Goal: Task Accomplishment & Management: Complete application form

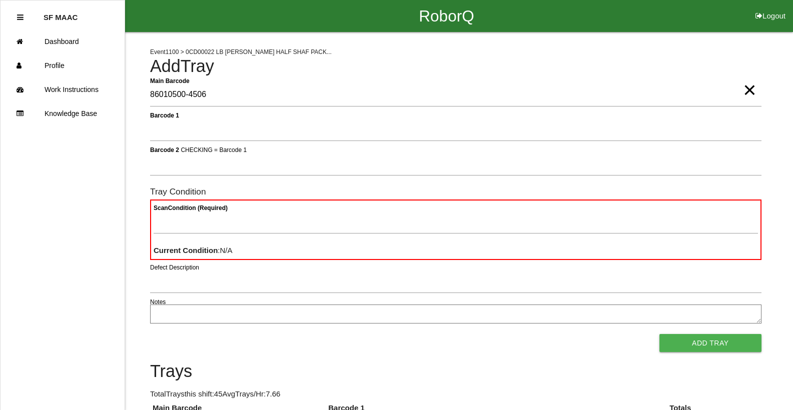
type Barcode "86010500-4506"
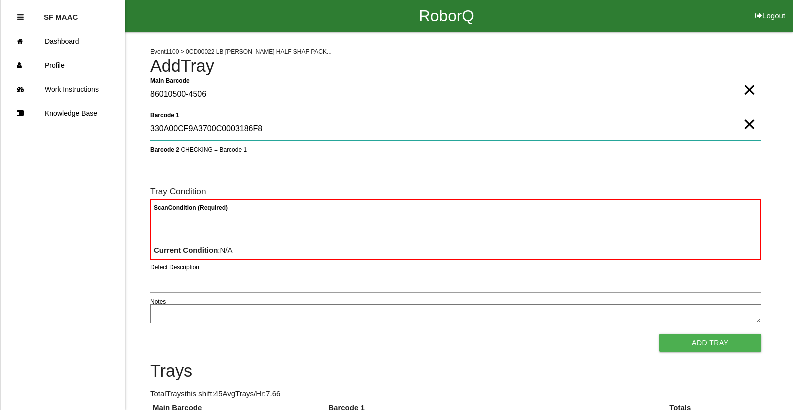
type 1 "330A00CF9A3700C0003186F8"
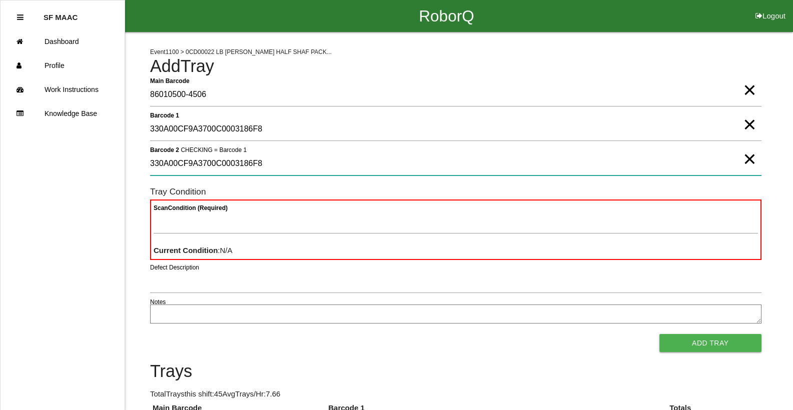
type 2 "330A00CF9A3700C0003186F8"
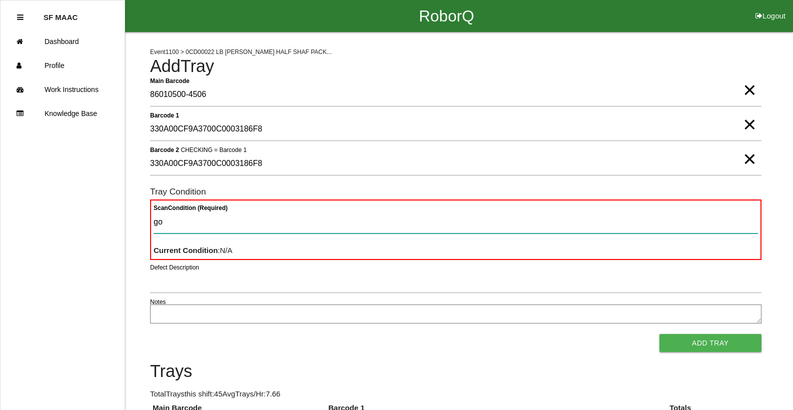
type Condition "goo"
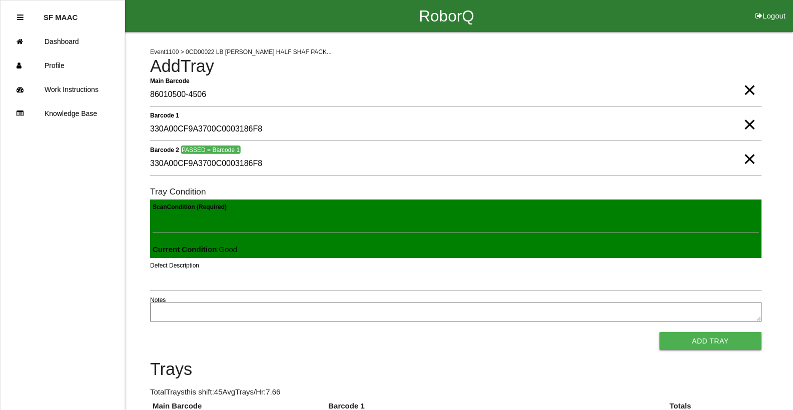
click at [660, 332] on button "Add Tray" at bounding box center [711, 341] width 102 height 18
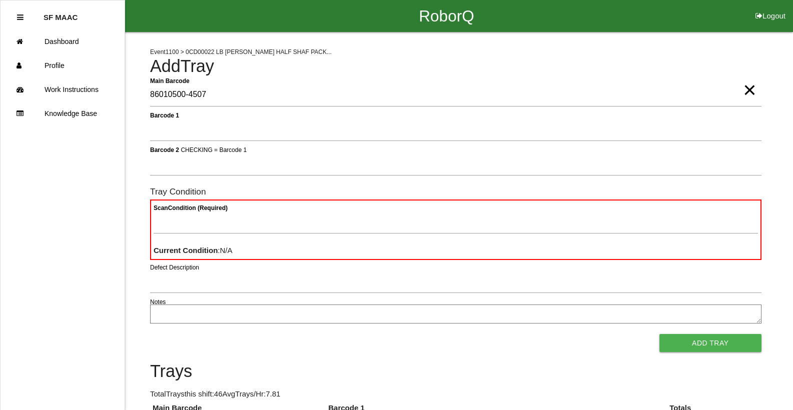
type Barcode "86010500-4507"
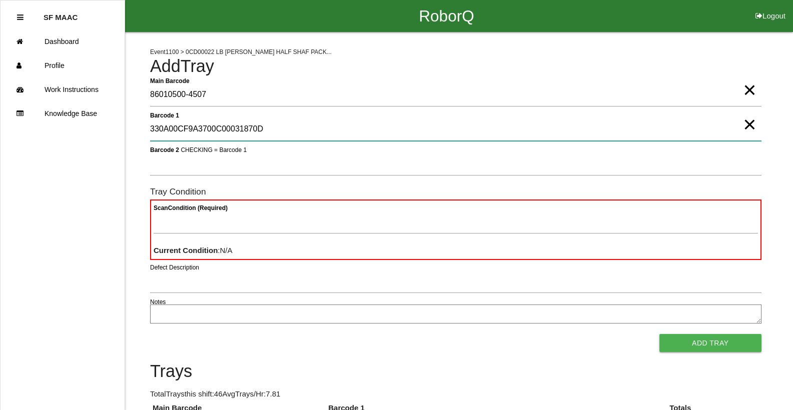
type 1 "330A00CF9A3700C00031870D"
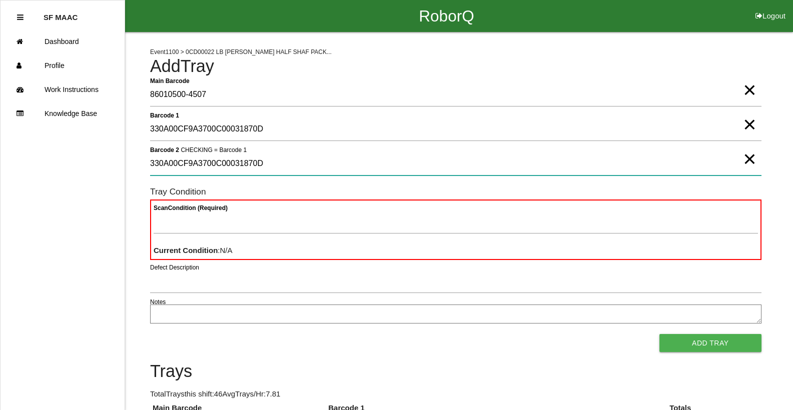
type 2 "330A00CF9A3700C00031870D"
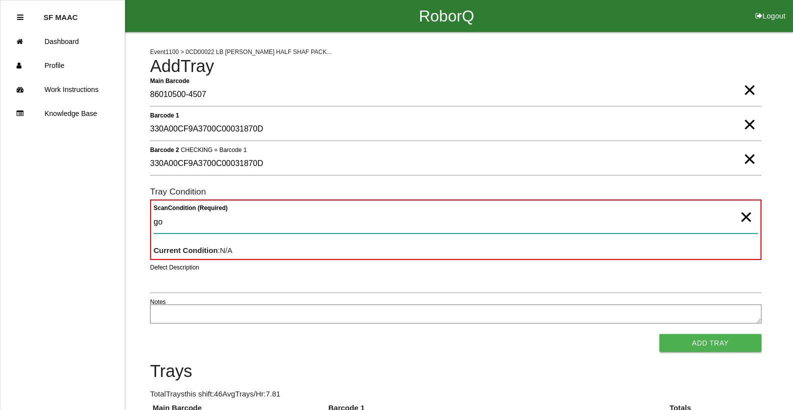
type Condition "goo"
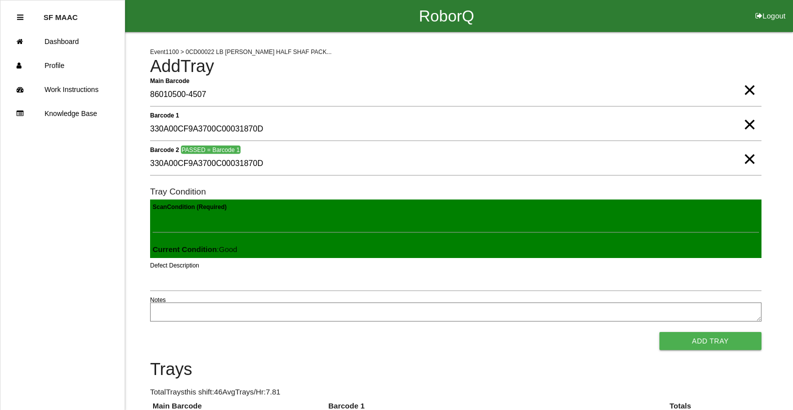
click at [660, 332] on button "Add Tray" at bounding box center [711, 341] width 102 height 18
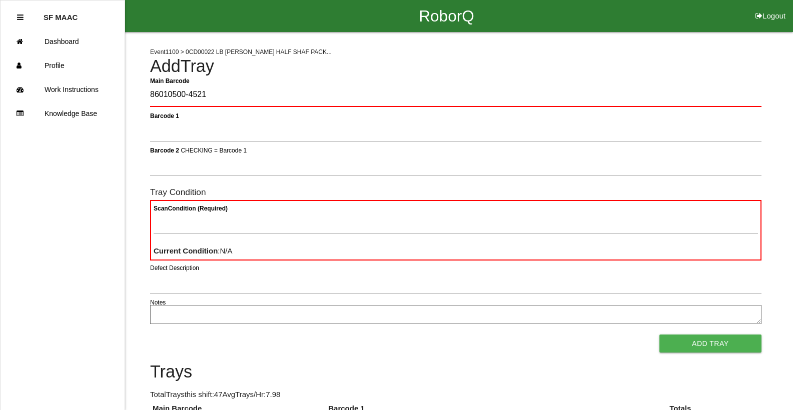
type Barcode "86010500-4521"
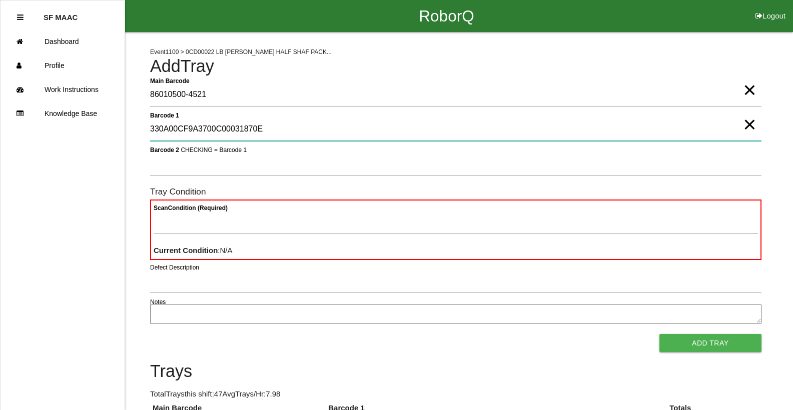
type 1 "330A00CF9A3700C00031870E"
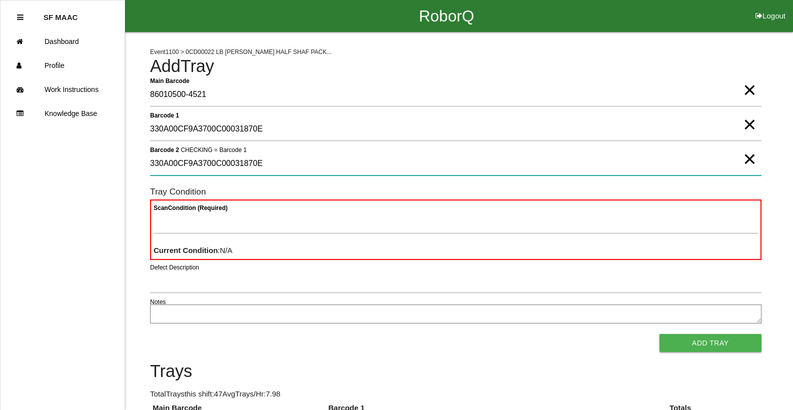
type 2 "330A00CF9A3700C00031870E"
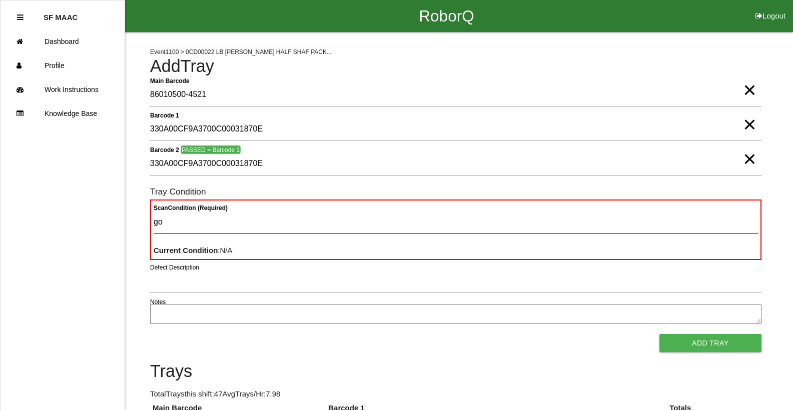
type Condition "goo"
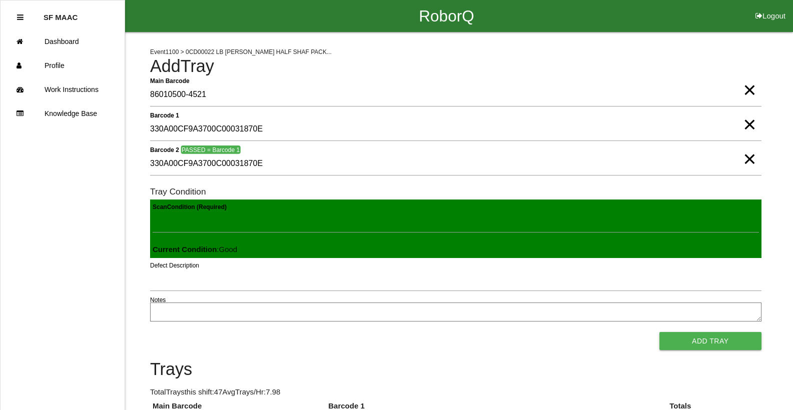
click at [660, 332] on button "Add Tray" at bounding box center [711, 341] width 102 height 18
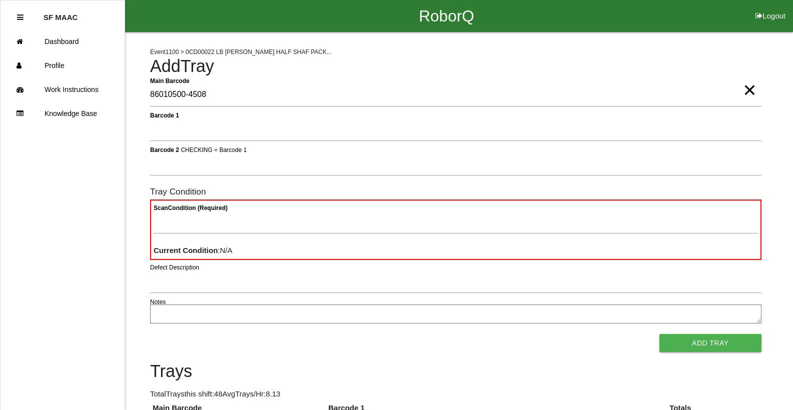
type Barcode "86010500-4508"
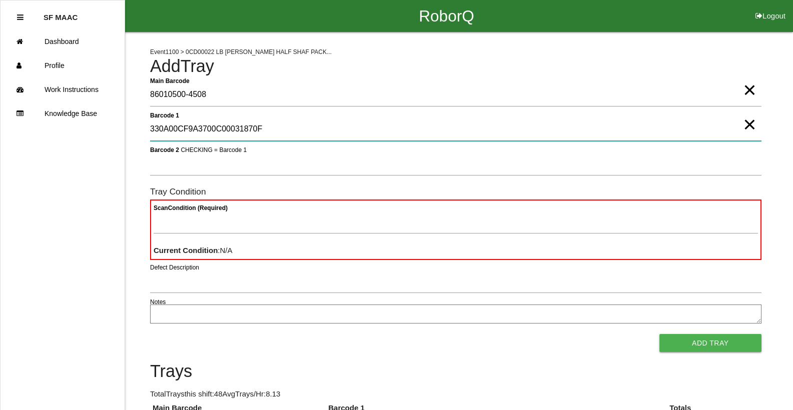
type 1 "330A00CF9A3700C00031870F"
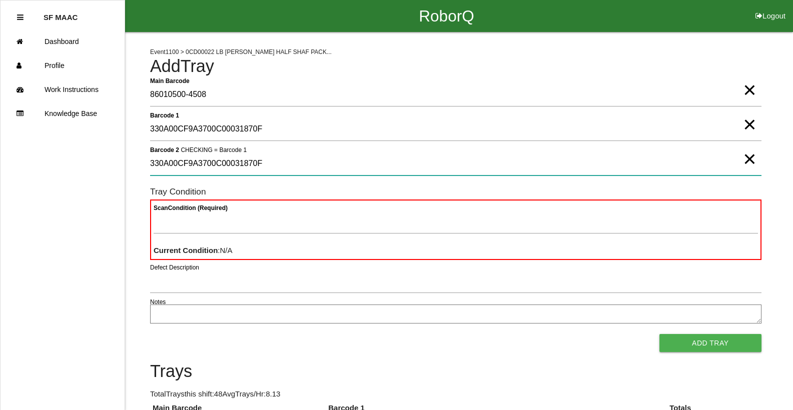
type 2 "330A00CF9A3700C00031870F"
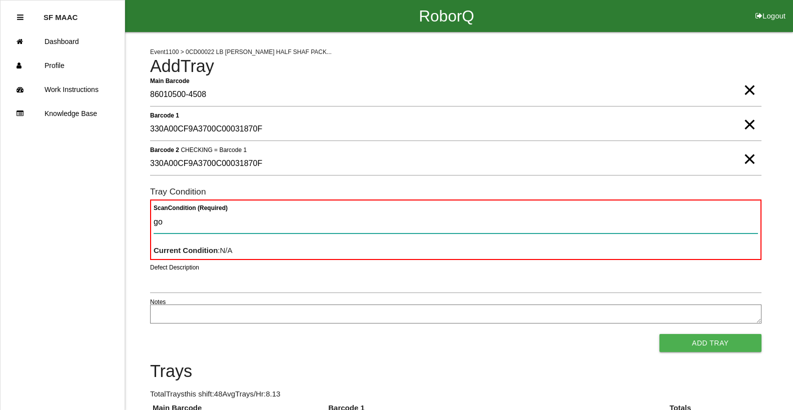
type Condition "goo"
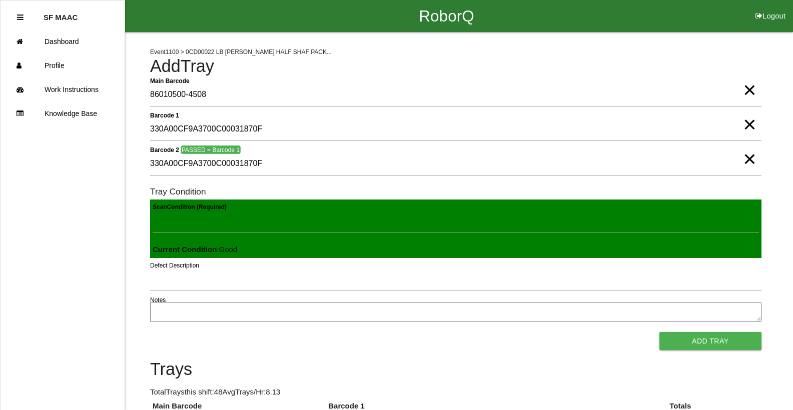
click at [660, 332] on button "Add Tray" at bounding box center [711, 341] width 102 height 18
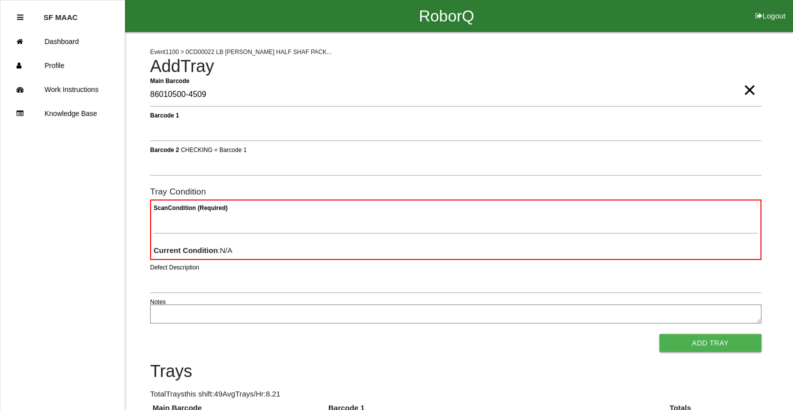
type Barcode "86010500-4509"
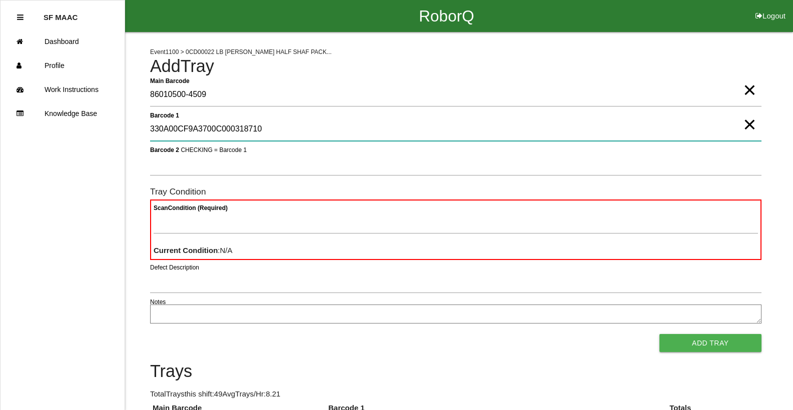
type 1 "330A00CF9A3700C000318710"
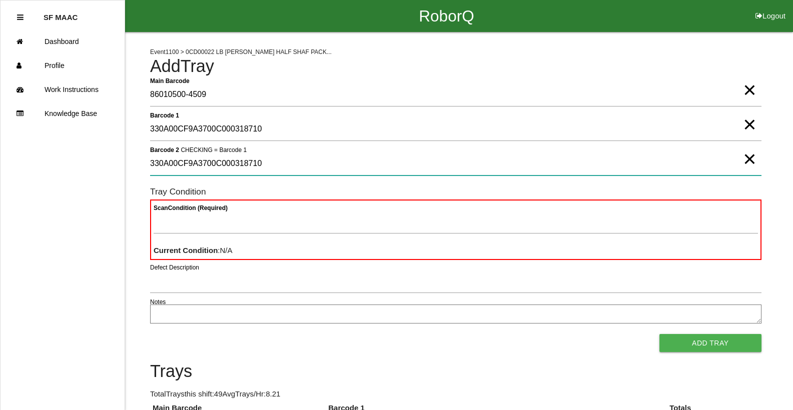
type 2 "330A00CF9A3700C000318710"
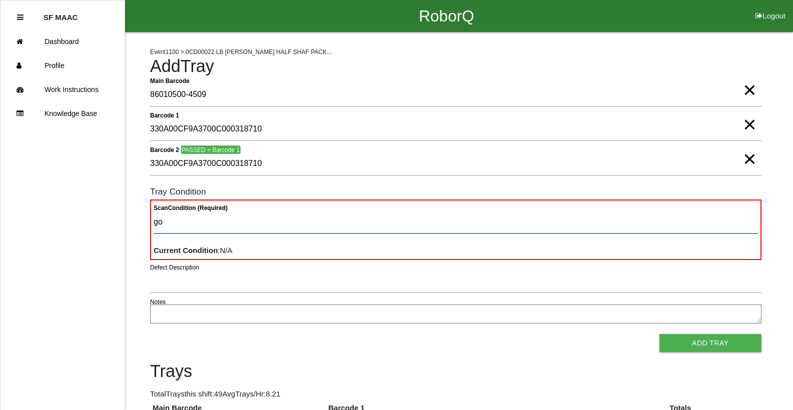
type Condition "goo"
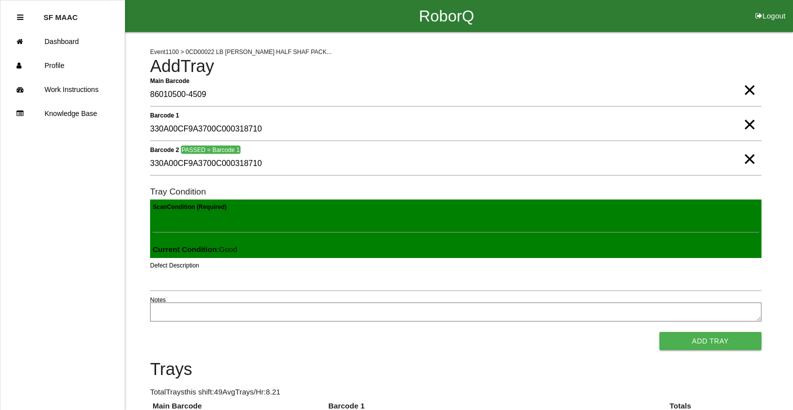
click at [660, 332] on button "Add Tray" at bounding box center [711, 341] width 102 height 18
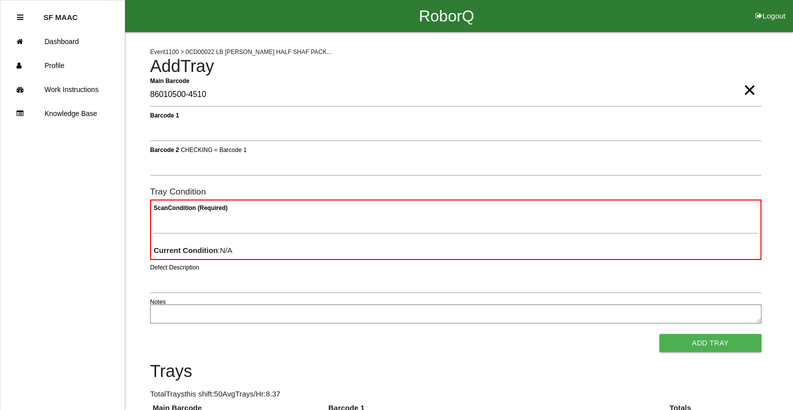
type Barcode "86010500-4510"
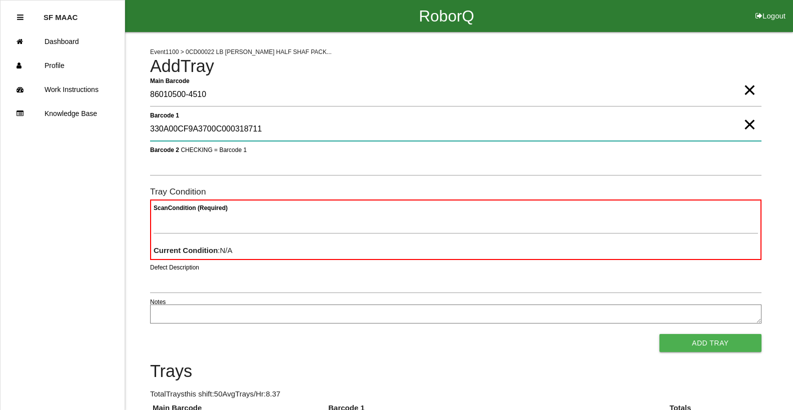
type 1 "330A00CF9A3700C000318711"
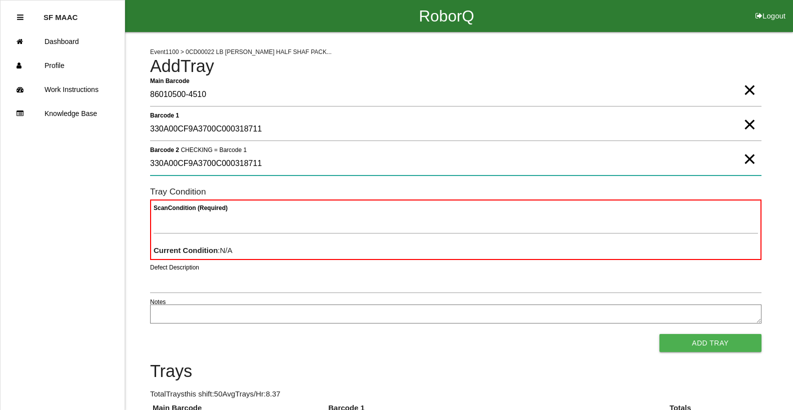
type 2 "330A00CF9A3700C000318711"
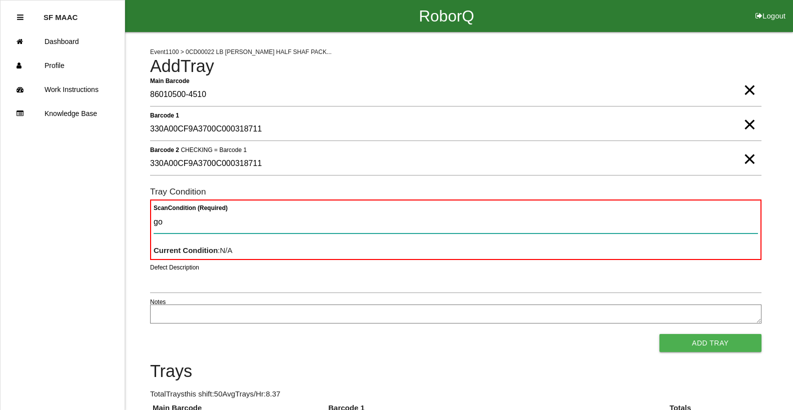
type Condition "goo"
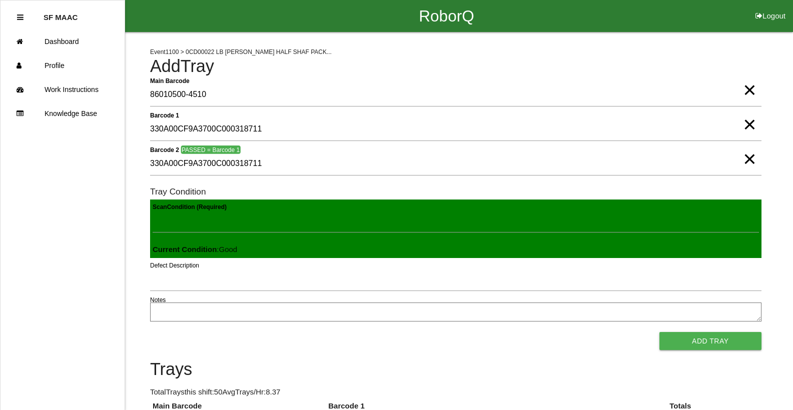
click at [660, 332] on button "Add Tray" at bounding box center [711, 341] width 102 height 18
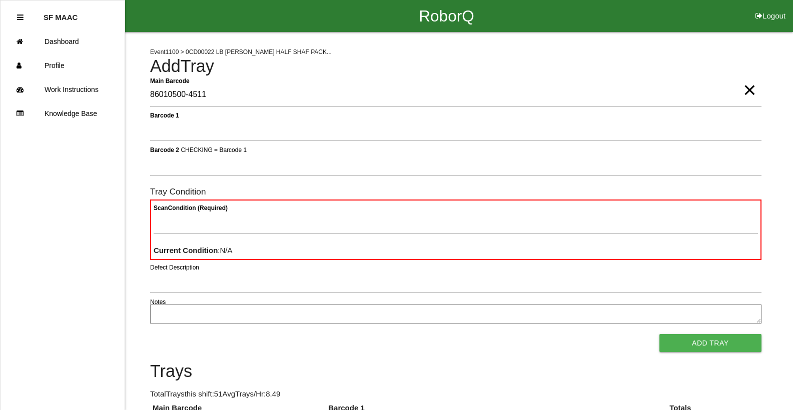
type Barcode "86010500-4511"
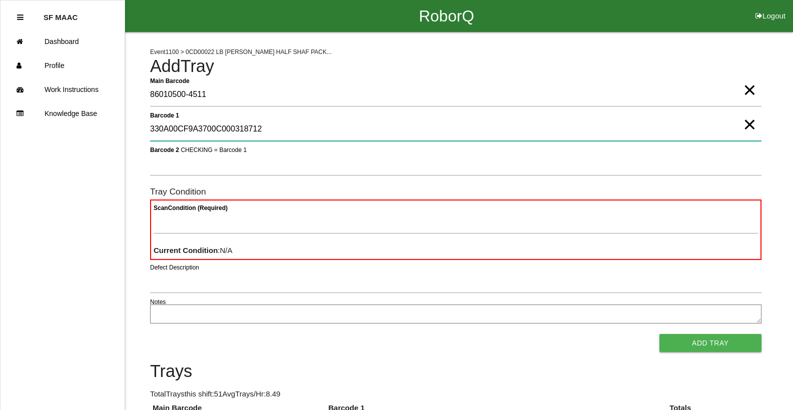
type 1 "330A00CF9A3700C000318712"
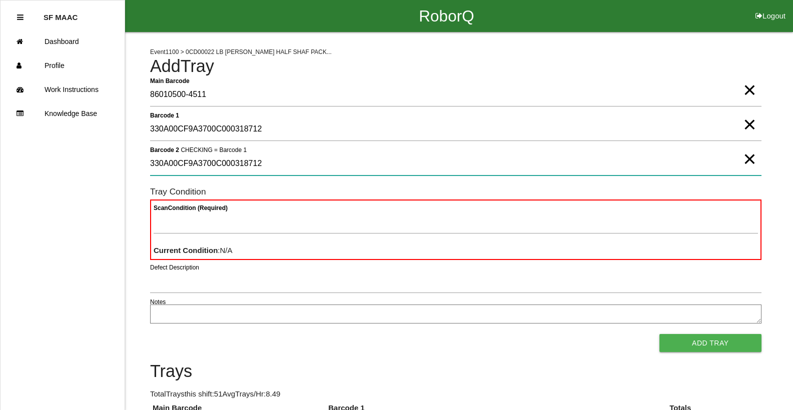
type 2 "330A00CF9A3700C000318712"
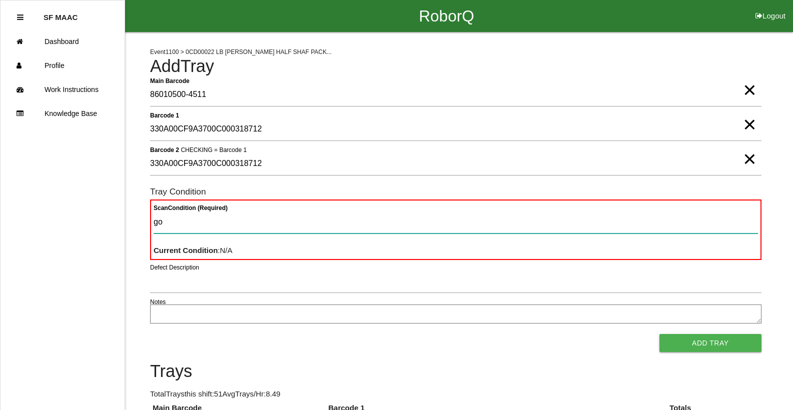
type Condition "goo"
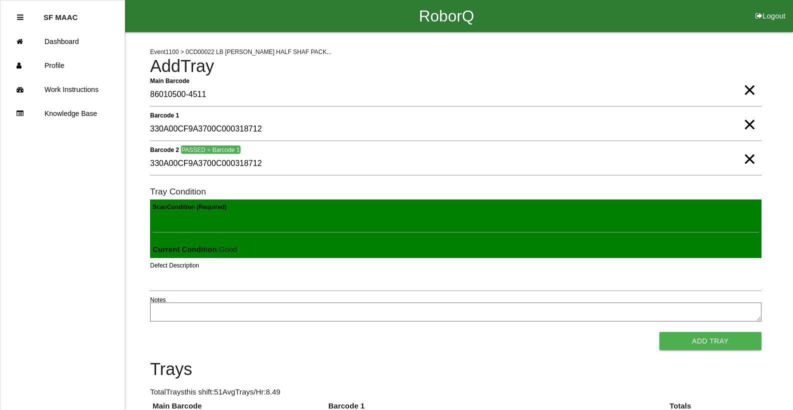
click at [660, 332] on button "Add Tray" at bounding box center [711, 341] width 102 height 18
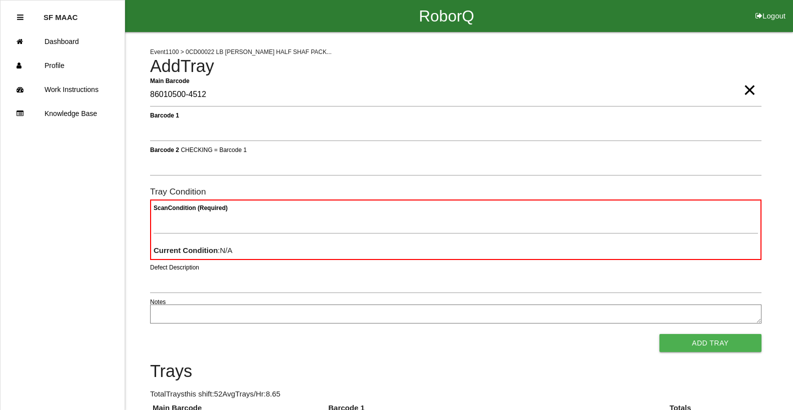
type Barcode "86010500-4512"
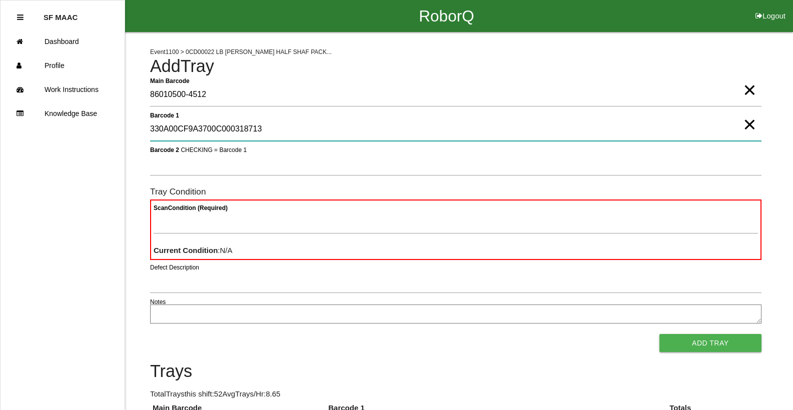
type 1 "330A00CF9A3700C000318713"
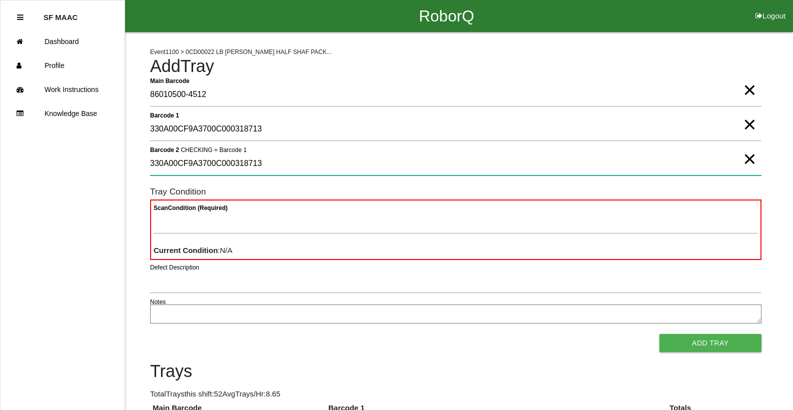
type 2 "330A00CF9A3700C000318713"
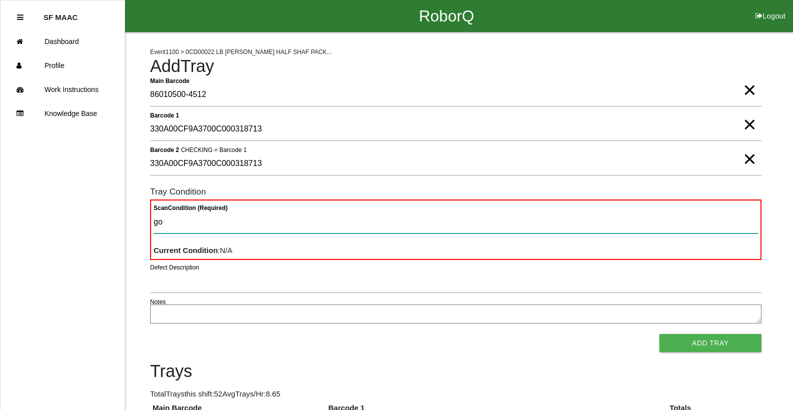
type Condition "goo"
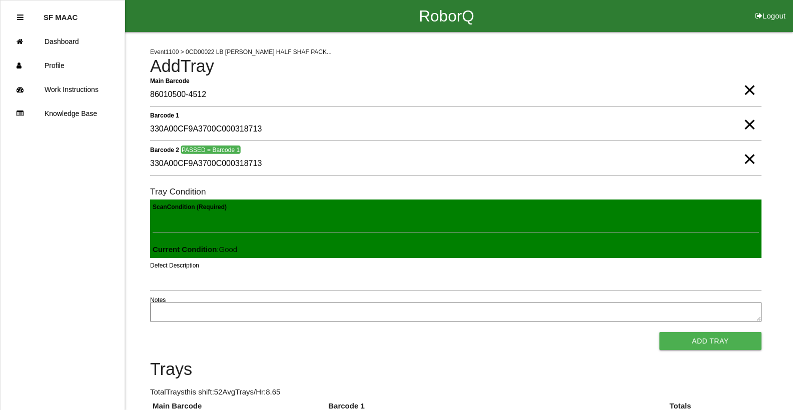
click at [660, 332] on button "Add Tray" at bounding box center [711, 341] width 102 height 18
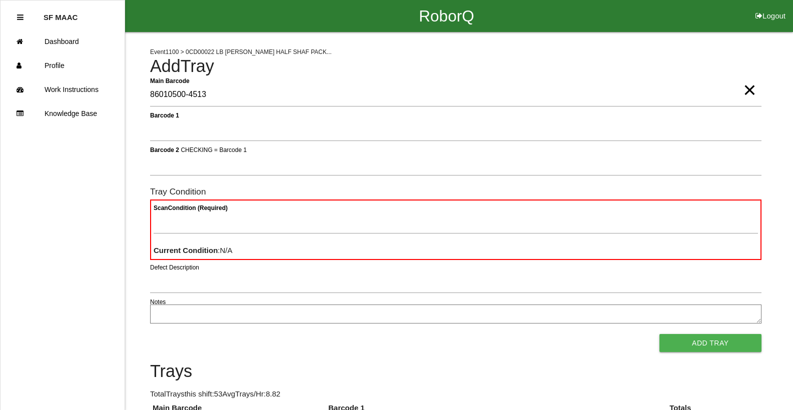
type Barcode "86010500-4513"
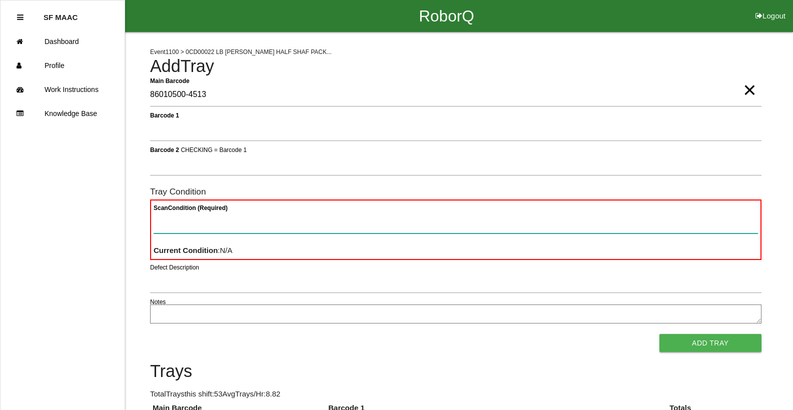
click at [324, 219] on Condition "Scan Condition (Required)" at bounding box center [456, 222] width 604 height 23
type Condition "ba"
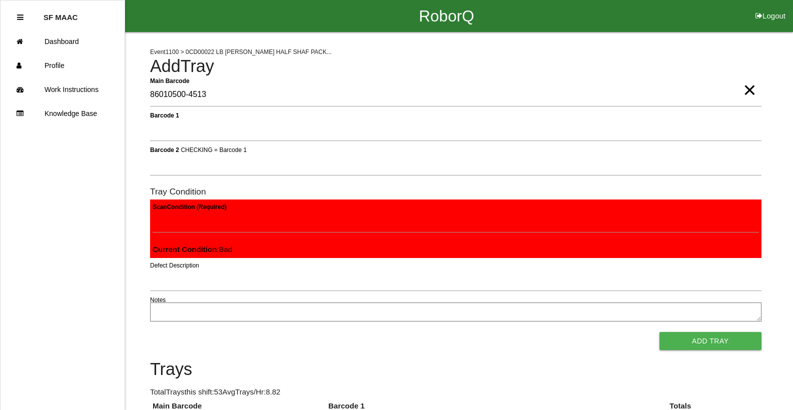
click at [660, 332] on button "Add Tray" at bounding box center [711, 341] width 102 height 18
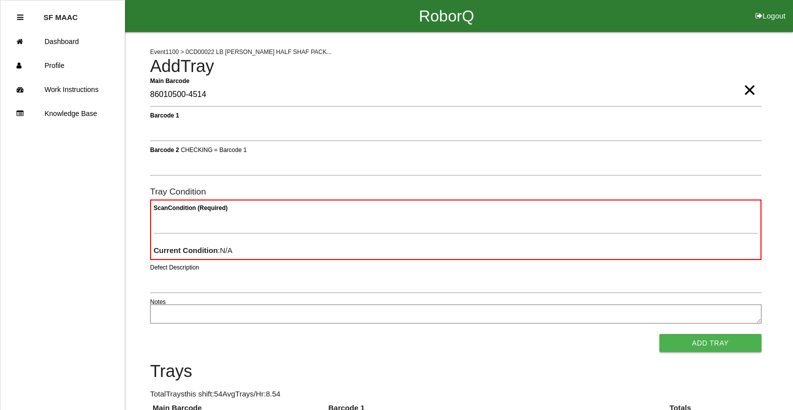
type Barcode "86010500-4514"
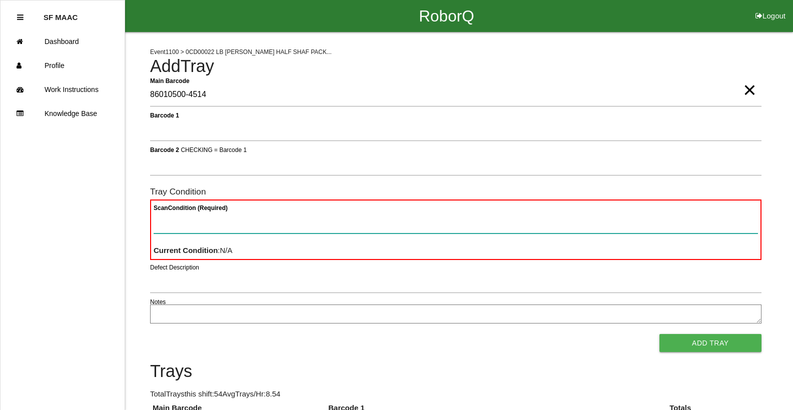
click at [173, 232] on Condition "Scan Condition (Required)" at bounding box center [456, 222] width 604 height 23
type Condition "ba"
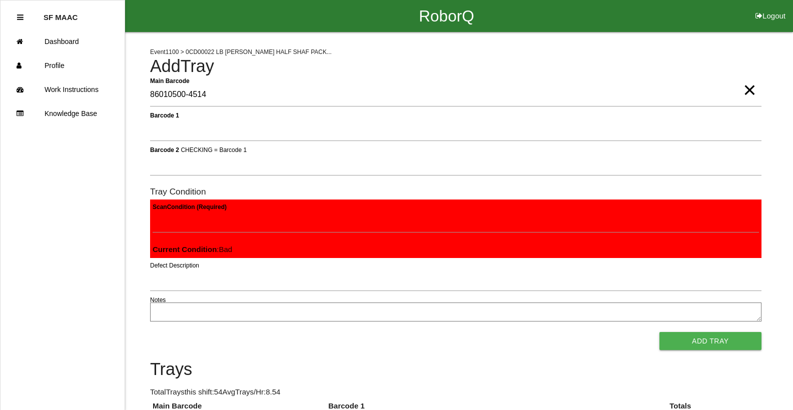
click at [660, 332] on button "Add Tray" at bounding box center [711, 341] width 102 height 18
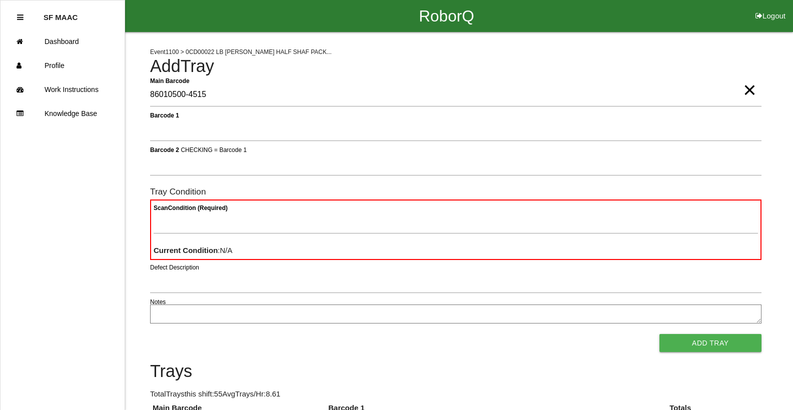
type Barcode "86010500-4515"
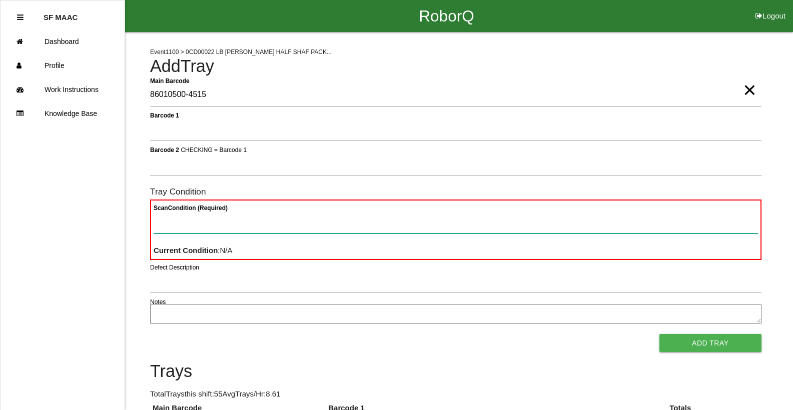
click at [242, 211] on Condition "Scan Condition (Required)" at bounding box center [456, 222] width 604 height 23
type Condition "ba"
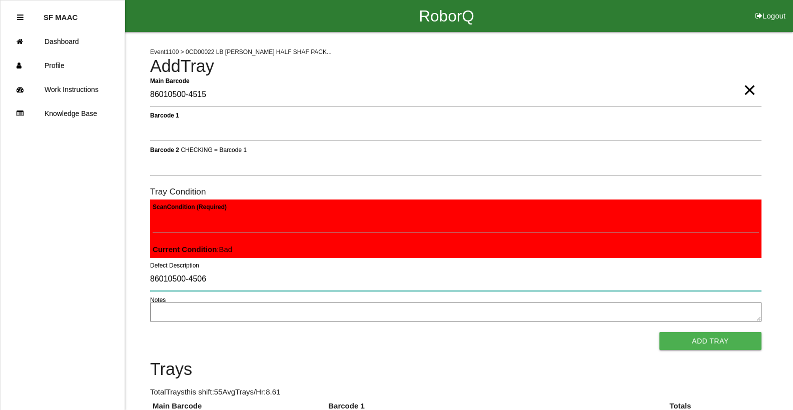
type input "86010500-4506"
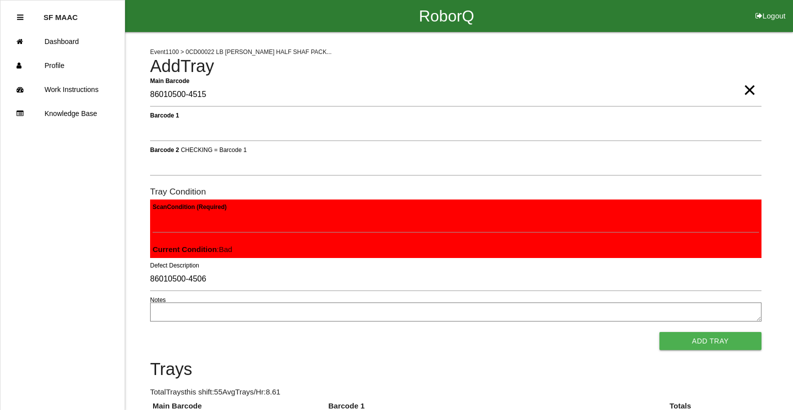
scroll to position [227, 0]
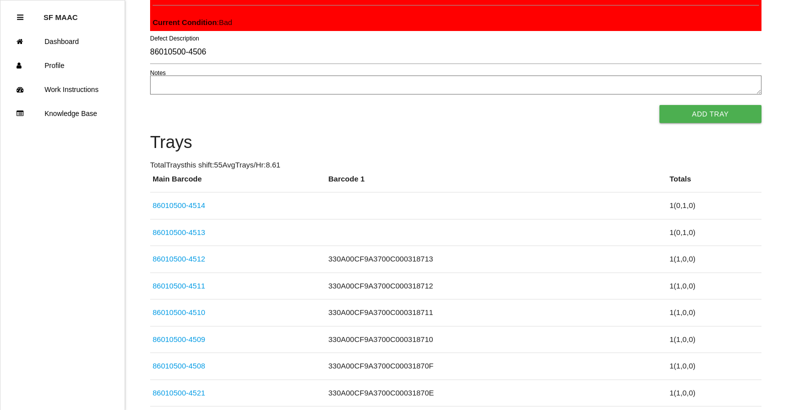
click at [302, 16] on div "Scan Condition (Required) Current Condition : Bad" at bounding box center [455, 1] width 611 height 59
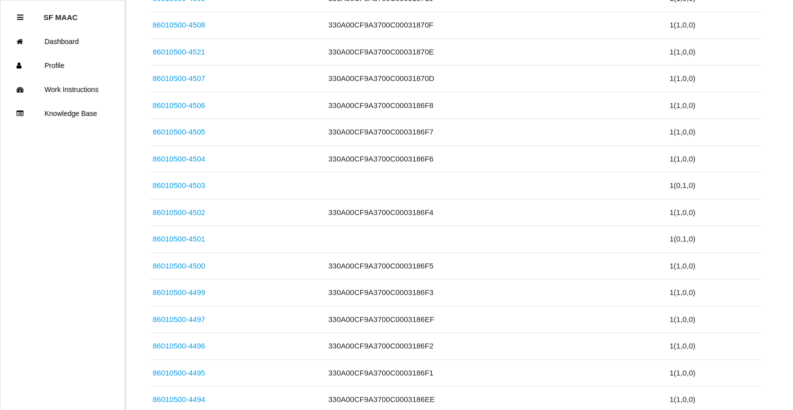
scroll to position [274, 0]
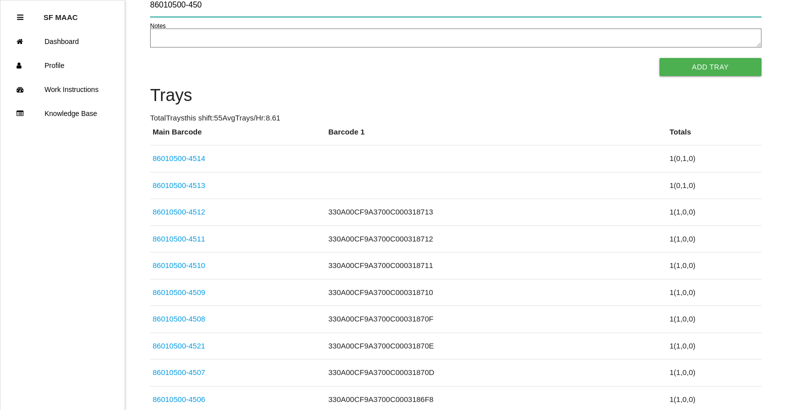
type input "86010500-4506"
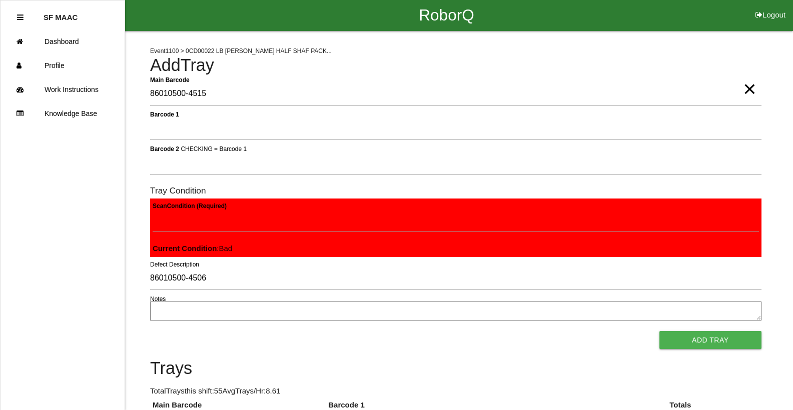
scroll to position [0, 0]
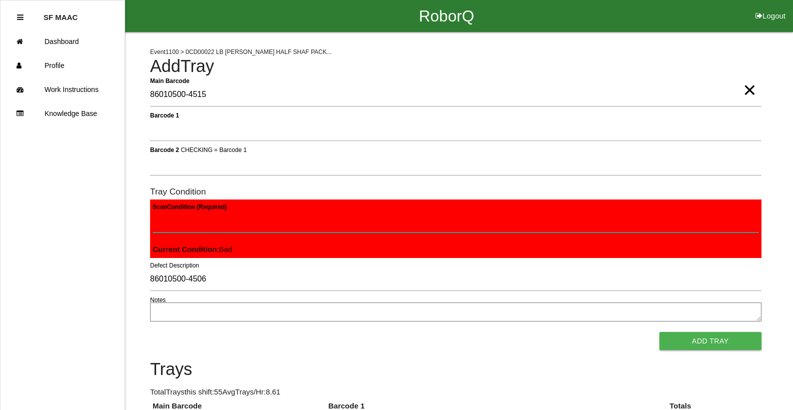
click at [202, 216] on Condition "Scan Condition (Required)" at bounding box center [456, 221] width 606 height 23
type Condition "86010500-4506"
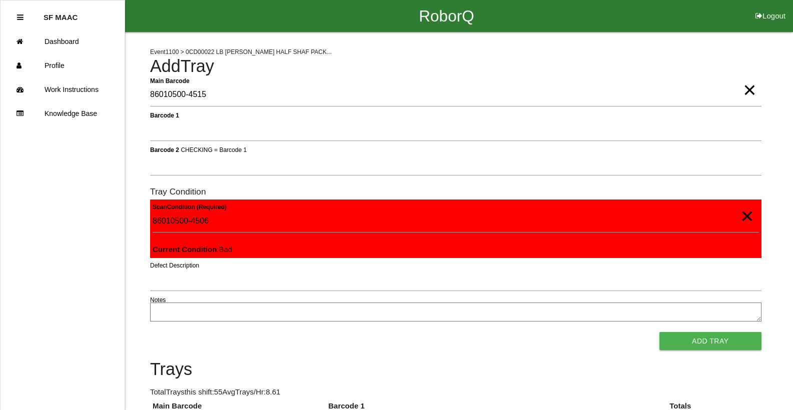
click at [745, 216] on span "×" at bounding box center [747, 206] width 13 height 20
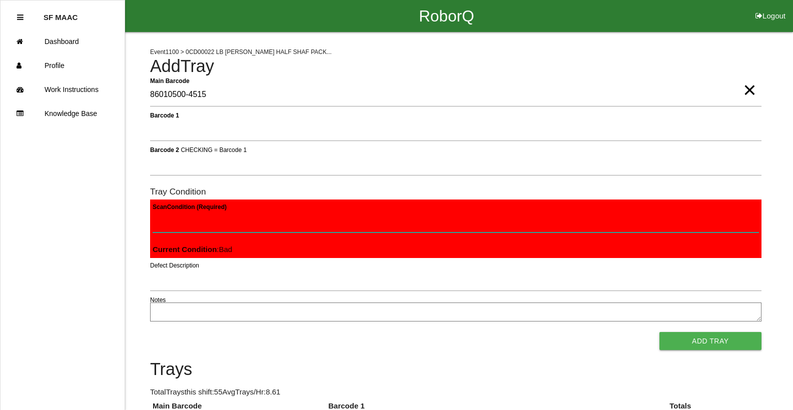
click at [435, 224] on Condition "Scan Condition (Required)" at bounding box center [456, 221] width 606 height 23
type Condition "ba"
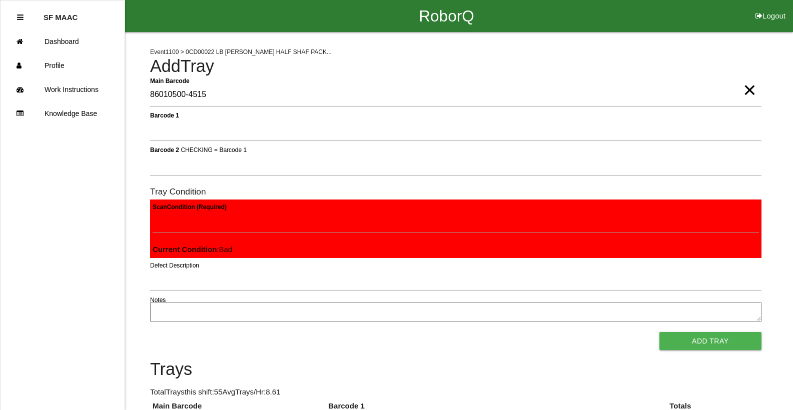
click at [660, 332] on button "Add Tray" at bounding box center [711, 341] width 102 height 18
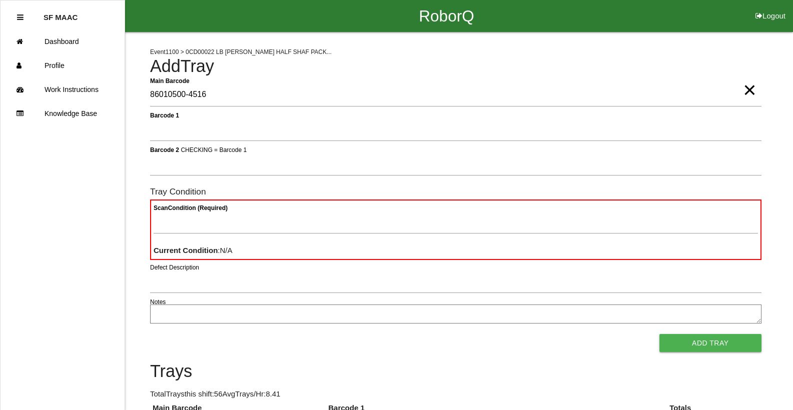
type Barcode "86010500-4516"
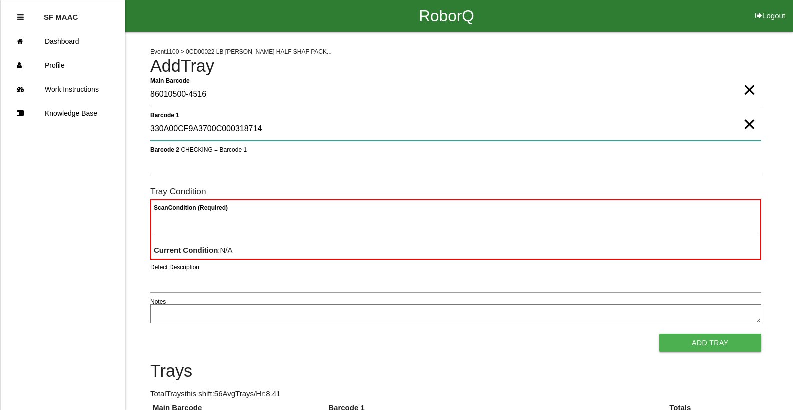
type 1 "330A00CF9A3700C000318714"
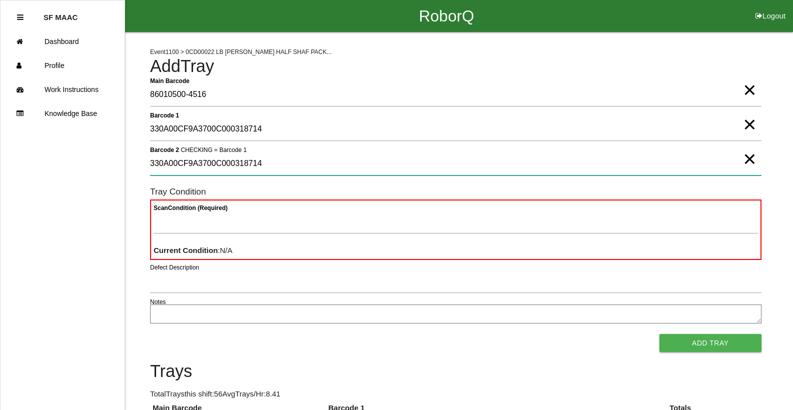
type 2 "330A00CF9A3700C000318714"
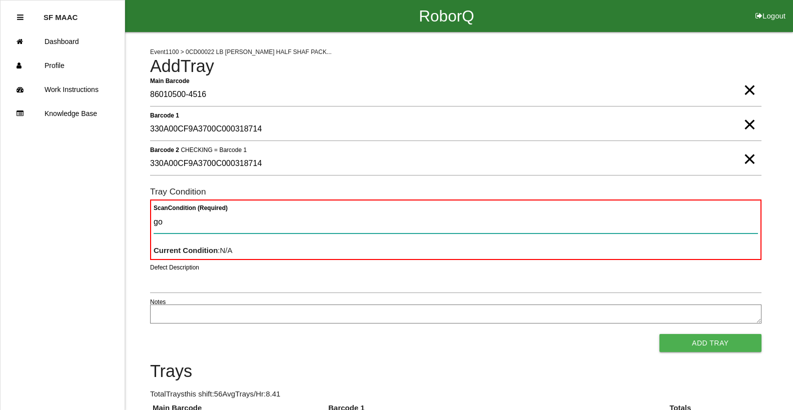
type Condition "goo"
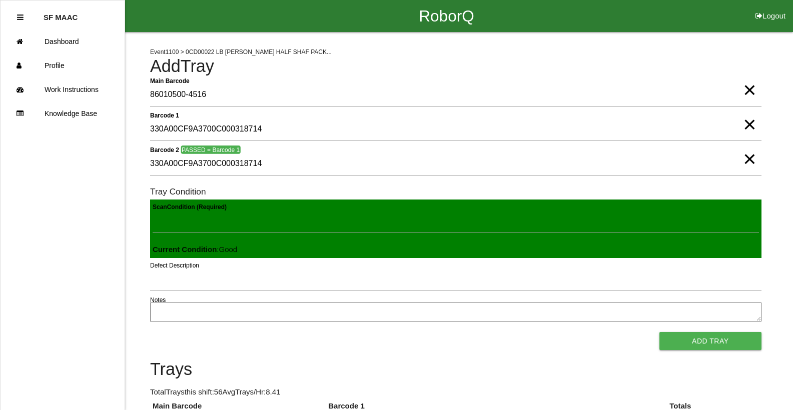
click at [660, 332] on button "Add Tray" at bounding box center [711, 341] width 102 height 18
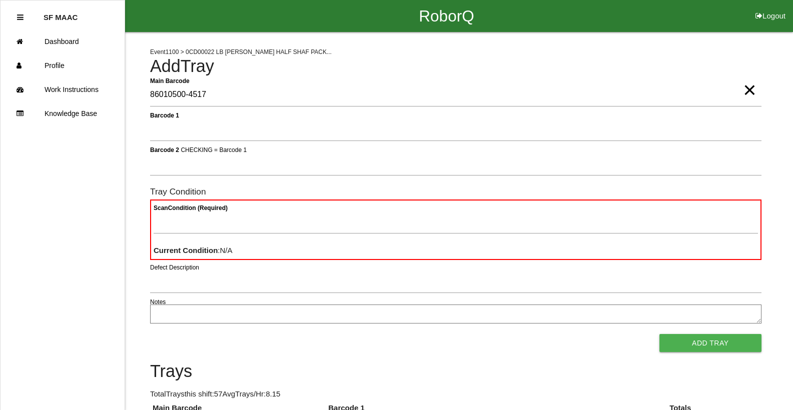
type Barcode "86010500-4517"
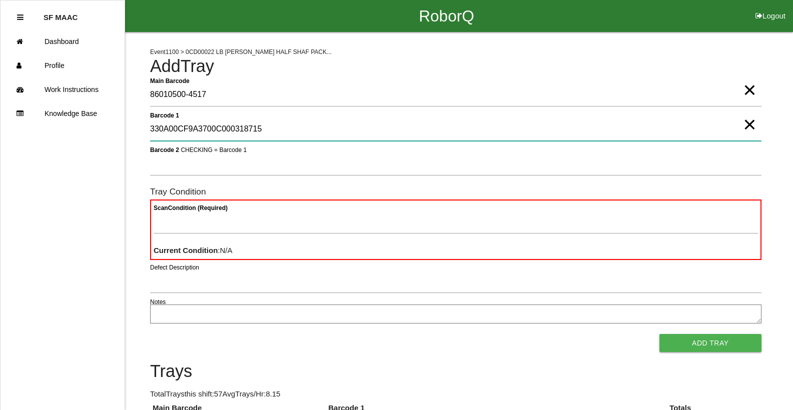
type 1 "330A00CF9A3700C000318715"
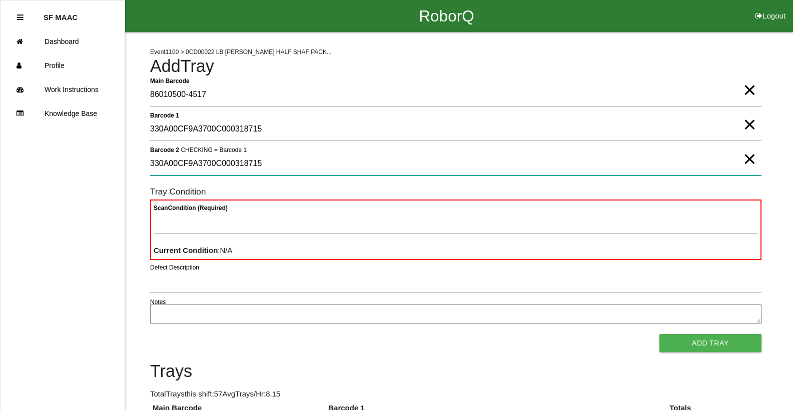
type 2 "330A00CF9A3700C000318715"
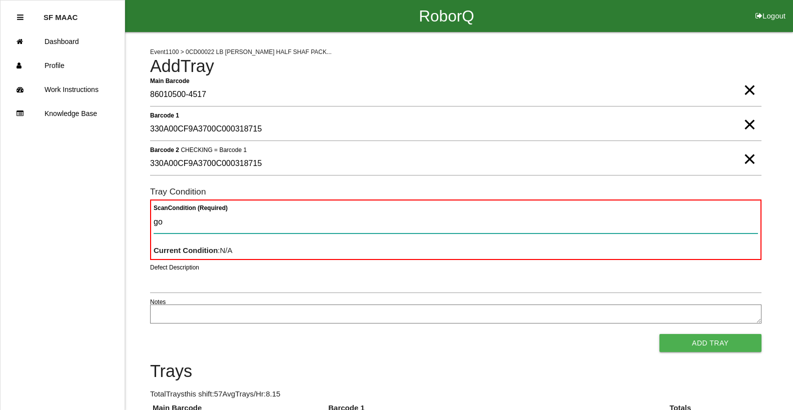
type Condition "goo"
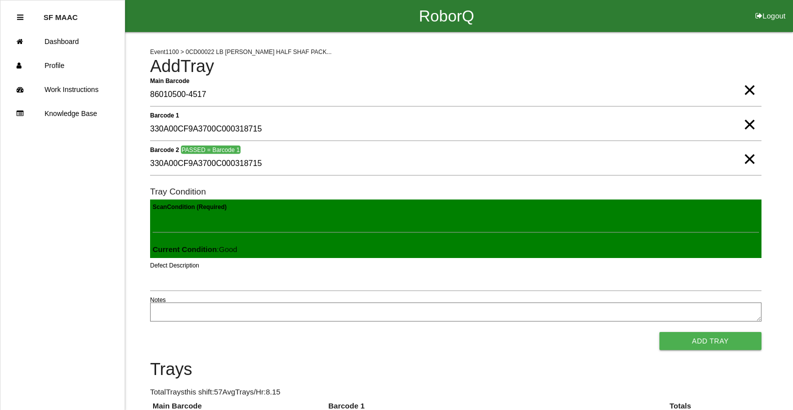
click at [660, 332] on button "Add Tray" at bounding box center [711, 341] width 102 height 18
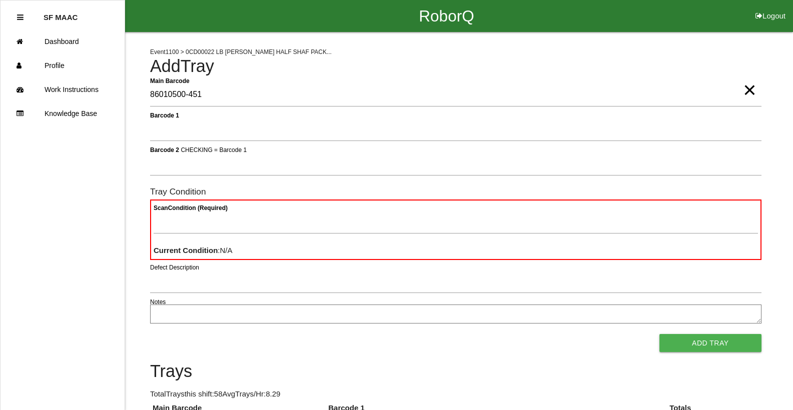
type Barcode "86010500-4518"
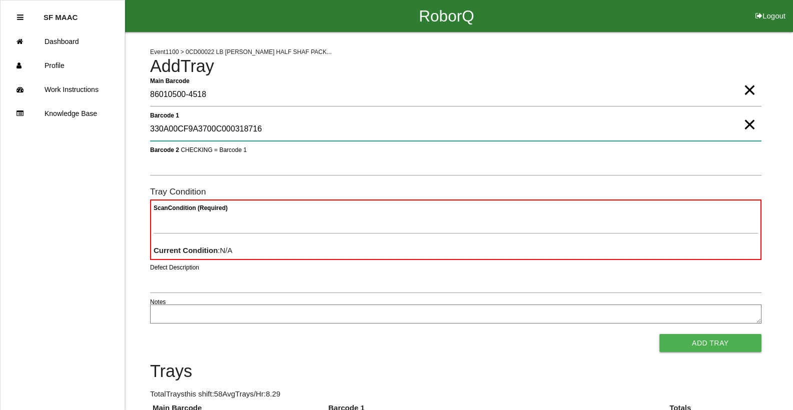
type 1 "330A00CF9A3700C000318716"
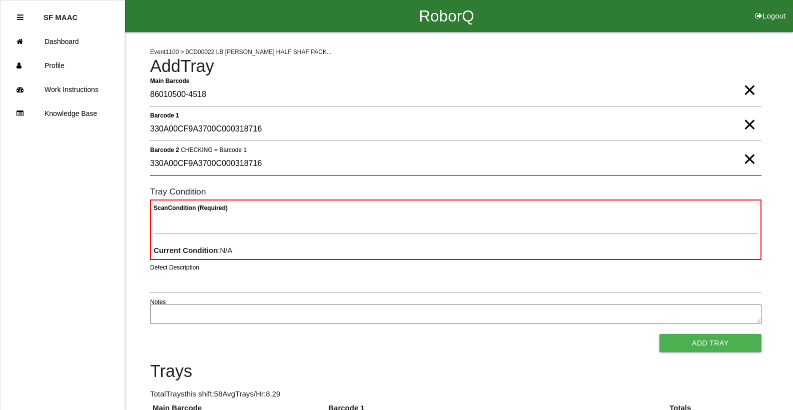
type 2 "330A00CF9A3700C000318716"
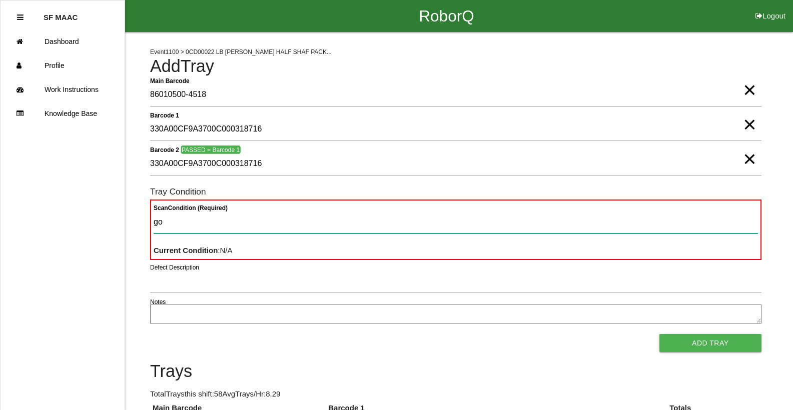
type Condition "goo"
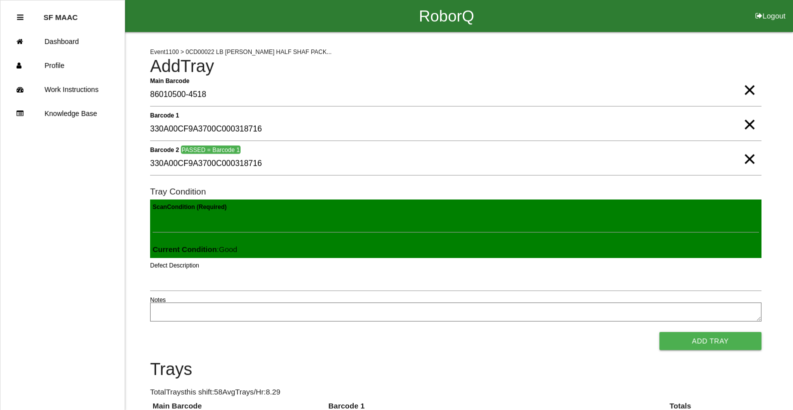
click at [660, 332] on button "Add Tray" at bounding box center [711, 341] width 102 height 18
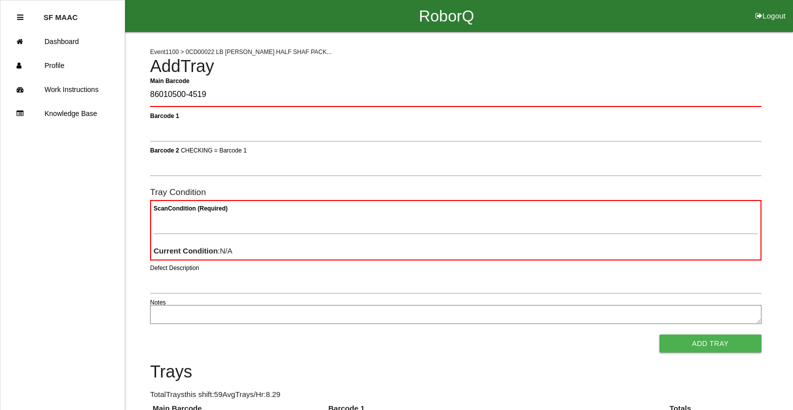
type Barcode "86010500-4519"
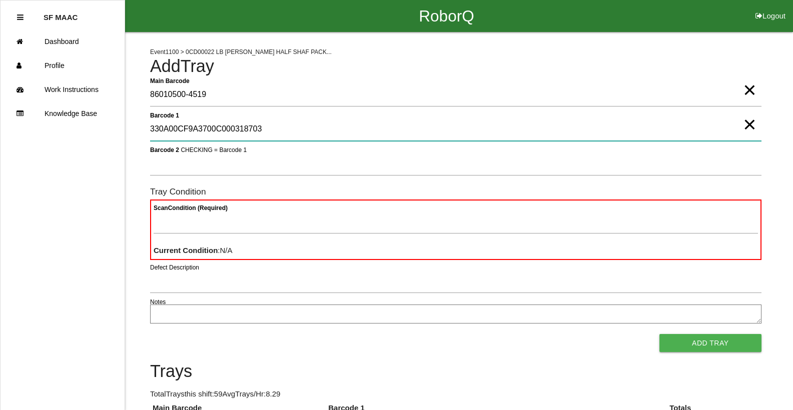
type 1 "330A00CF9A3700C000318703"
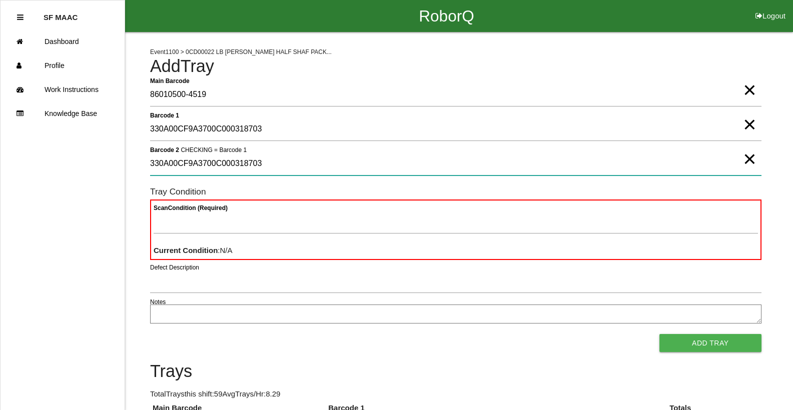
type 2 "330A00CF9A3700C000318703"
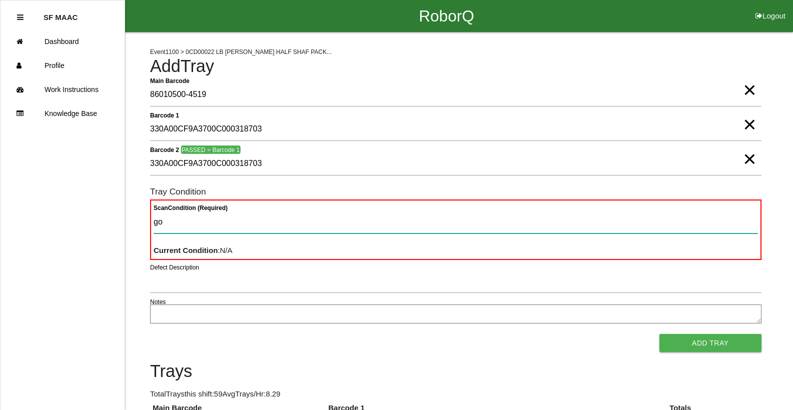
type Condition "goo"
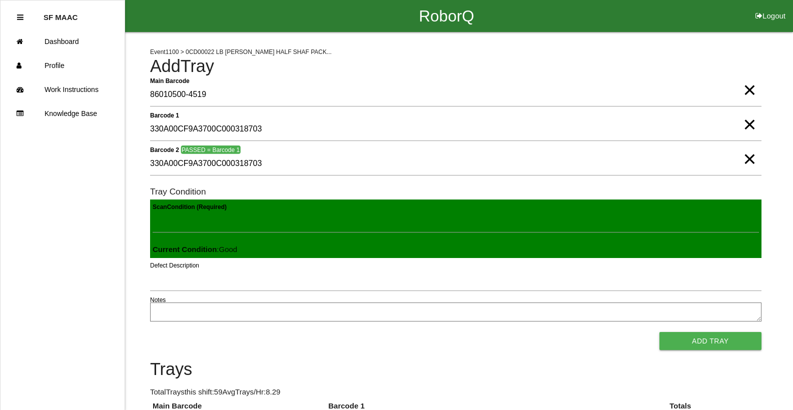
click at [660, 332] on button "Add Tray" at bounding box center [711, 341] width 102 height 18
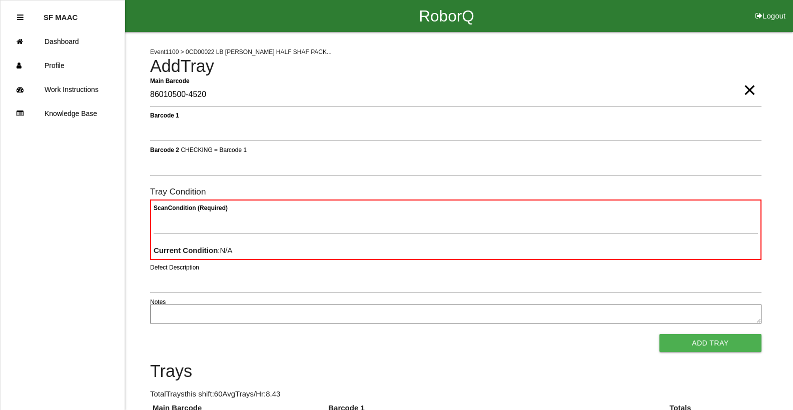
type Barcode "86010500-4520"
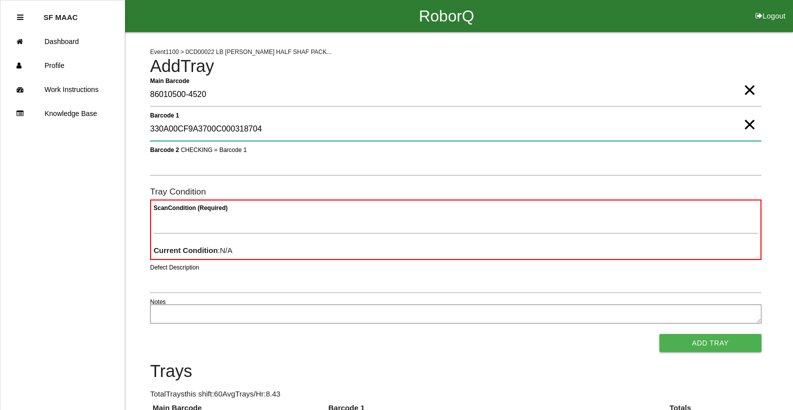
type 1 "330A00CF9A3700C000318704"
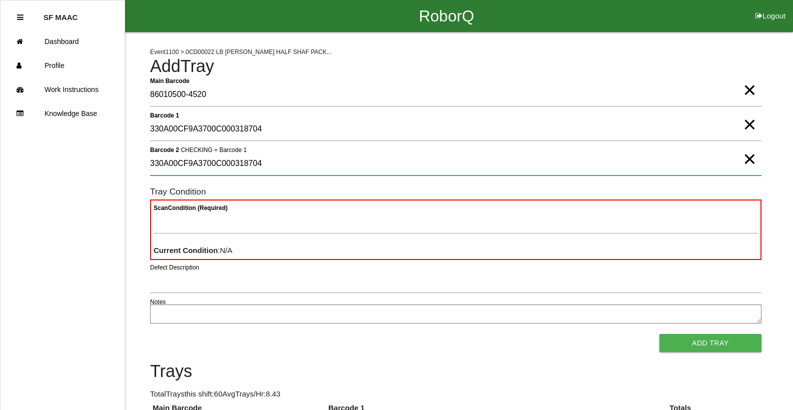
type 2 "330A00CF9A3700C000318704"
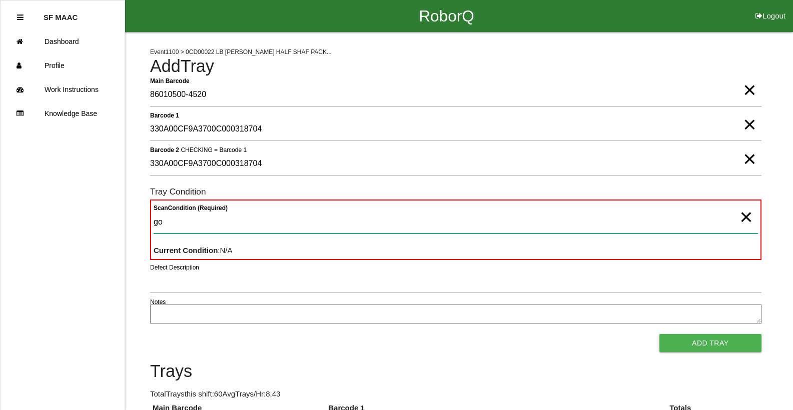
type Condition "goo"
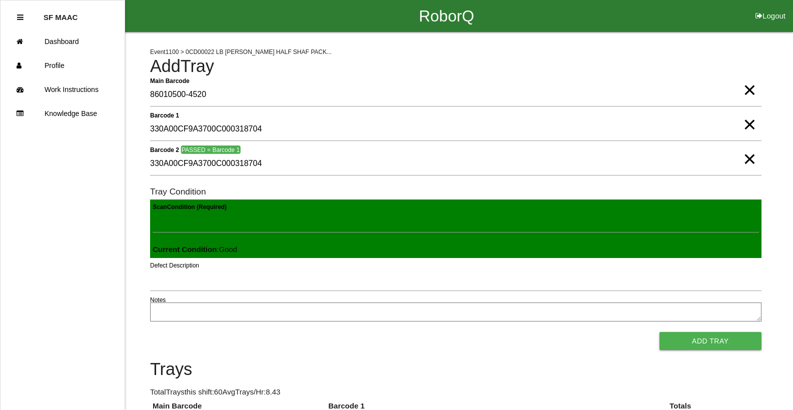
click at [660, 332] on button "Add Tray" at bounding box center [711, 341] width 102 height 18
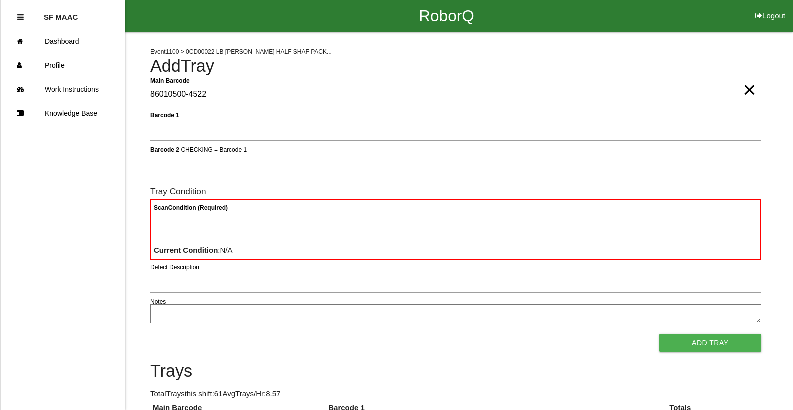
type Barcode "86010500-4522"
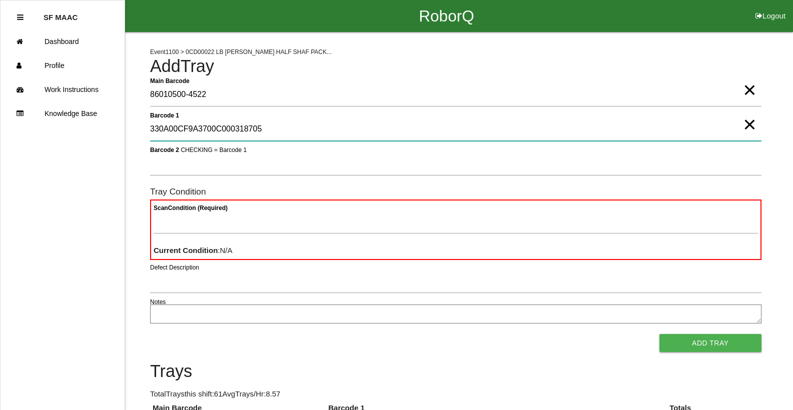
type 1 "330A00CF9A3700C000318705"
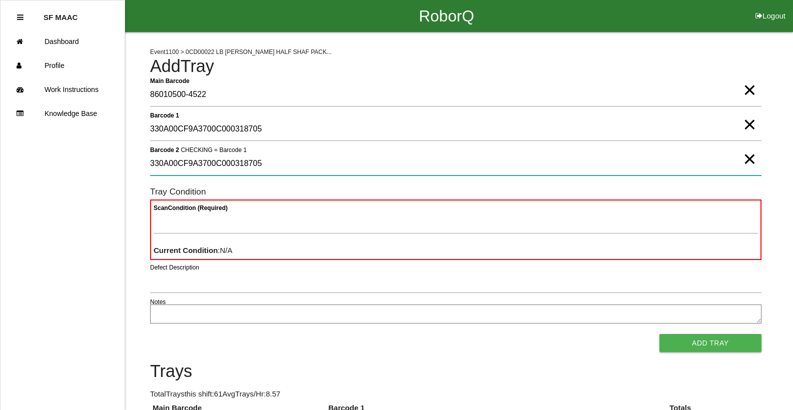
type 2 "330A00CF9A3700C000318705"
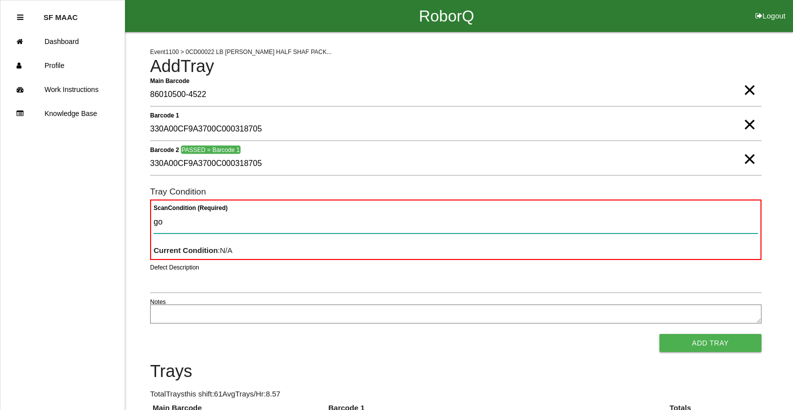
type Condition "goo"
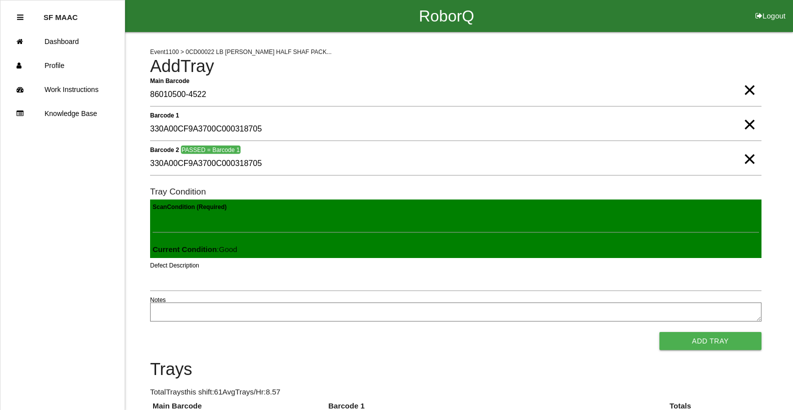
click at [660, 332] on button "Add Tray" at bounding box center [711, 341] width 102 height 18
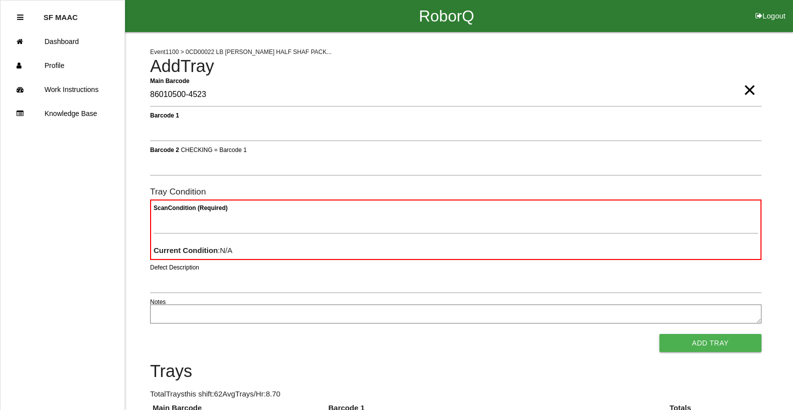
type Barcode "86010500-4523"
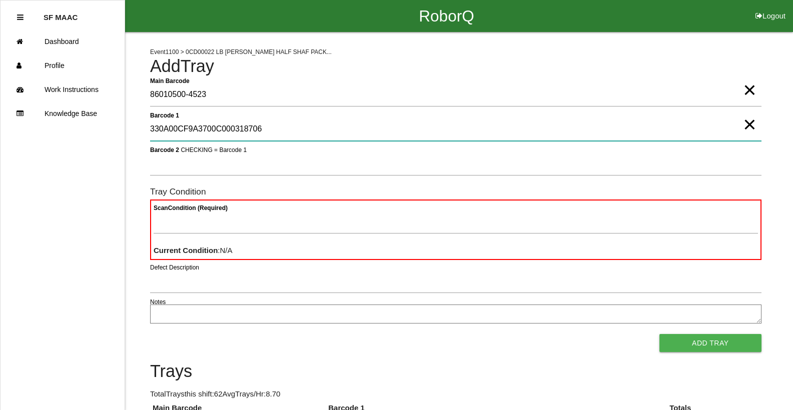
type 1 "330A00CF9A3700C000318706"
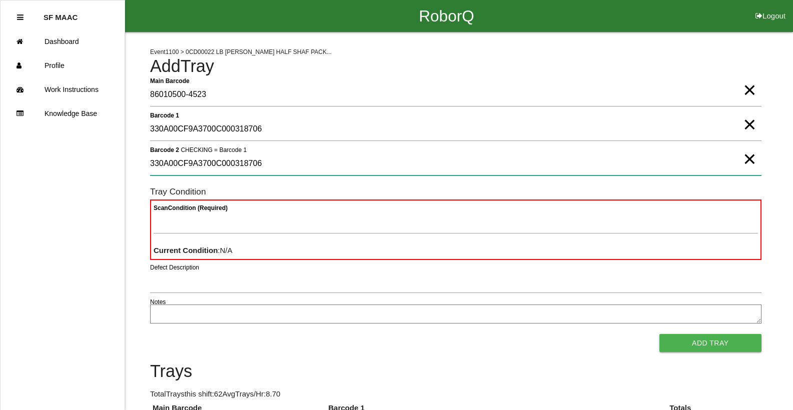
type 2 "330A00CF9A3700C000318706"
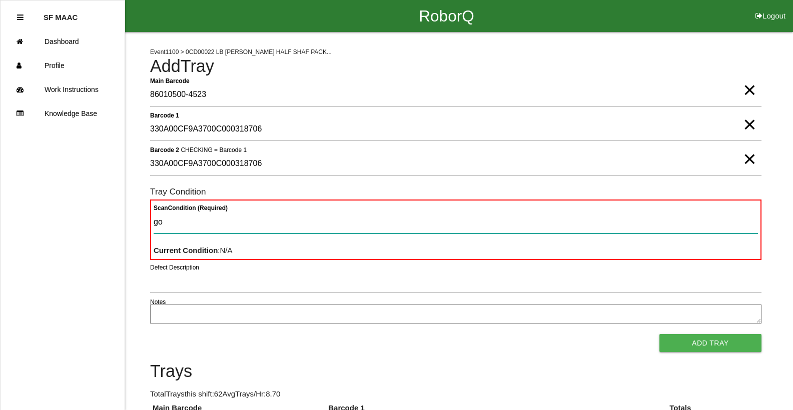
type Condition "goo"
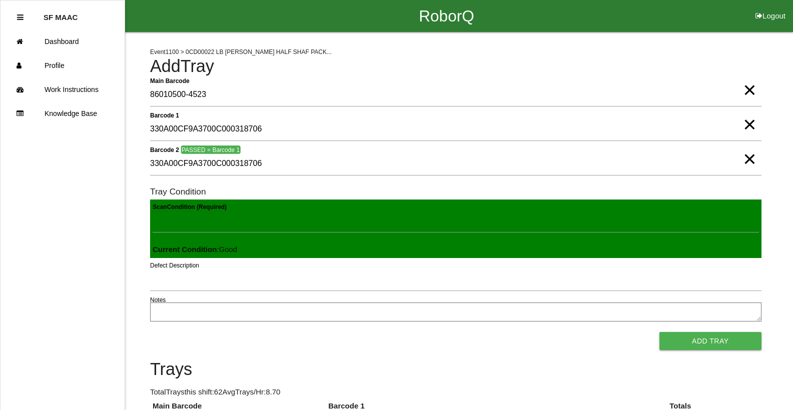
click at [660, 332] on button "Add Tray" at bounding box center [711, 341] width 102 height 18
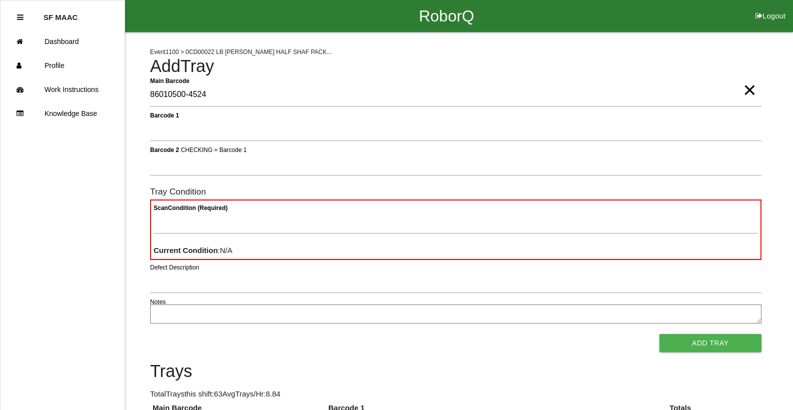
type Barcode "86010500-4524"
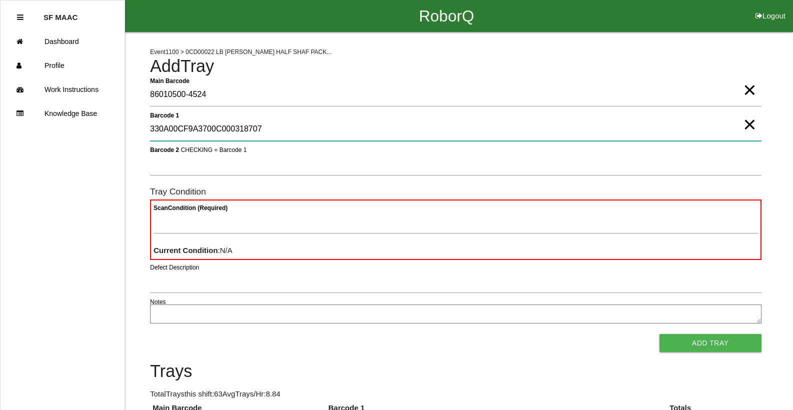
type 1 "330A00CF9A3700C000318707"
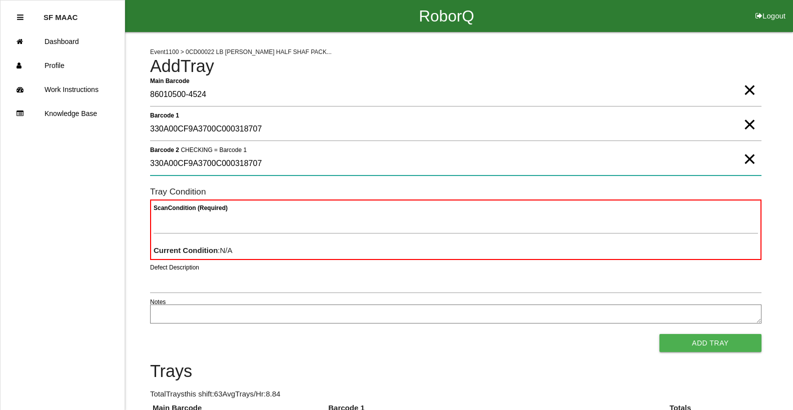
type 2 "330A00CF9A3700C000318707"
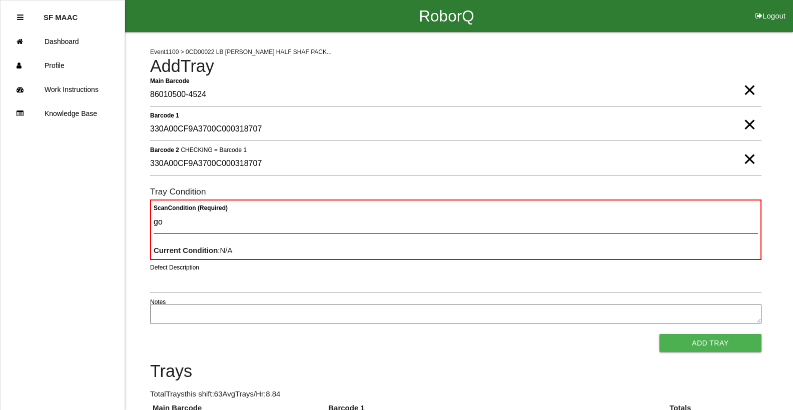
type Condition "goo"
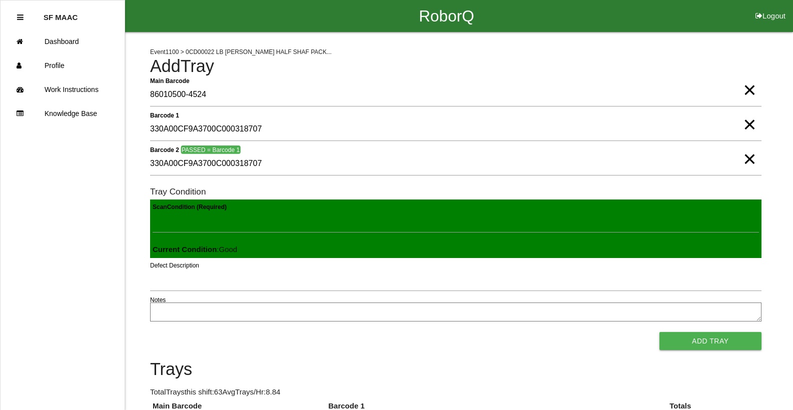
click at [660, 332] on button "Add Tray" at bounding box center [711, 341] width 102 height 18
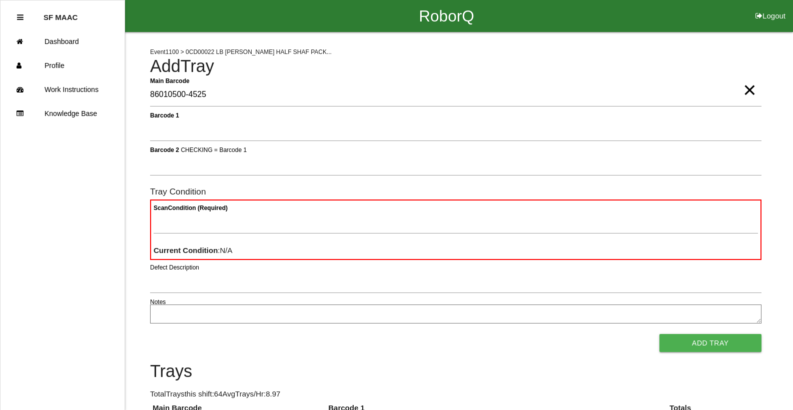
type Barcode "86010500-4525"
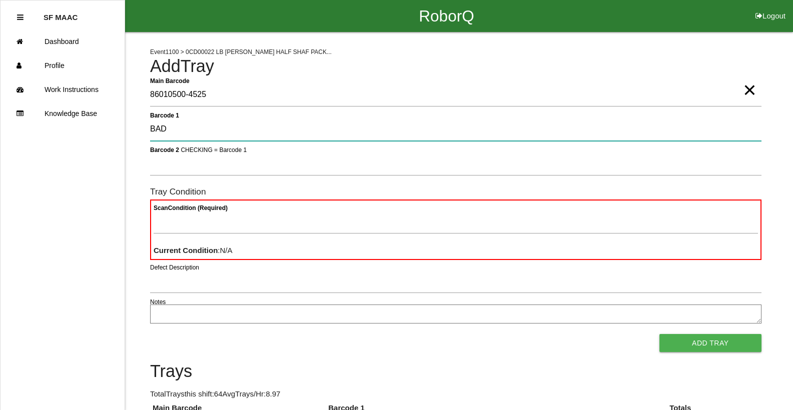
type 1 "BAD"
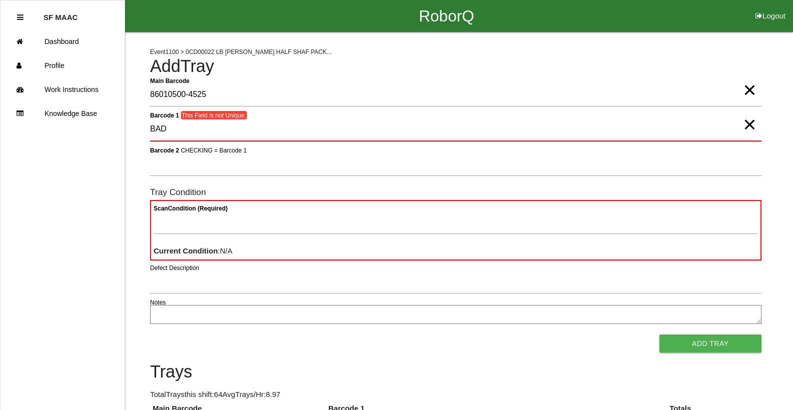
click at [750, 125] on span "×" at bounding box center [749, 115] width 13 height 20
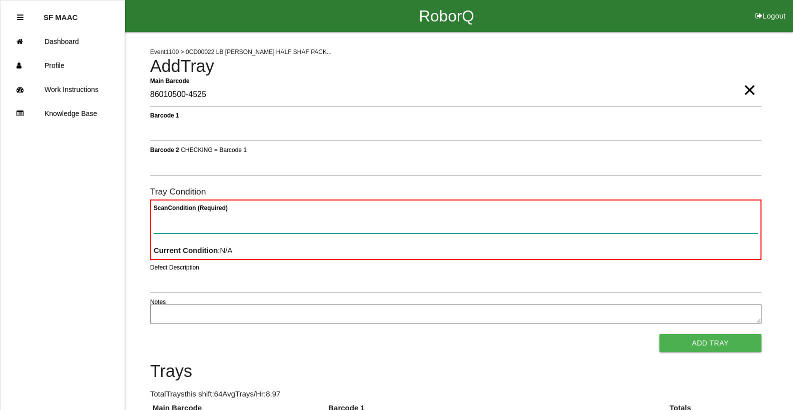
click at [201, 216] on Condition "Scan Condition (Required)" at bounding box center [456, 222] width 604 height 23
type Condition "ba"
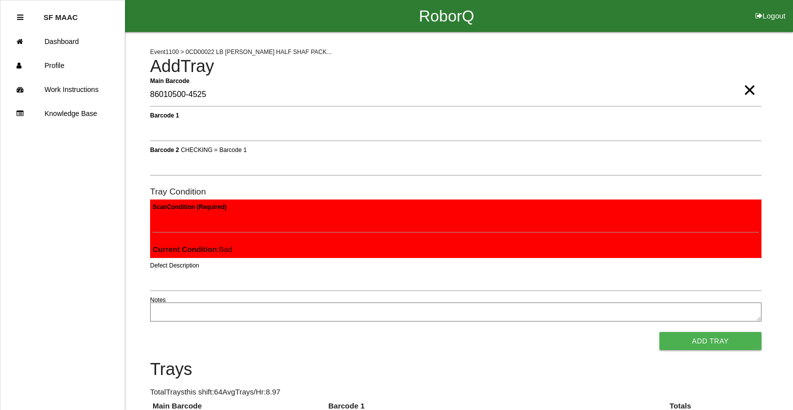
click at [660, 332] on button "Add Tray" at bounding box center [711, 341] width 102 height 18
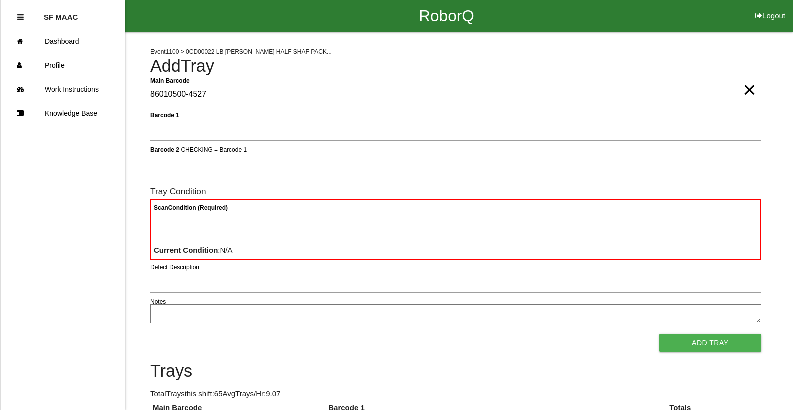
type Barcode "86010500-4527"
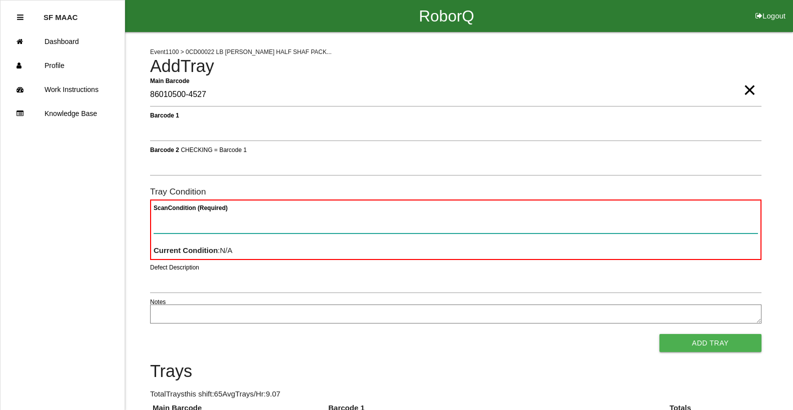
click at [175, 228] on Condition "Scan Condition (Required)" at bounding box center [456, 222] width 604 height 23
type Condition "ba"
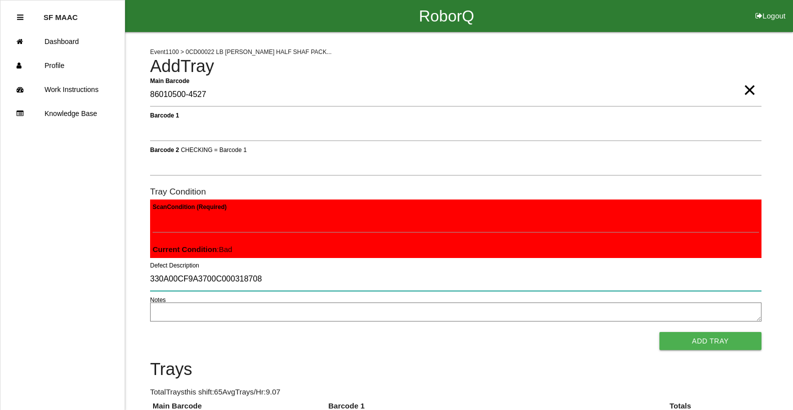
type input "330A00CF9A3700C000318708"
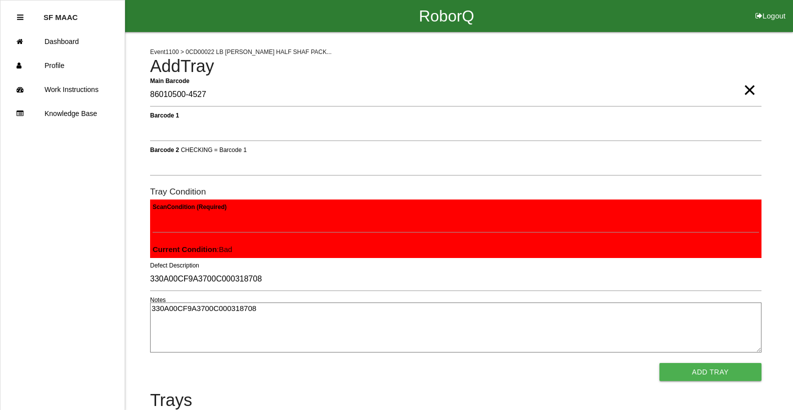
type textarea "330A00CF9A3700C000318708"
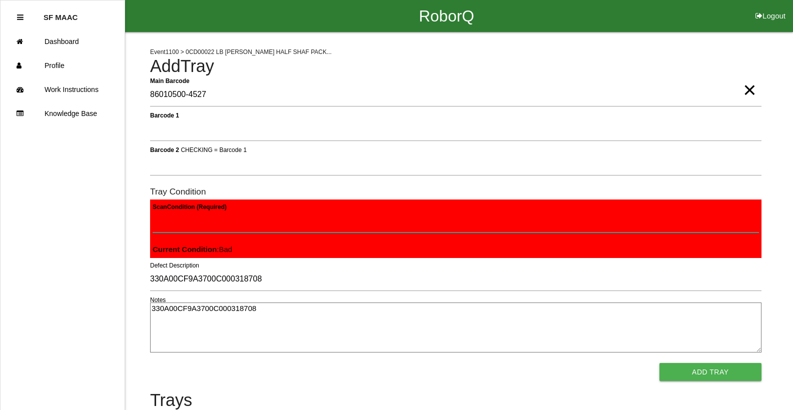
click at [284, 227] on Condition "Scan Condition (Required)" at bounding box center [456, 221] width 606 height 23
type Condition "ba"
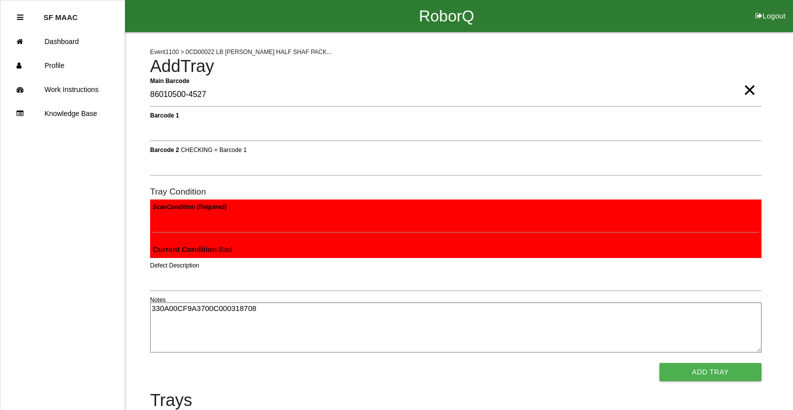
click at [660, 363] on button "Add Tray" at bounding box center [711, 372] width 102 height 18
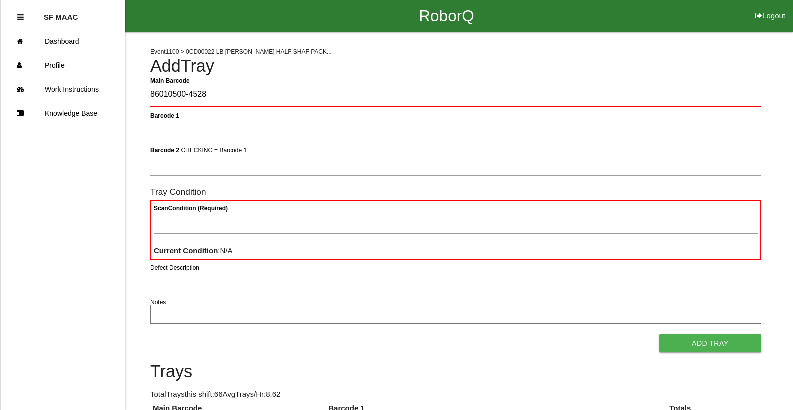
type Barcode "86010500-4528"
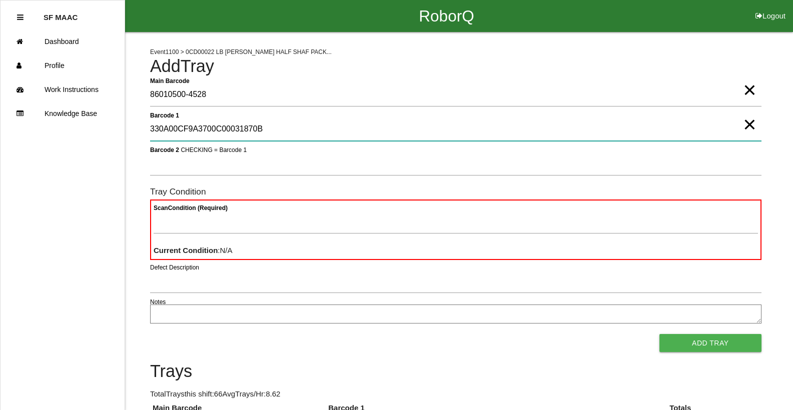
type 1 "330A00CF9A3700C00031870B"
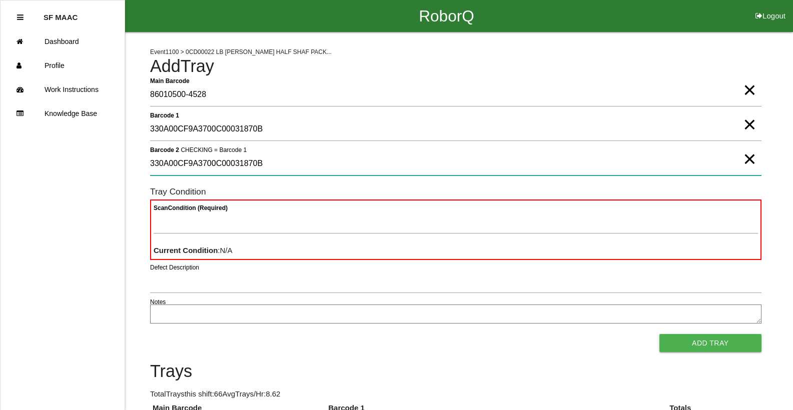
type 2 "330A00CF9A3700C00031870B"
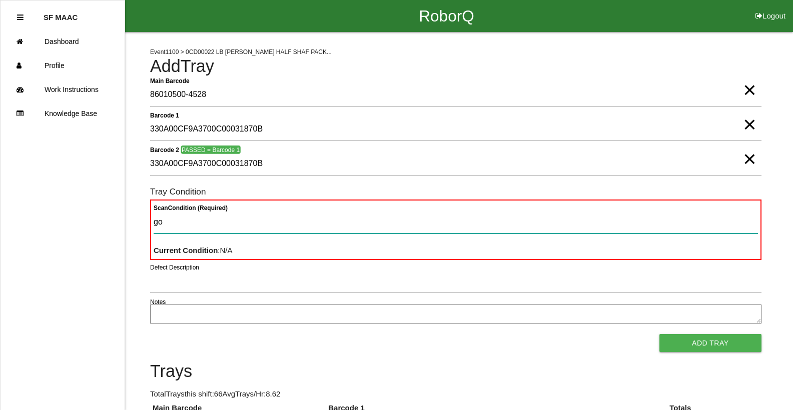
type Condition "goo"
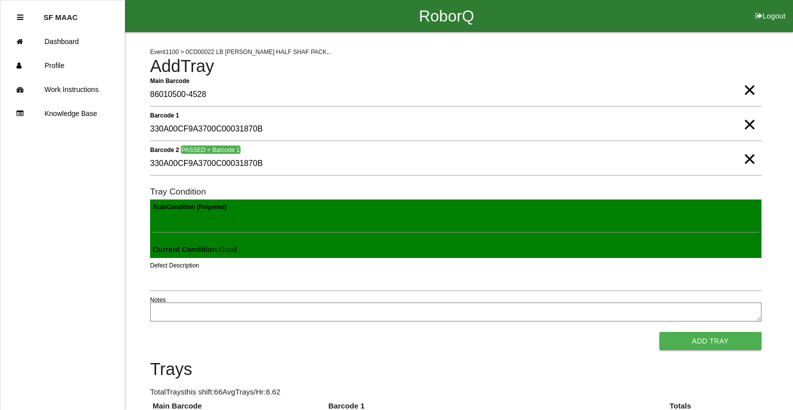
click at [660, 332] on button "Add Tray" at bounding box center [711, 341] width 102 height 18
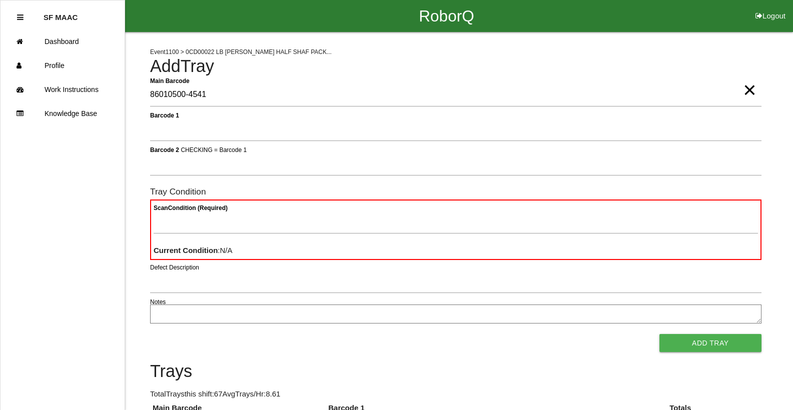
type Barcode "86010500-4541"
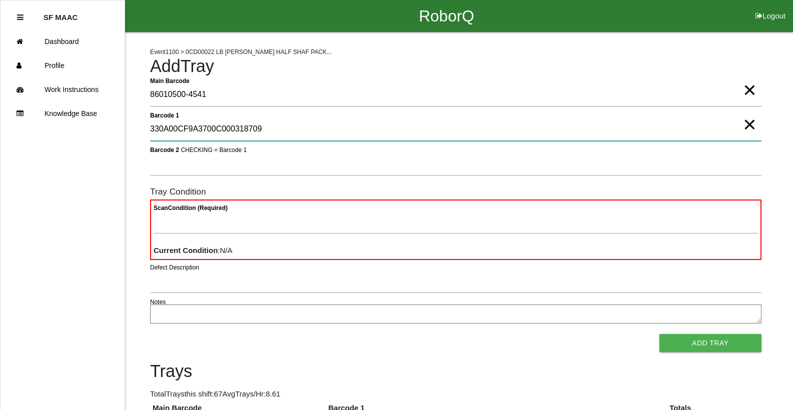
type 1 "330A00CF9A3700C000318709"
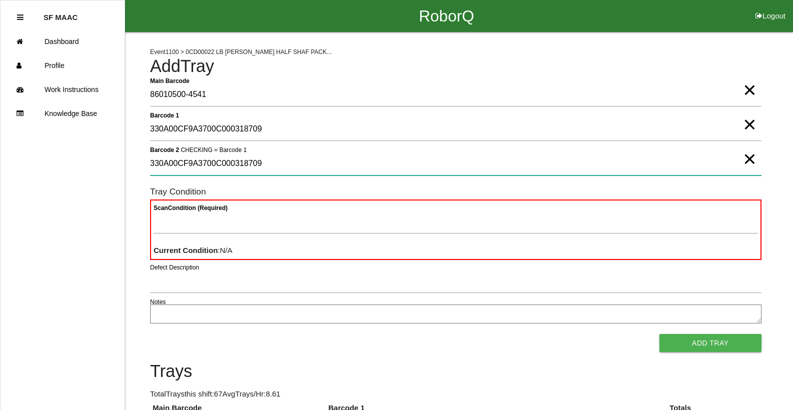
type 2 "330A00CF9A3700C000318709"
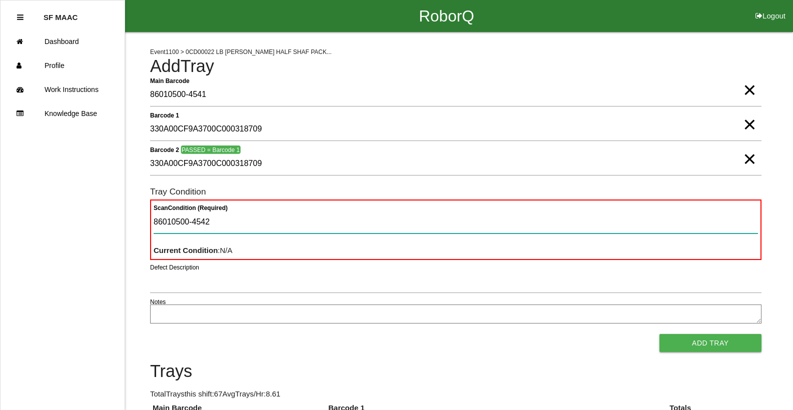
type Condition "86010500-4542"
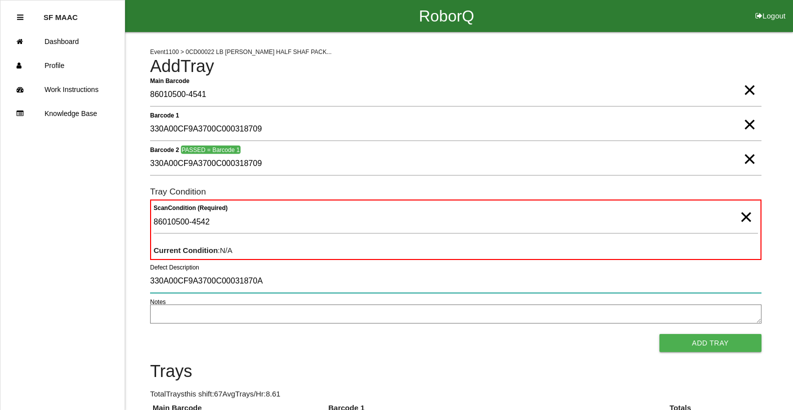
type input "330A00CF9A3700C00031870A"
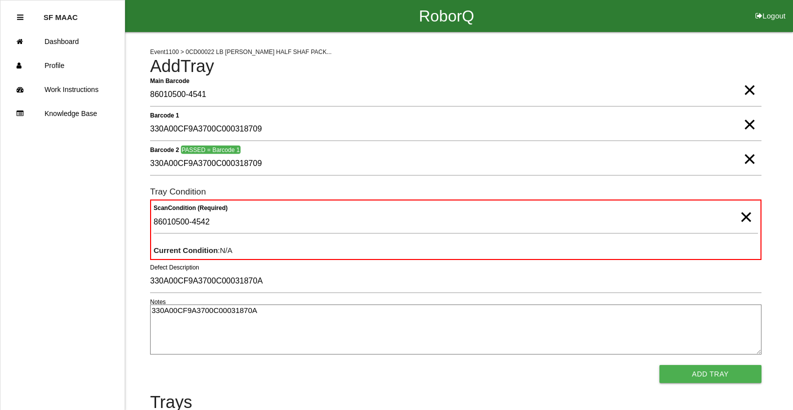
type textarea "330A00CF9A3700C00031870A"
click at [743, 217] on span "×" at bounding box center [746, 207] width 13 height 20
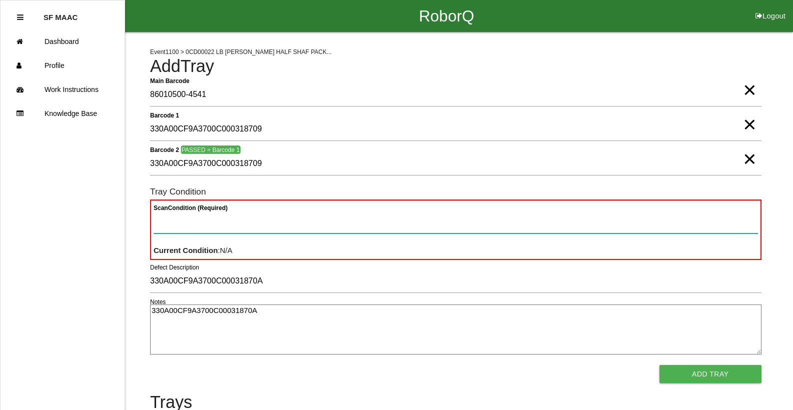
click at [745, 224] on Condition "Scan Condition (Required)" at bounding box center [456, 222] width 604 height 23
type Condition "goo"
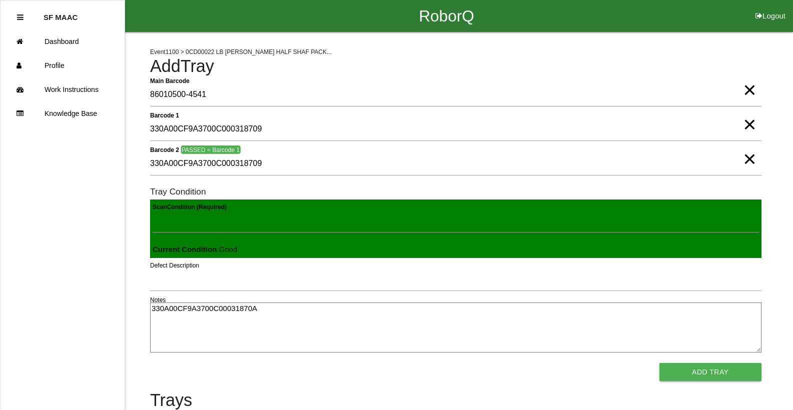
click at [660, 363] on button "Add Tray" at bounding box center [711, 372] width 102 height 18
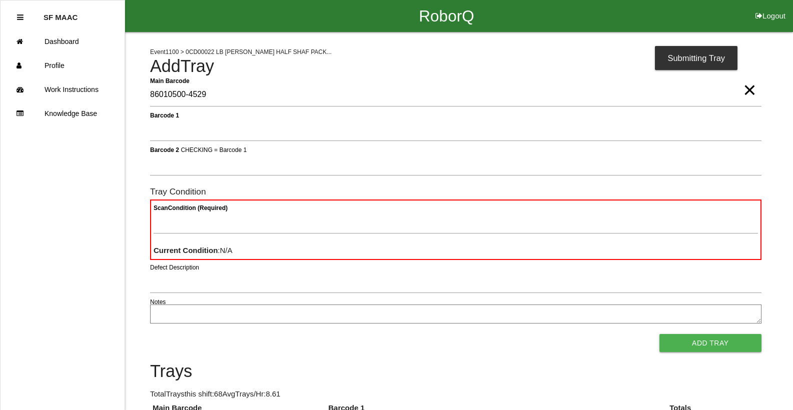
type Barcode "86010500-4529"
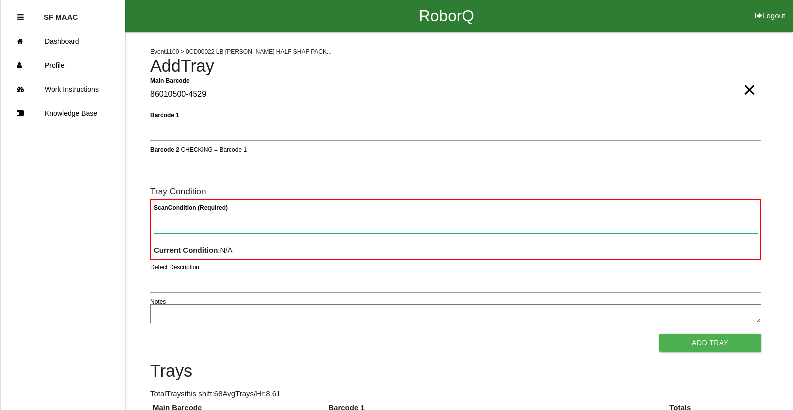
click at [192, 230] on Condition "Scan Condition (Required)" at bounding box center [456, 222] width 604 height 23
type Condition "ba"
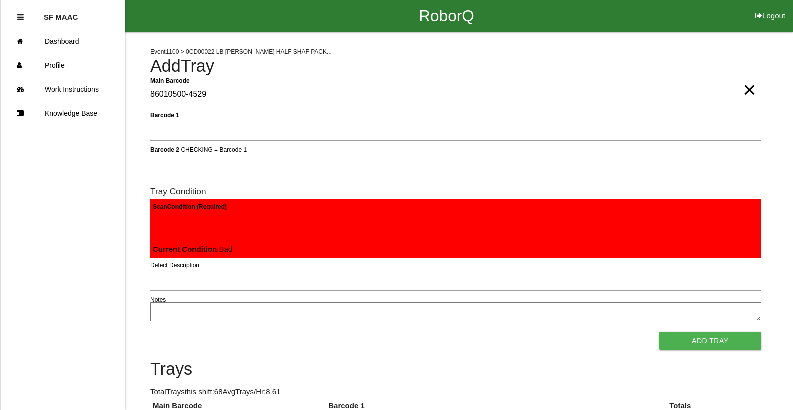
click at [660, 332] on button "Add Tray" at bounding box center [711, 341] width 102 height 18
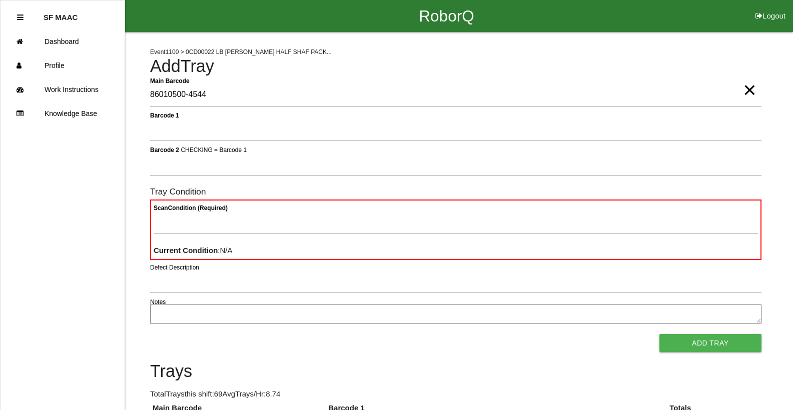
type Barcode "86010500-4544"
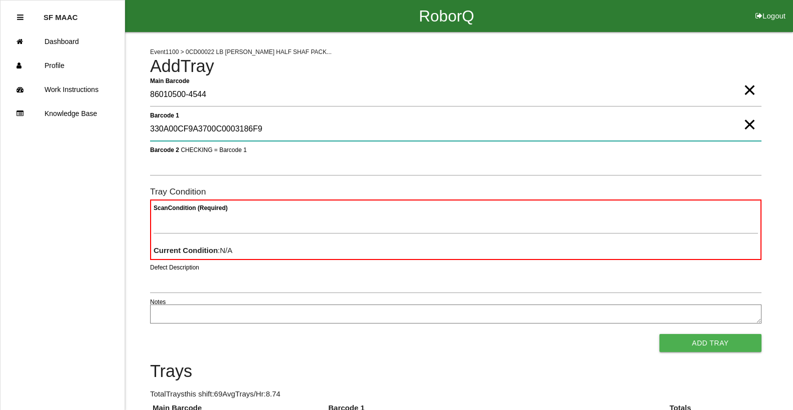
type 1 "330A00CF9A3700C0003186F9"
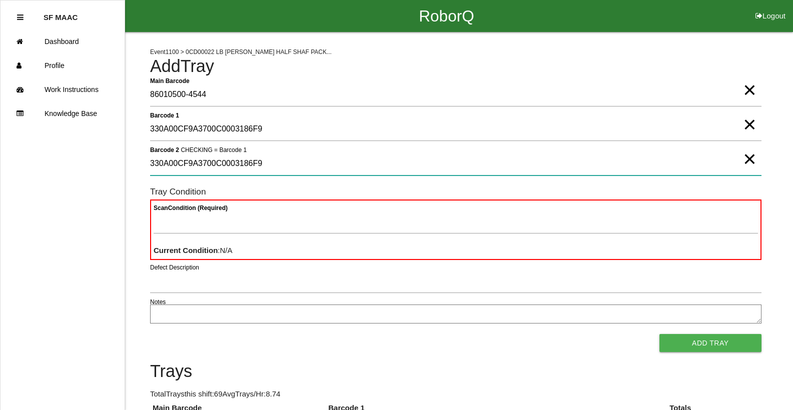
type 2 "330A00CF9A3700C0003186F9"
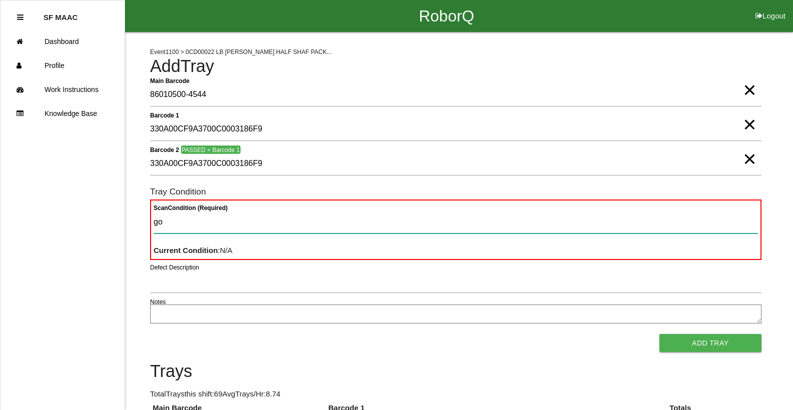
type Condition "goo"
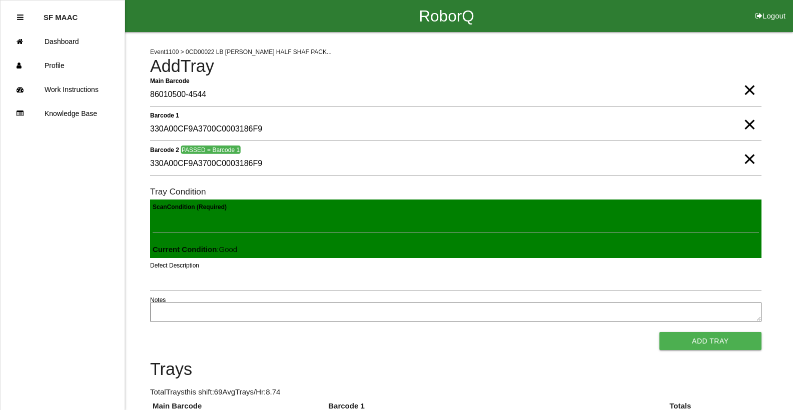
click at [660, 332] on button "Add Tray" at bounding box center [711, 341] width 102 height 18
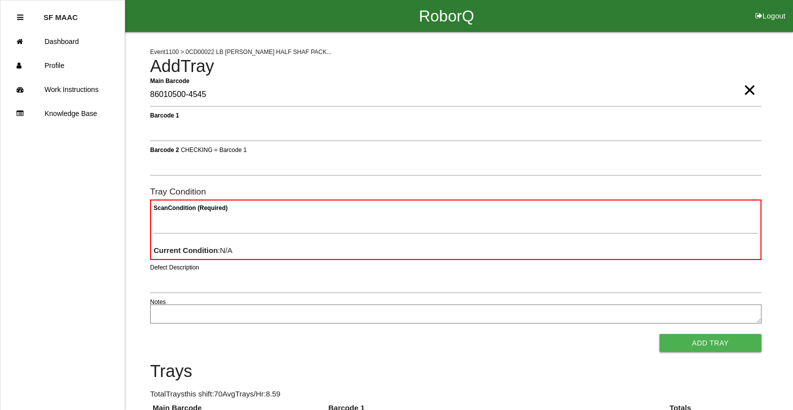
type Barcode "86010500-4545"
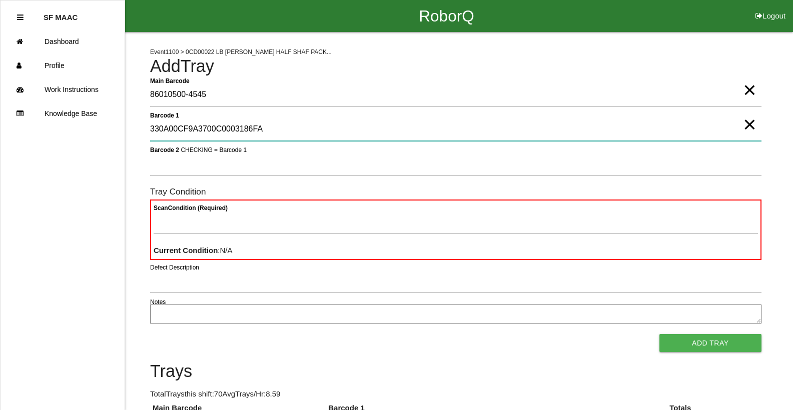
type 1 "330A00CF9A3700C0003186FA"
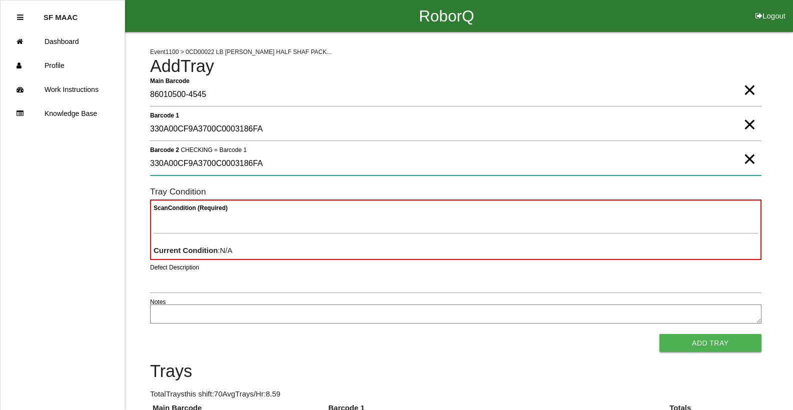
type 2 "330A00CF9A3700C0003186FA"
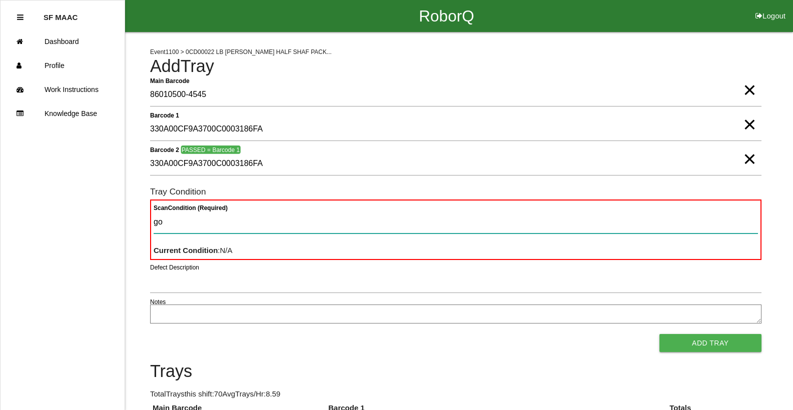
type Condition "goo"
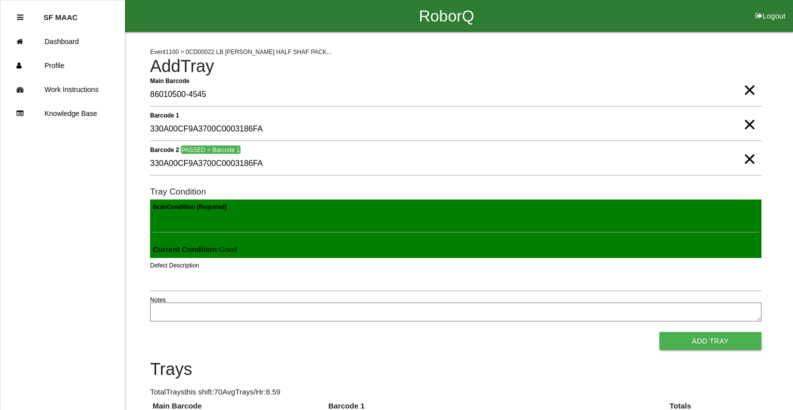
click at [660, 332] on button "Add Tray" at bounding box center [711, 341] width 102 height 18
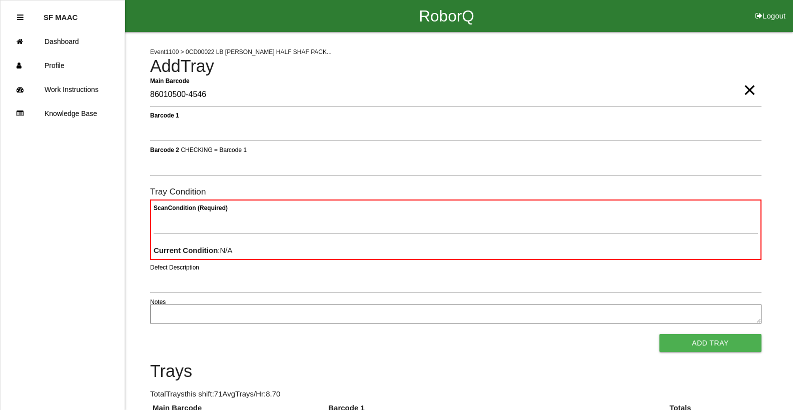
type Barcode "86010500-4546"
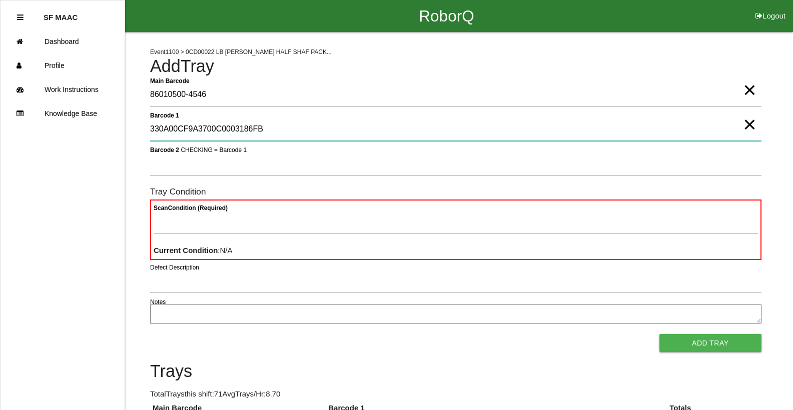
type 1 "330A00CF9A3700C0003186FB"
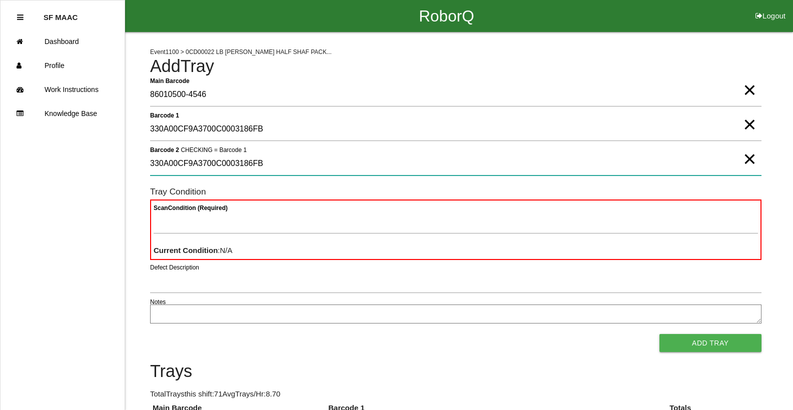
type 2 "330A00CF9A3700C0003186FB"
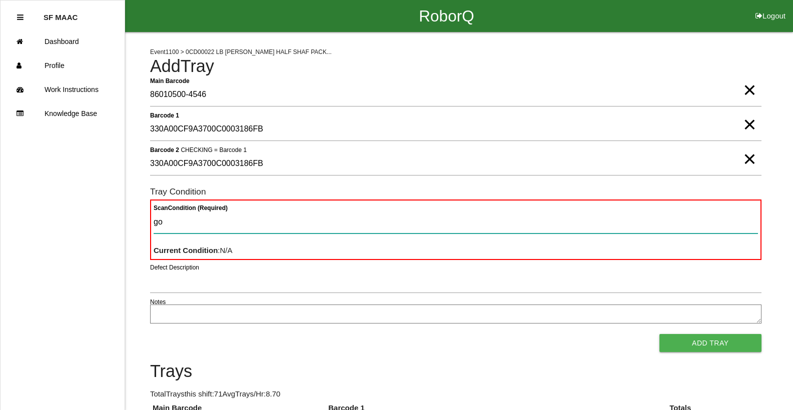
type Condition "goo"
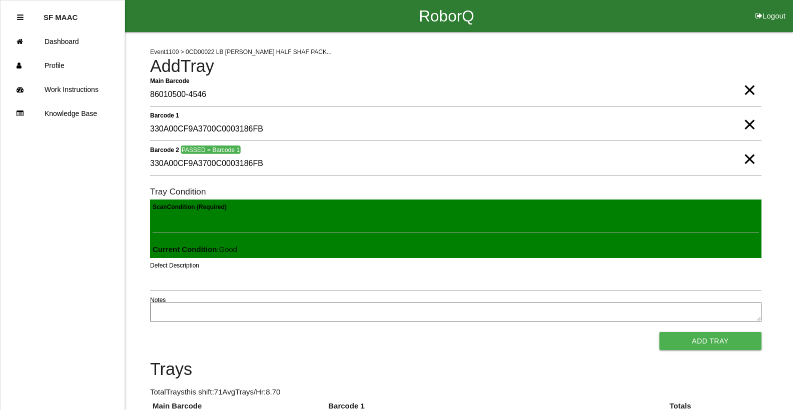
click at [660, 332] on button "Add Tray" at bounding box center [711, 341] width 102 height 18
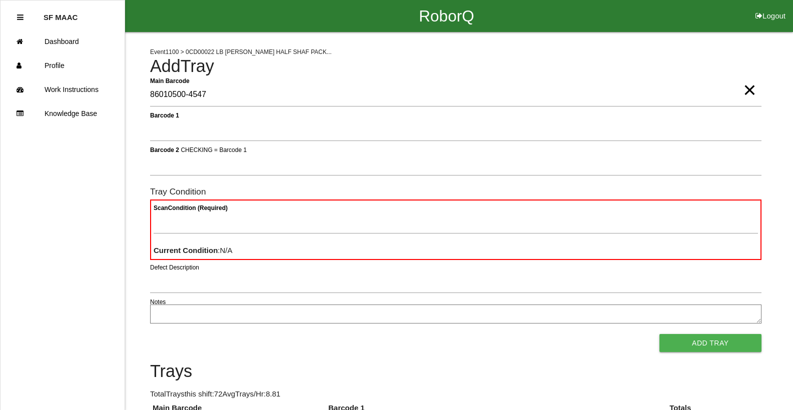
type Barcode "86010500-4547"
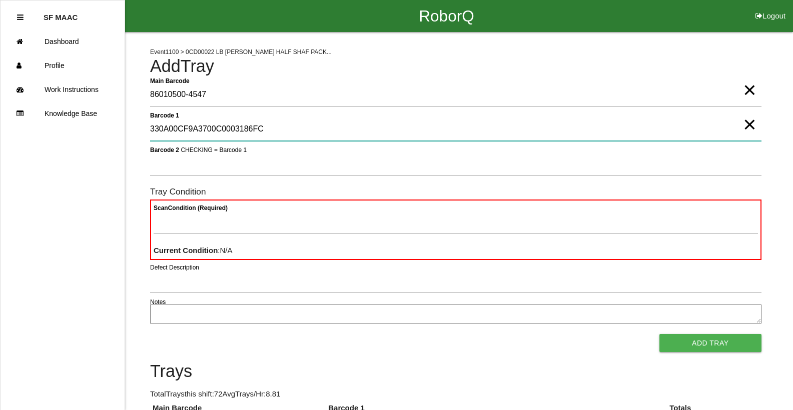
type 1 "330A00CF9A3700C0003186FC"
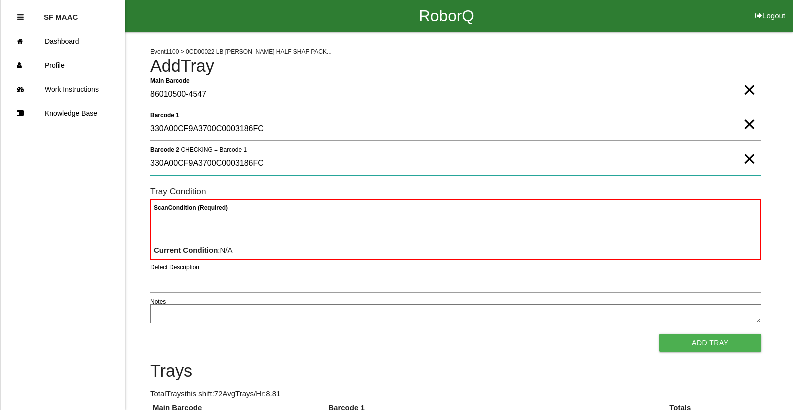
type 2 "330A00CF9A3700C0003186FC"
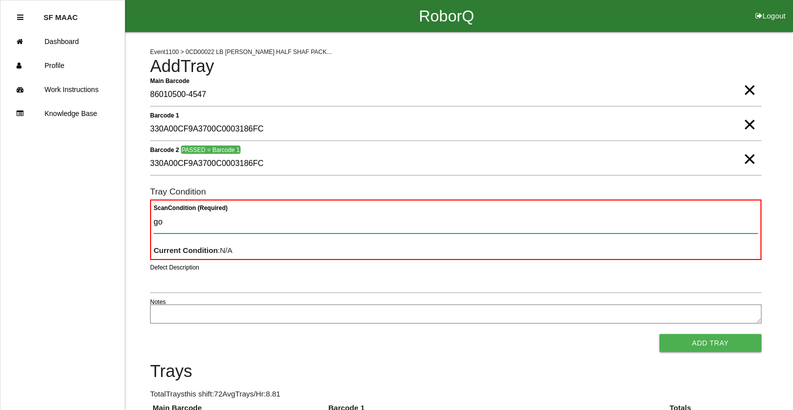
type Condition "goo"
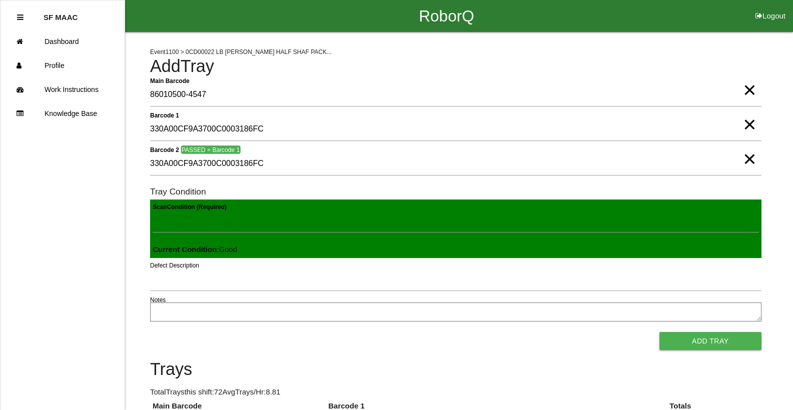
click at [660, 332] on button "Add Tray" at bounding box center [711, 341] width 102 height 18
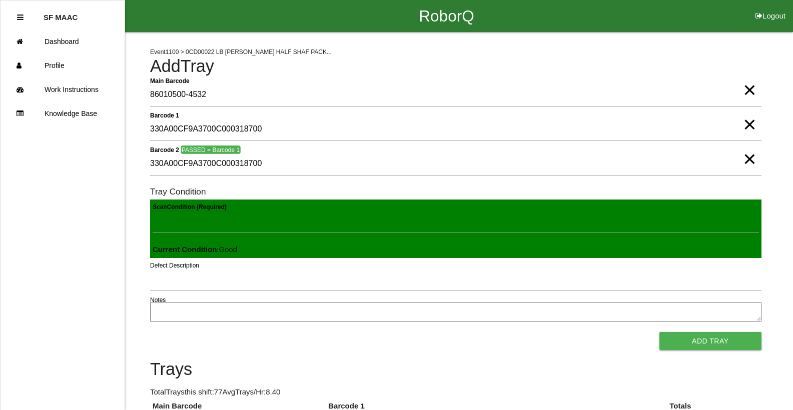
click at [660, 332] on button "Add Tray" at bounding box center [711, 341] width 102 height 18
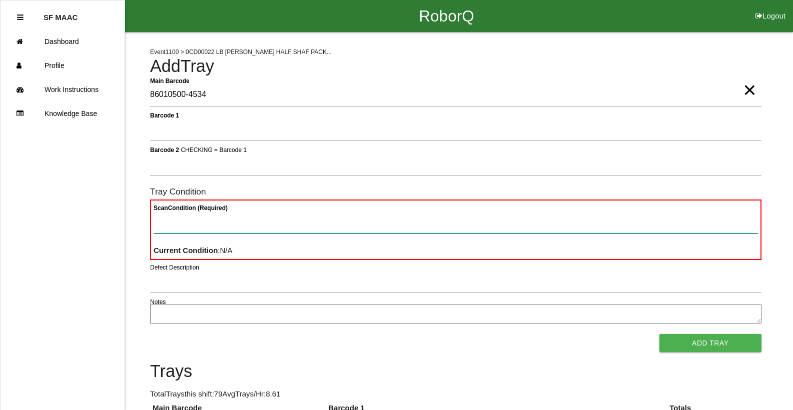
click at [195, 223] on Condition "Scan Condition (Required)" at bounding box center [456, 222] width 604 height 23
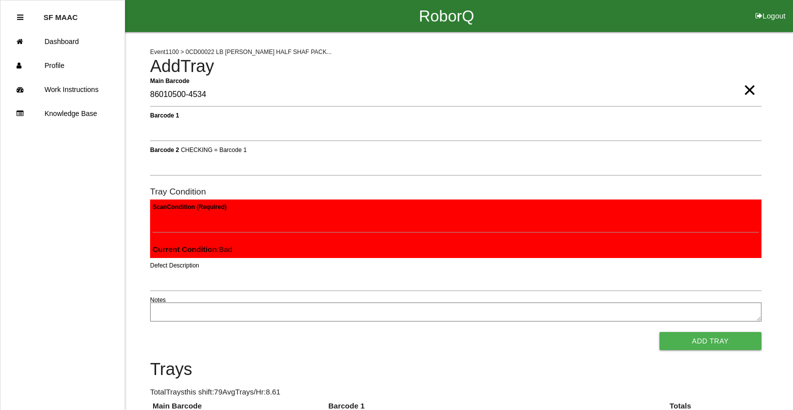
click at [660, 332] on button "Add Tray" at bounding box center [711, 341] width 102 height 18
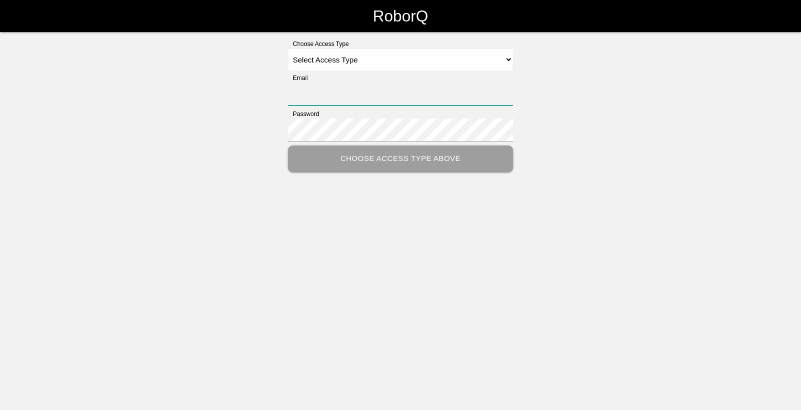
type input "[EMAIL_ADDRESS][DOMAIN_NAME]"
click at [388, 57] on select "Select Access Type Admin Customer Supervisor Worker" at bounding box center [400, 60] width 225 height 23
select select "Worker"
click at [288, 49] on select "Select Access Type Admin Customer Supervisor Worker" at bounding box center [400, 60] width 225 height 23
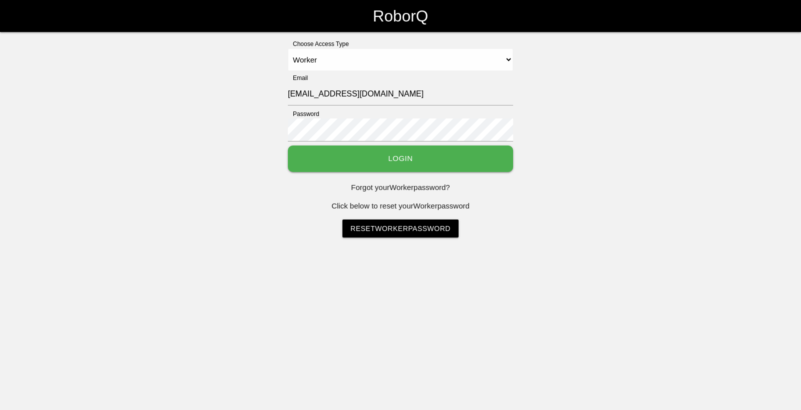
click at [427, 164] on button "Login" at bounding box center [400, 159] width 225 height 27
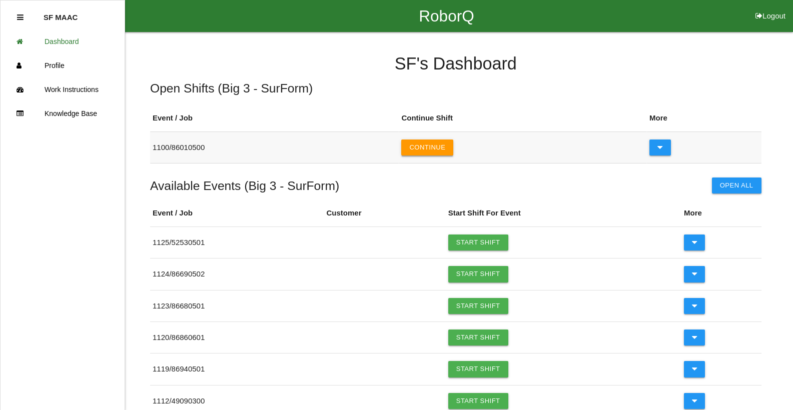
click at [428, 151] on button "Continue" at bounding box center [427, 148] width 52 height 16
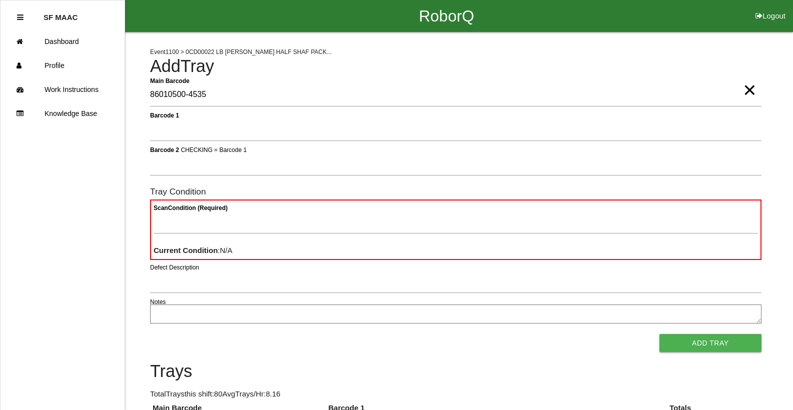
type Barcode "86010500-4535"
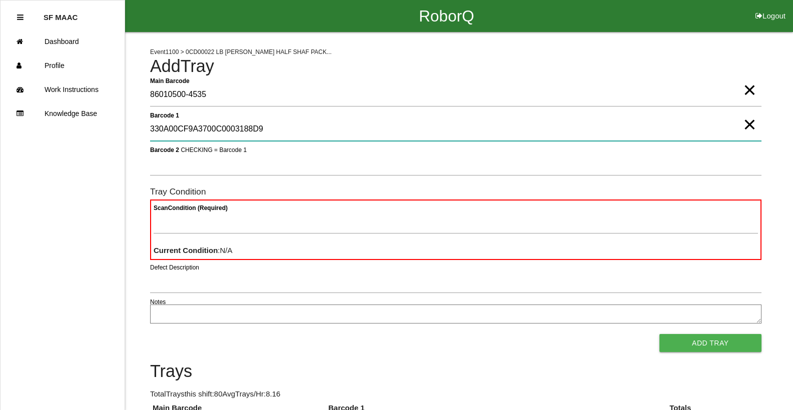
type 1 "330A00CF9A3700C0003188D9"
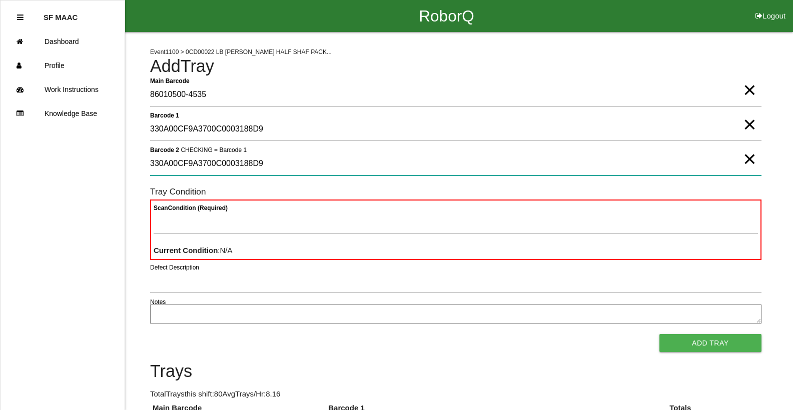
type 2 "330A00CF9A3700C0003188D9"
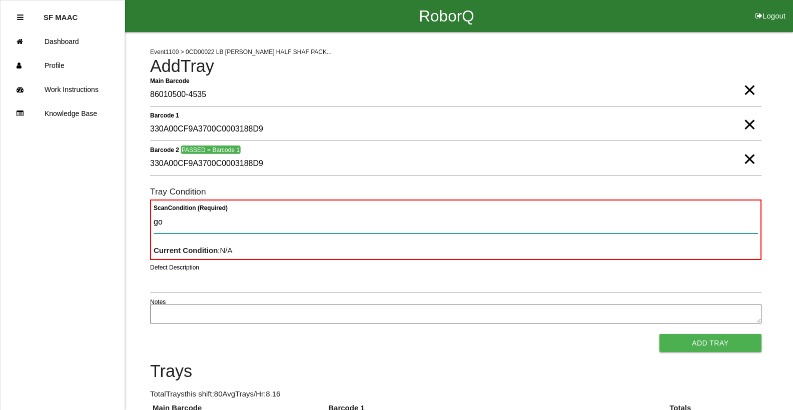
type Condition "goo"
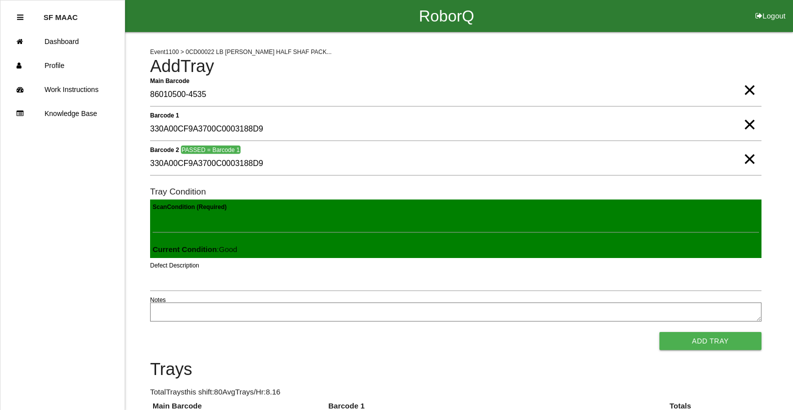
click at [660, 332] on button "Add Tray" at bounding box center [711, 341] width 102 height 18
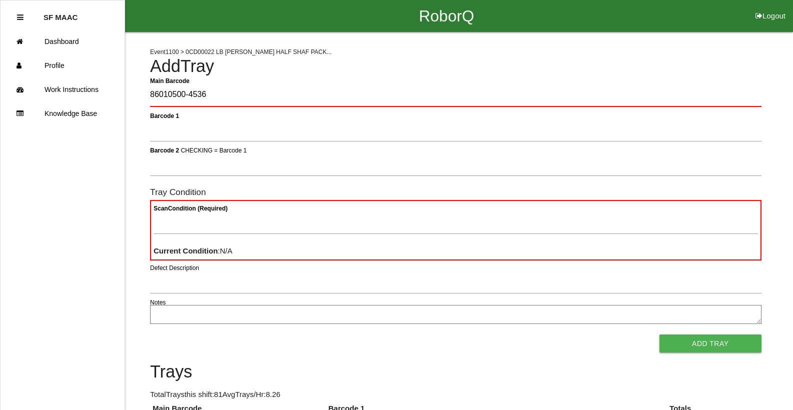
type Barcode "86010500-4536"
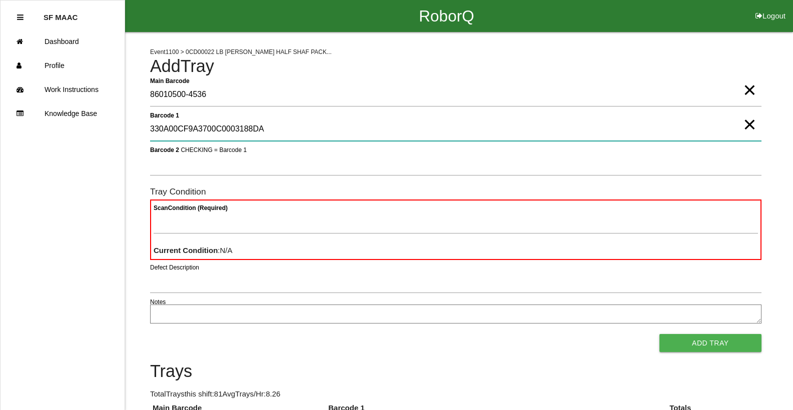
type 1 "330A00CF9A3700C0003188DA"
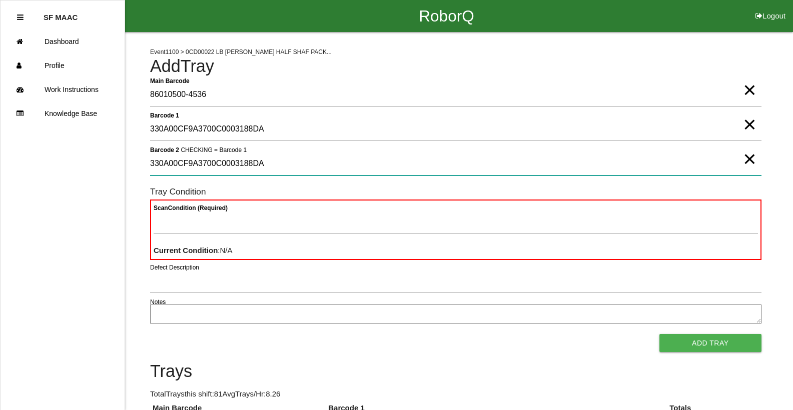
type 2 "330A00CF9A3700C0003188DA"
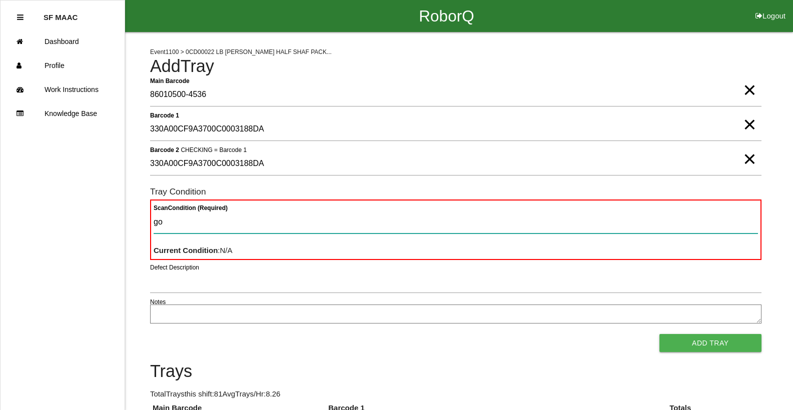
type Condition "goo"
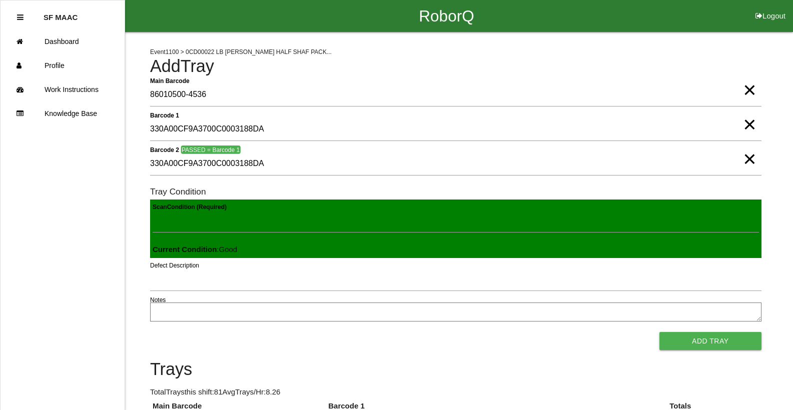
click at [660, 332] on button "Add Tray" at bounding box center [711, 341] width 102 height 18
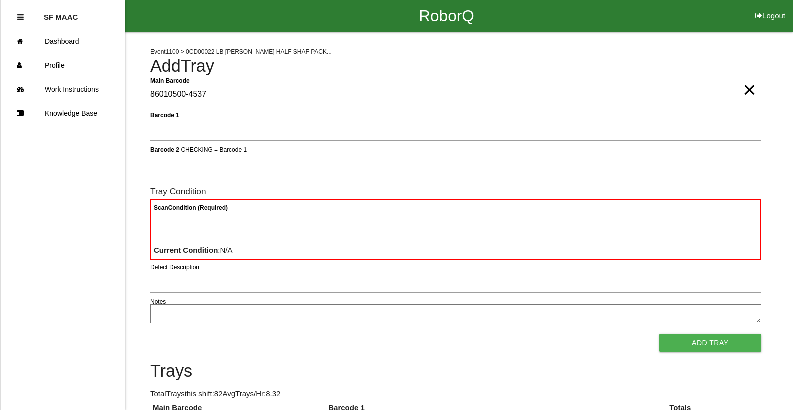
type Barcode "86010500-4537"
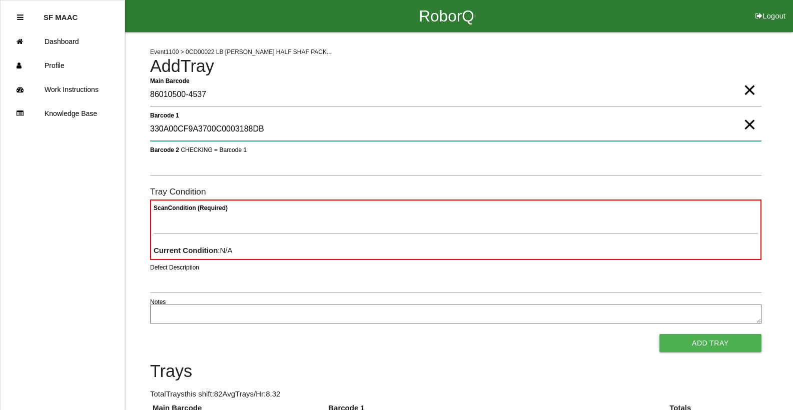
type 1 "330A00CF9A3700C0003188DB"
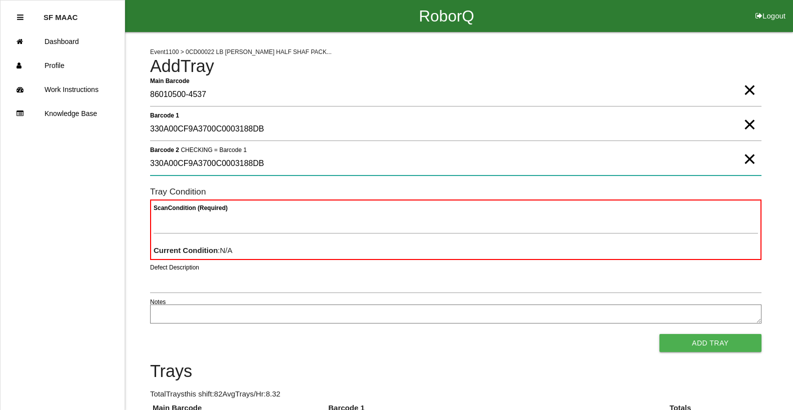
type 2 "330A00CF9A3700C0003188DB"
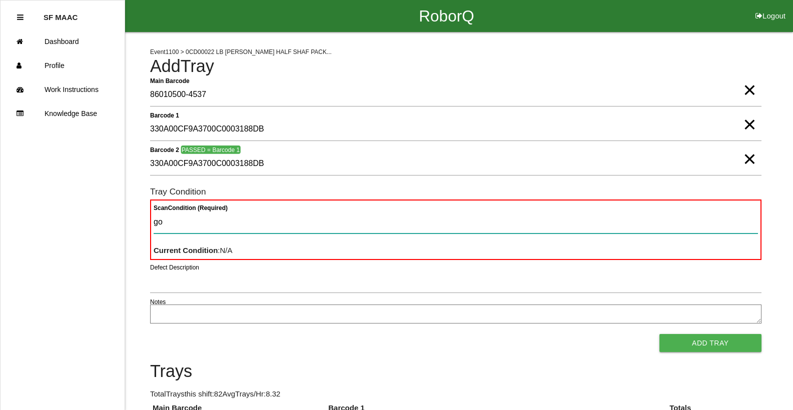
type Condition "goo"
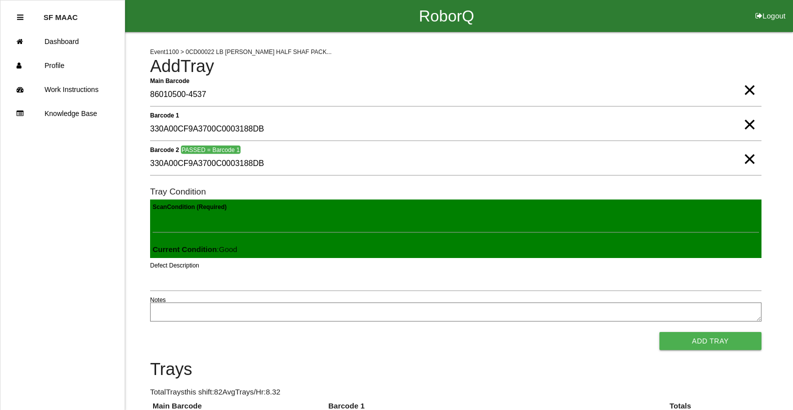
click button "Add Tray" at bounding box center [711, 341] width 102 height 18
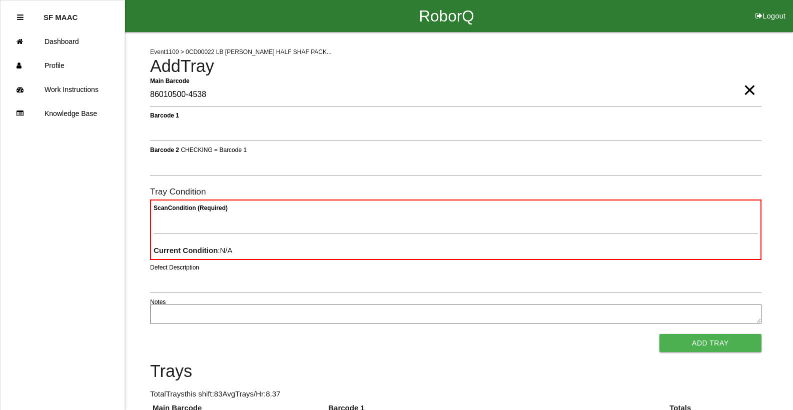
type Barcode "86010500-4538"
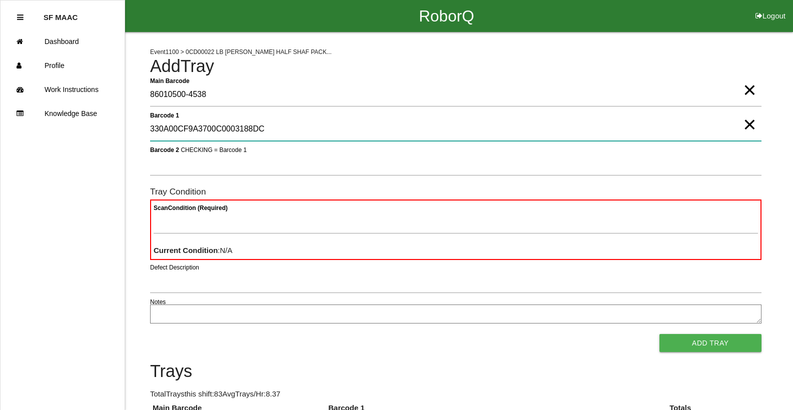
type 1 "330A00CF9A3700C0003188DC"
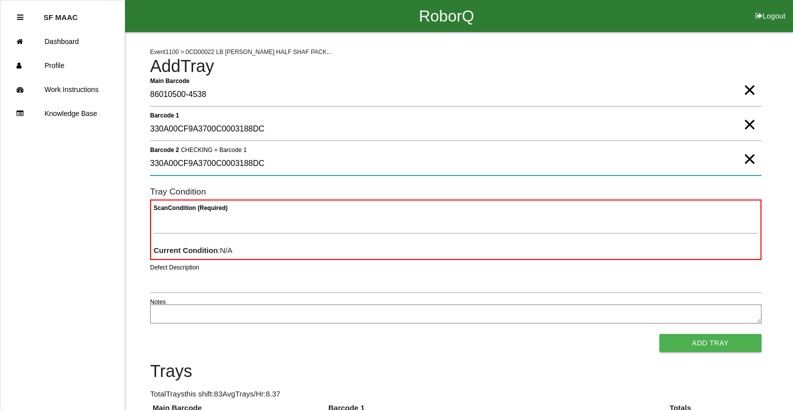
type 2 "330A00CF9A3700C0003188DC"
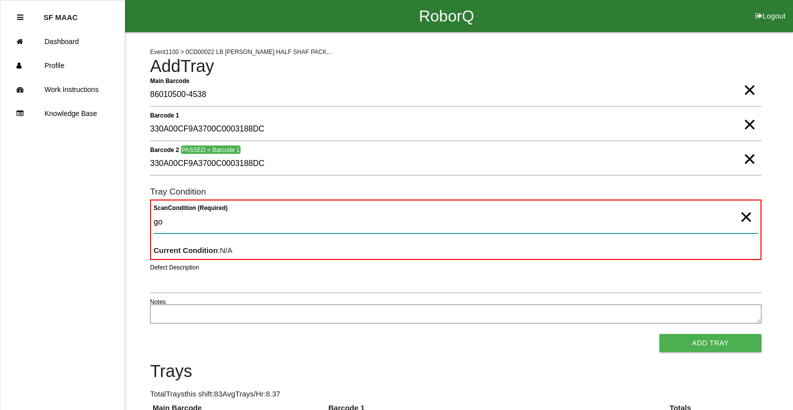
type Condition "goo"
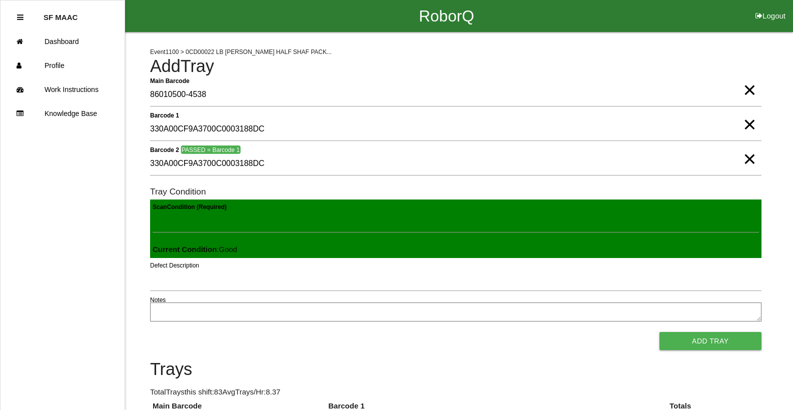
click at [660, 332] on button "Add Tray" at bounding box center [711, 341] width 102 height 18
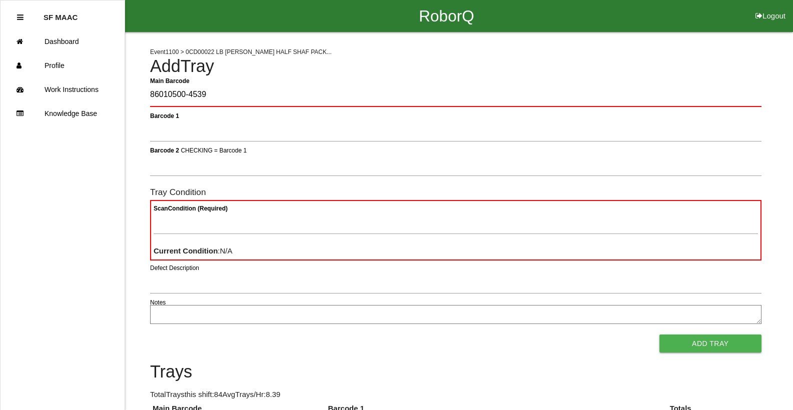
type Barcode "86010500-4539"
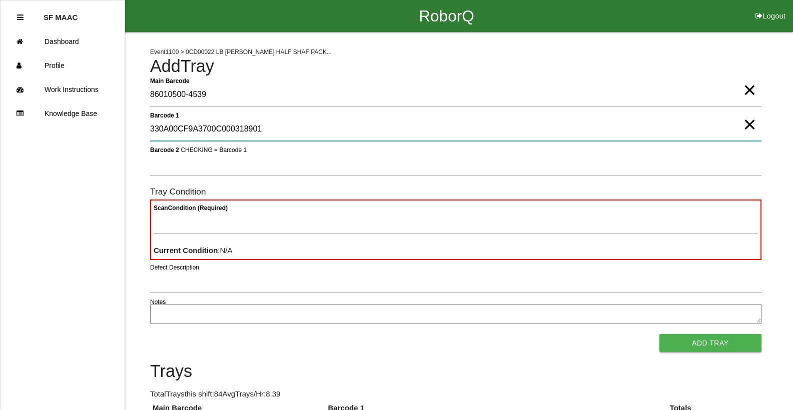
type 1 "330A00CF9A3700C000318901"
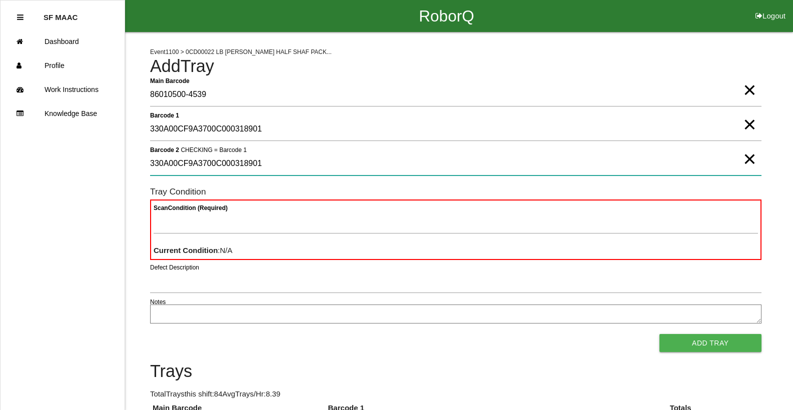
type 2 "330A00CF9A3700C000318901"
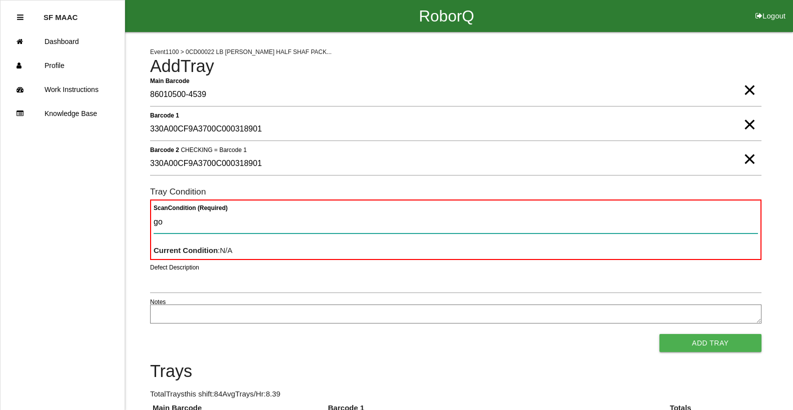
type Condition "goo"
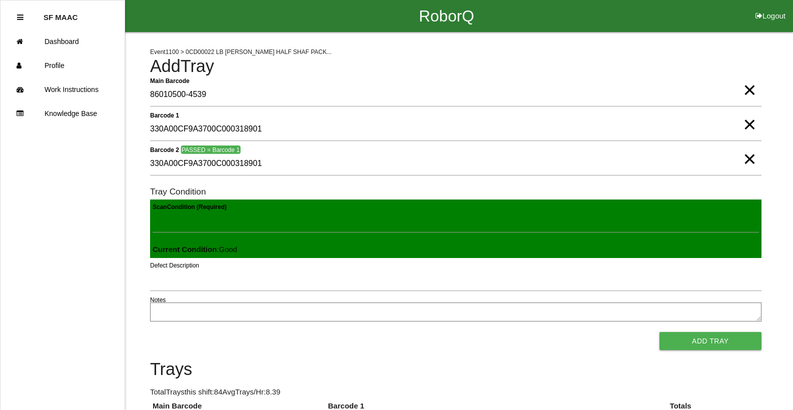
click at [660, 332] on button "Add Tray" at bounding box center [711, 341] width 102 height 18
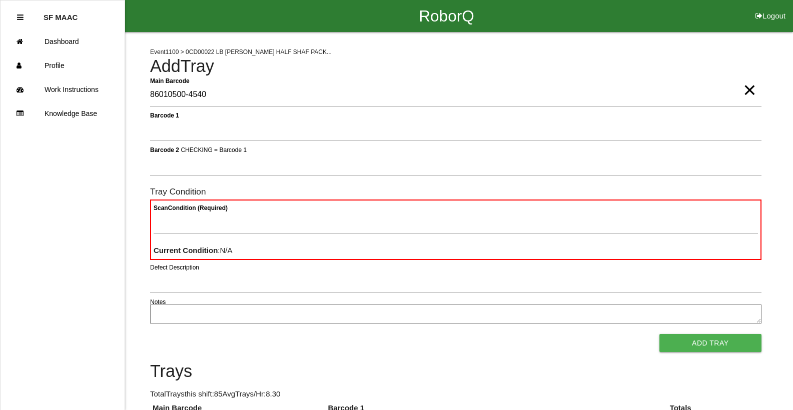
type Barcode "86010500-4540"
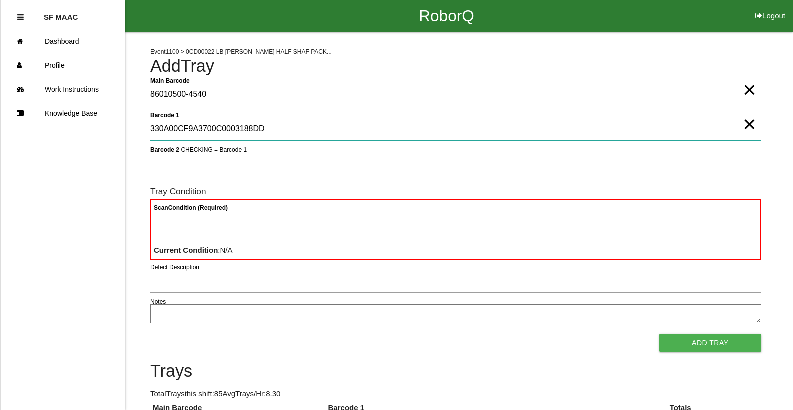
type 1 "330A00CF9A3700C0003188DD"
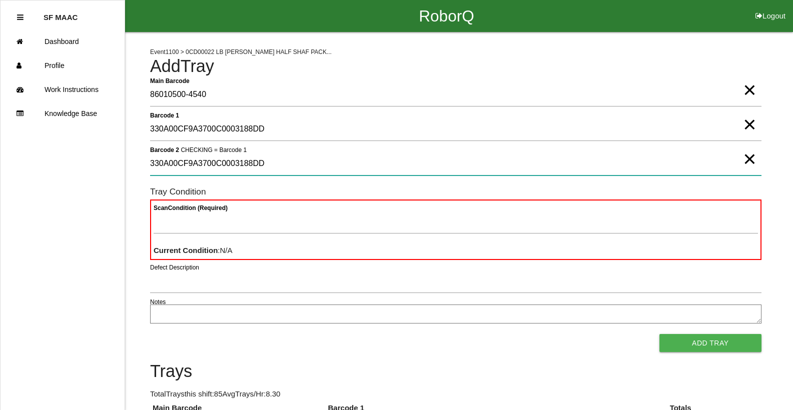
type 2 "330A00CF9A3700C0003188DD"
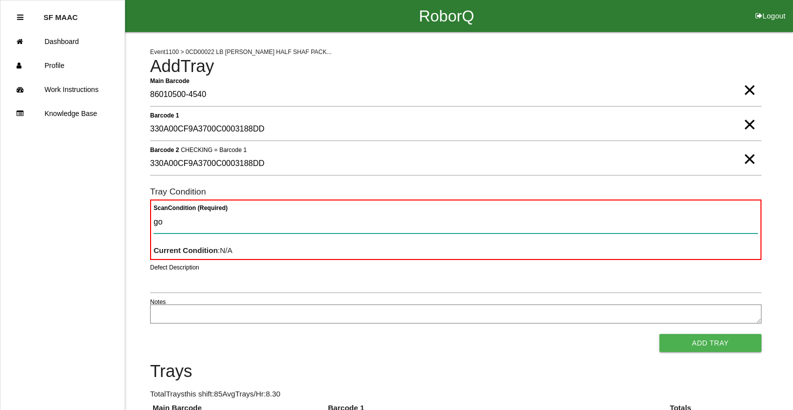
type Condition "goo"
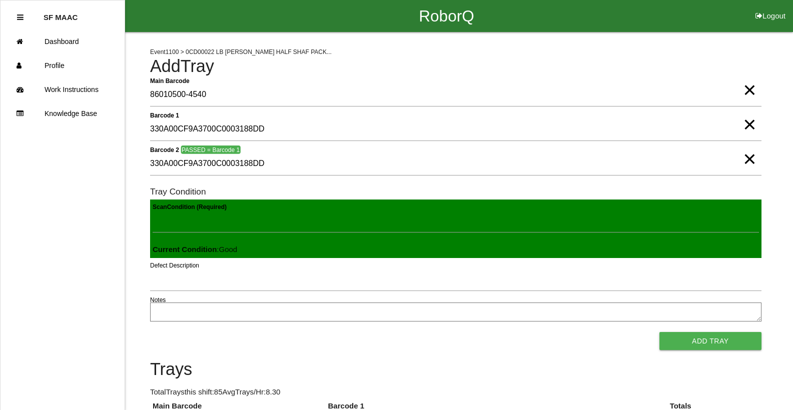
click at [660, 332] on button "Add Tray" at bounding box center [711, 341] width 102 height 18
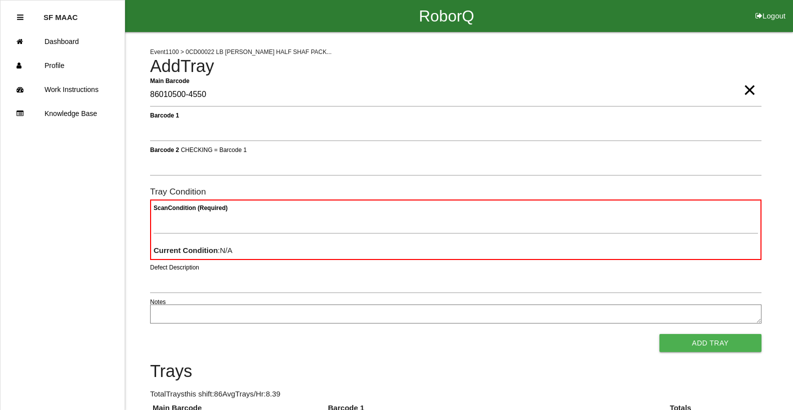
type Barcode "86010500-4550"
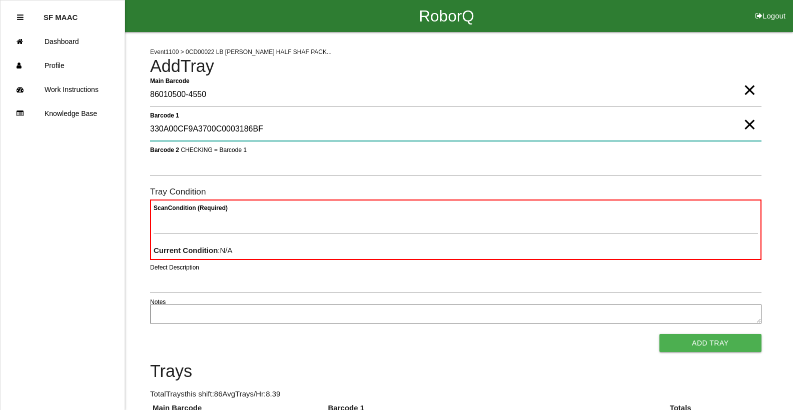
type 1 "330A00CF9A3700C0003186BF"
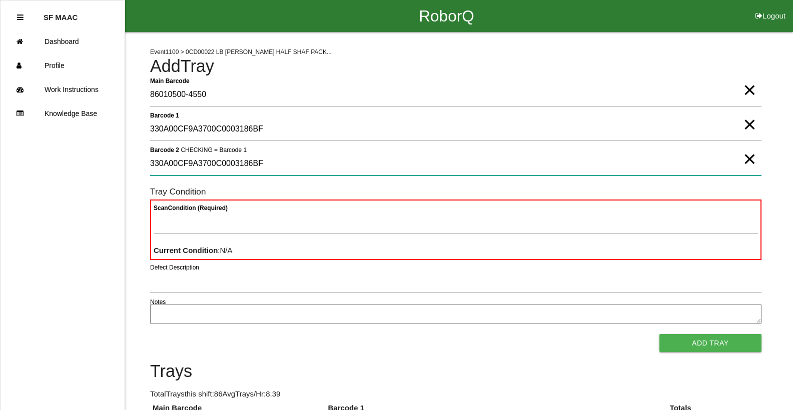
type 2 "330A00CF9A3700C0003186BF"
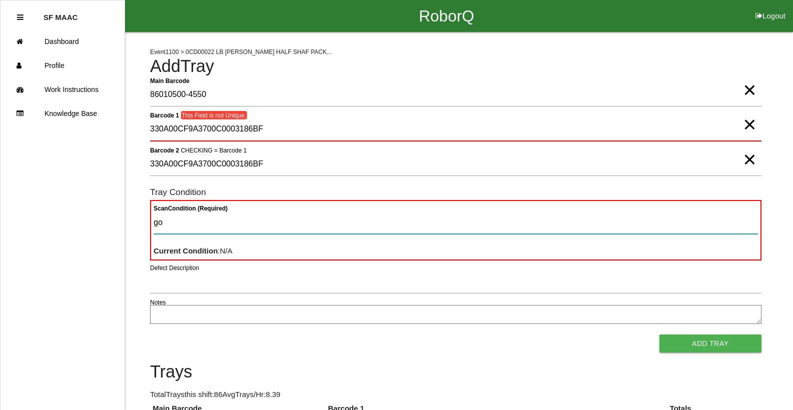
type Condition "goo"
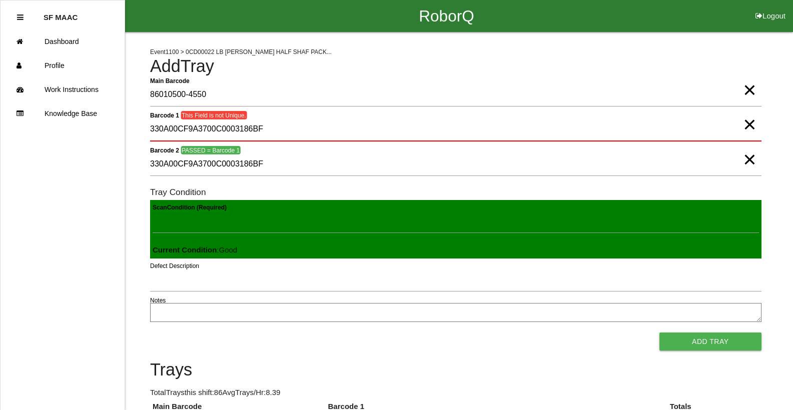
click at [660, 333] on button "Add Tray" at bounding box center [711, 342] width 102 height 18
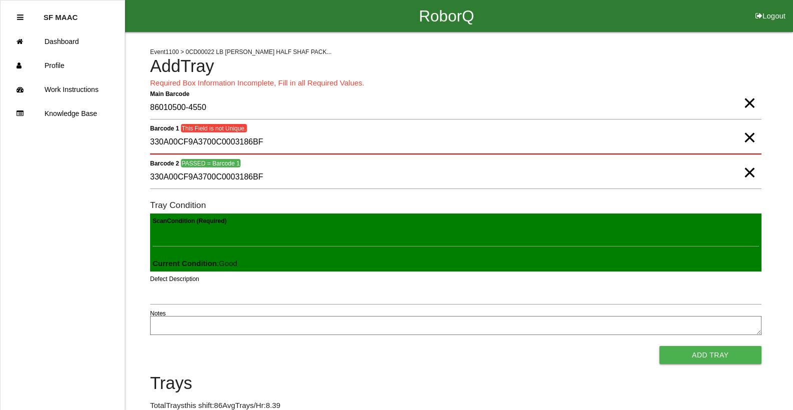
click at [743, 173] on span "×" at bounding box center [749, 163] width 13 height 20
click at [746, 138] on span "×" at bounding box center [749, 128] width 13 height 20
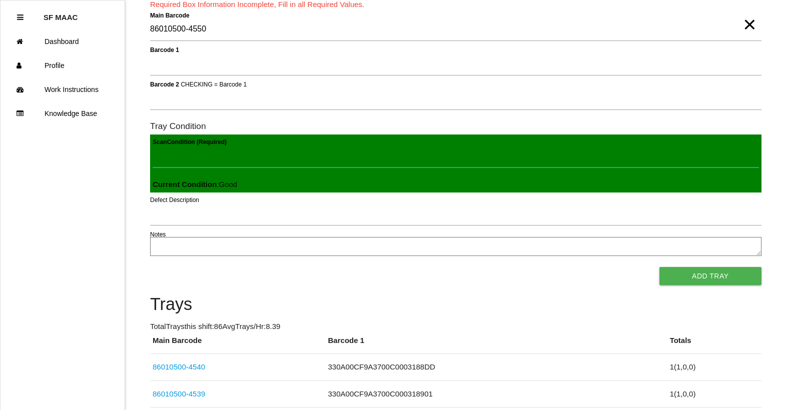
scroll to position [59, 0]
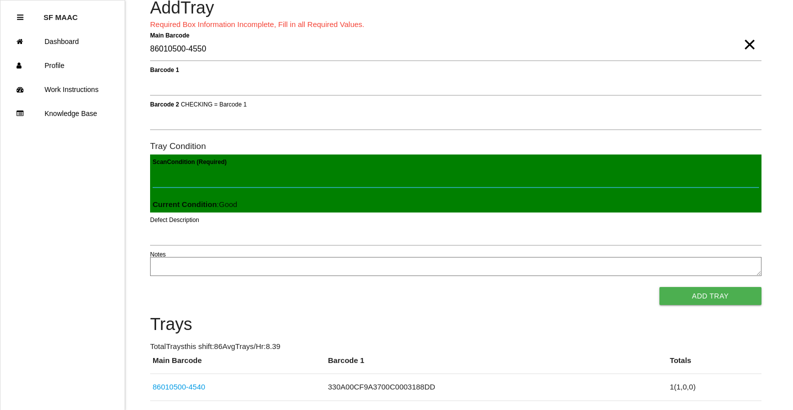
click at [182, 183] on Condition "Scan Condition (Required)" at bounding box center [456, 176] width 606 height 23
type Condition "goo"
click at [660, 287] on button "Add Tray" at bounding box center [711, 296] width 102 height 18
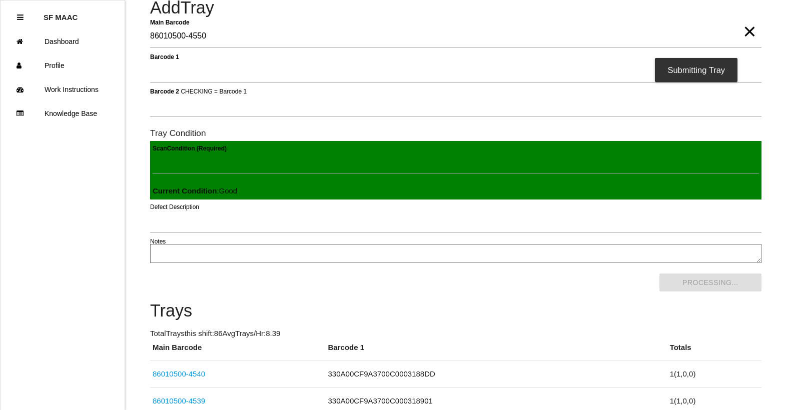
scroll to position [0, 0]
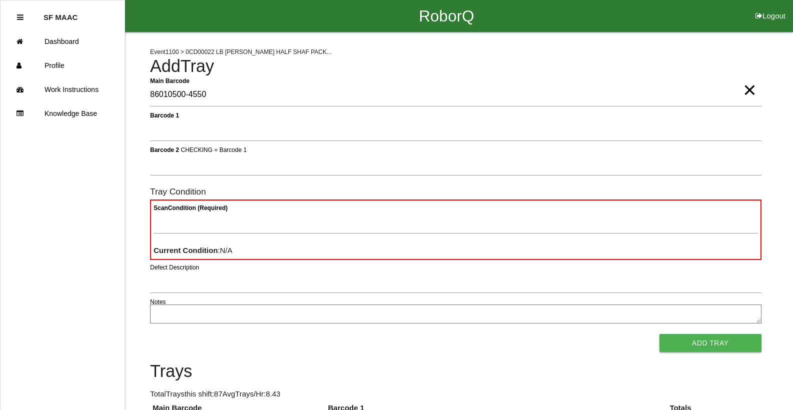
type Barcode "86010500-4550"
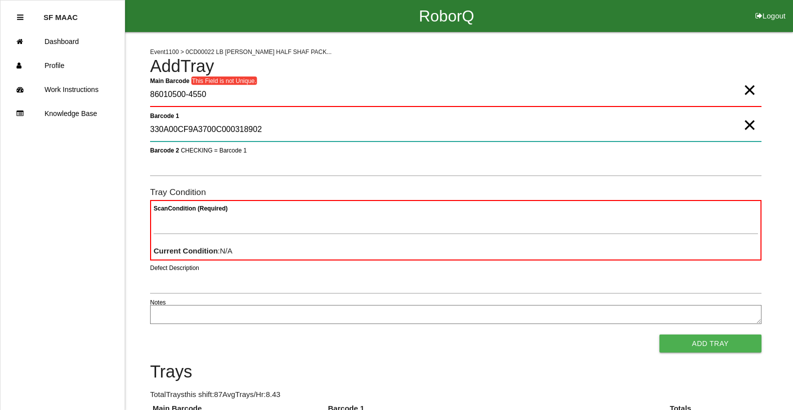
type 1 "330A00CF9A3700C000318902"
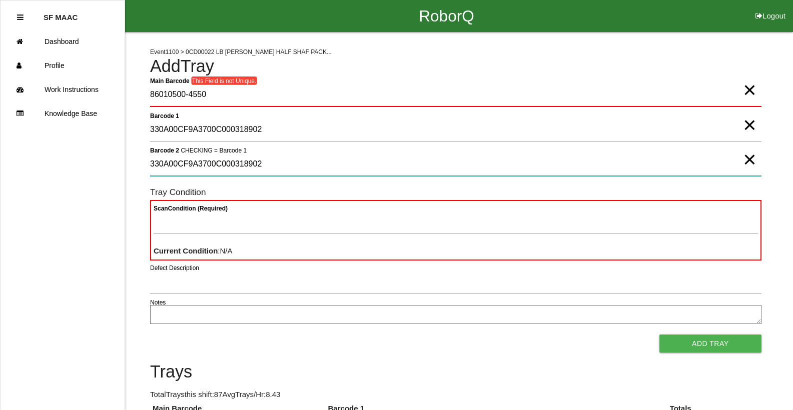
type 2 "330A00CF9A3700C000318902"
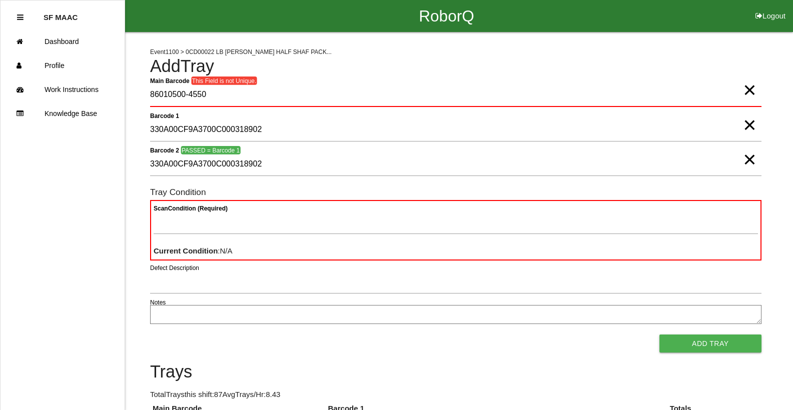
click at [743, 90] on span "×" at bounding box center [749, 80] width 13 height 20
click at [740, 104] on Barcode "Main Barcode" at bounding box center [455, 96] width 611 height 24
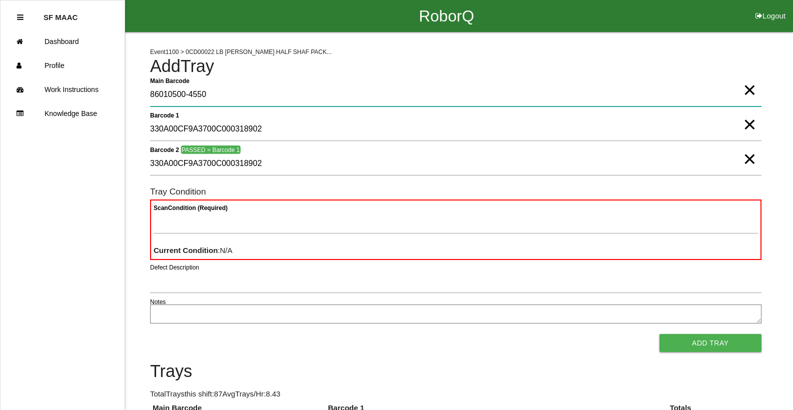
type Barcode "86010500-4550"
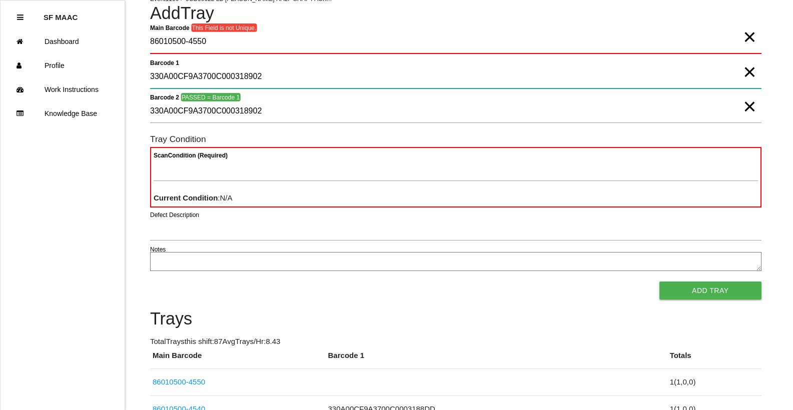
scroll to position [60, 0]
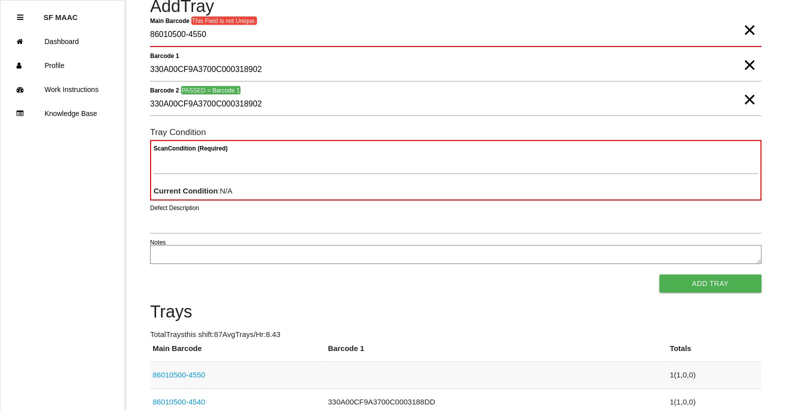
click at [207, 367] on td "86010500-4550" at bounding box center [238, 375] width 176 height 27
click at [207, 370] on td "86010500-4550" at bounding box center [238, 375] width 176 height 27
click at [199, 371] on link "86010500-4550" at bounding box center [179, 375] width 53 height 9
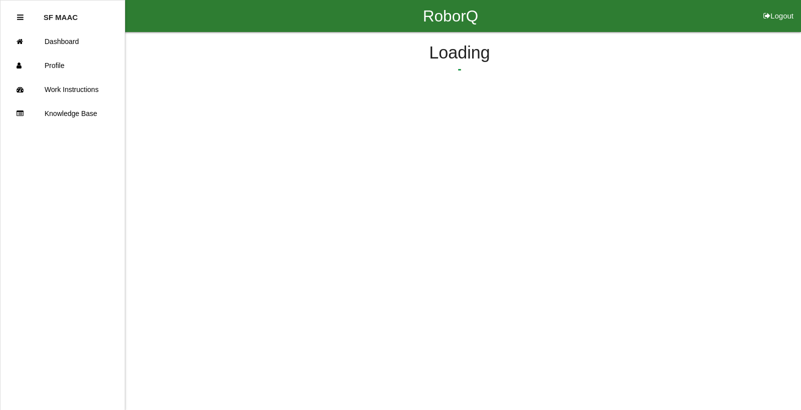
click at [199, 148] on html "RoborQ Logout SF MAAC Dashboard Profile Work Instructions Knowledge Base Loading" at bounding box center [400, 74] width 801 height 148
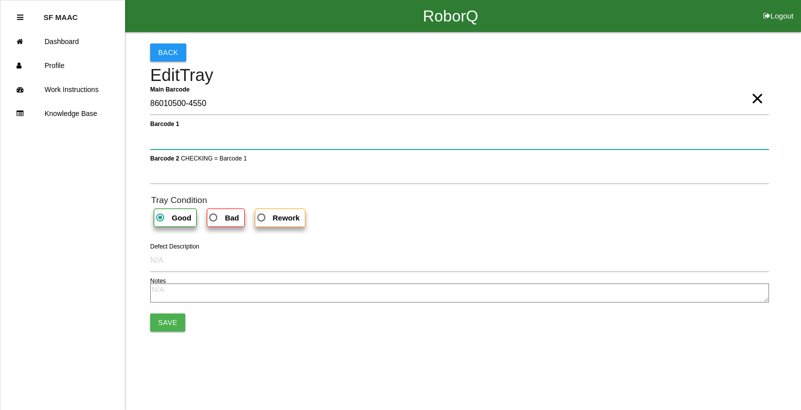
click at [199, 136] on 1 "Barcode 1" at bounding box center [459, 138] width 618 height 23
type 1 "330A00CF9A3700C000318902"
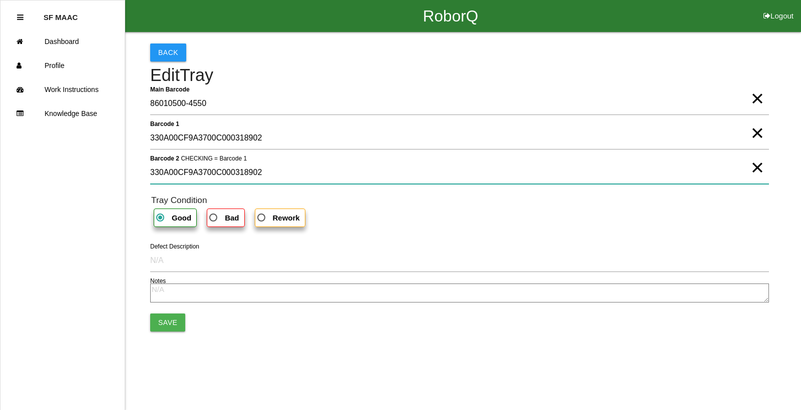
type 2 "330A00CF9A3700C000318902"
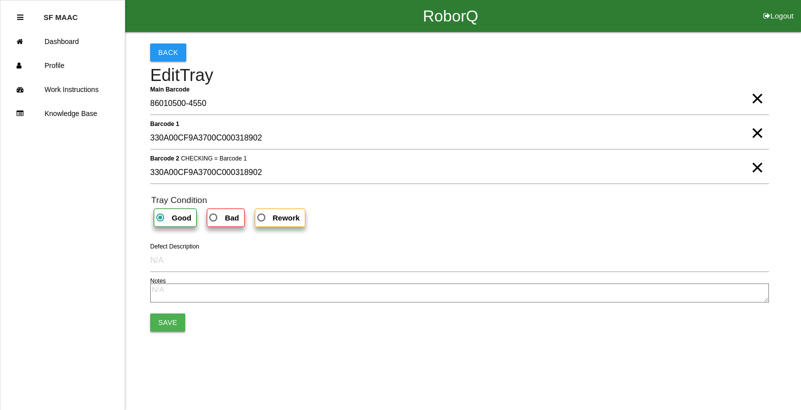
click at [175, 316] on button "Save" at bounding box center [167, 323] width 35 height 18
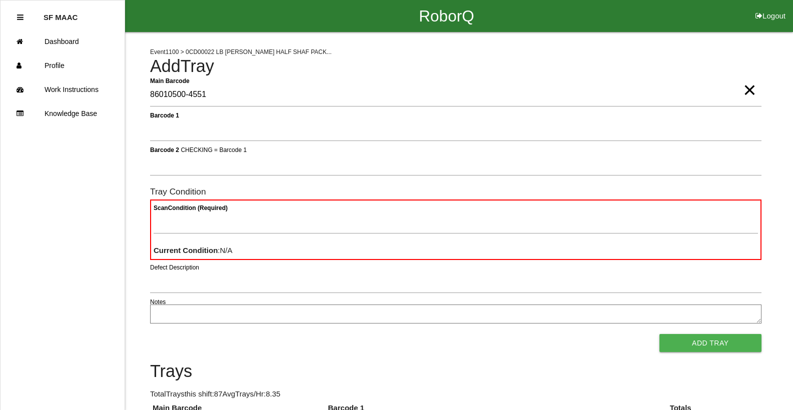
type Barcode "86010500-4551"
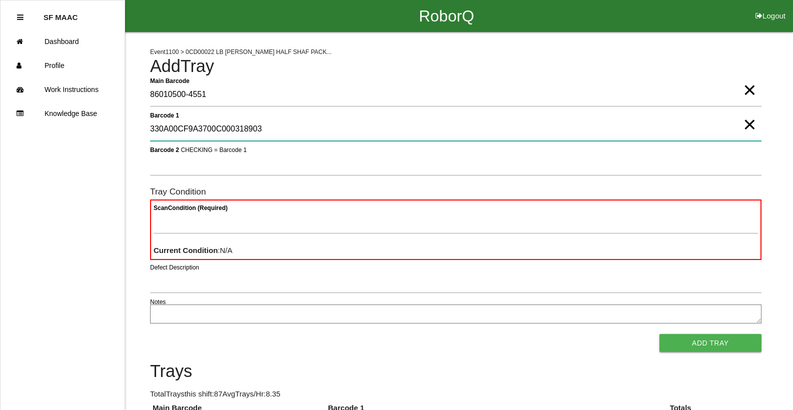
type 1 "330A00CF9A3700C000318903"
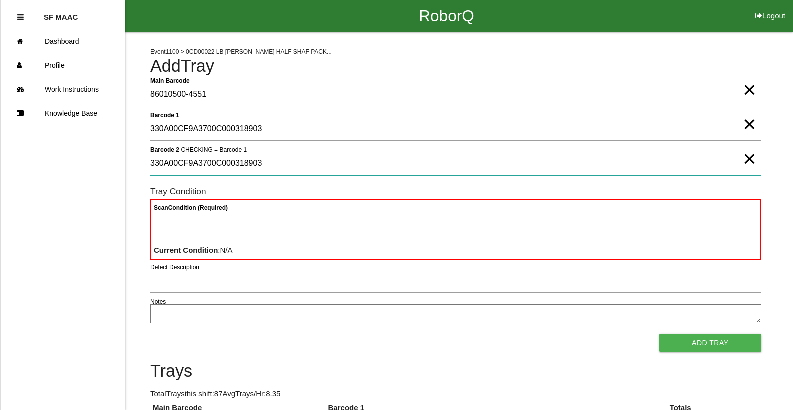
type 2 "330A00CF9A3700C000318903"
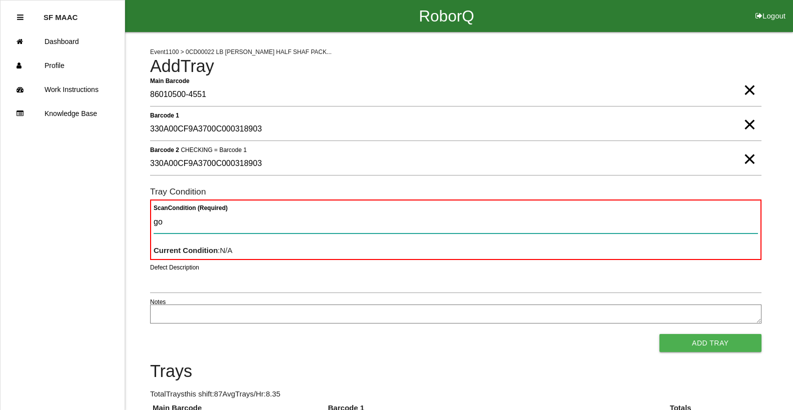
type Condition "goo"
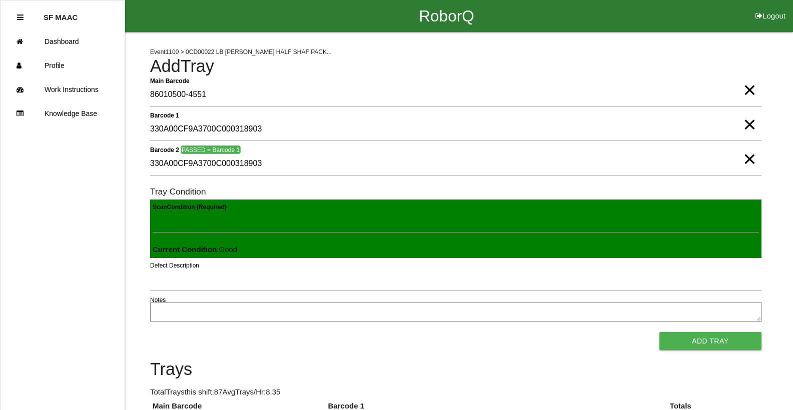
click at [660, 332] on button "Add Tray" at bounding box center [711, 341] width 102 height 18
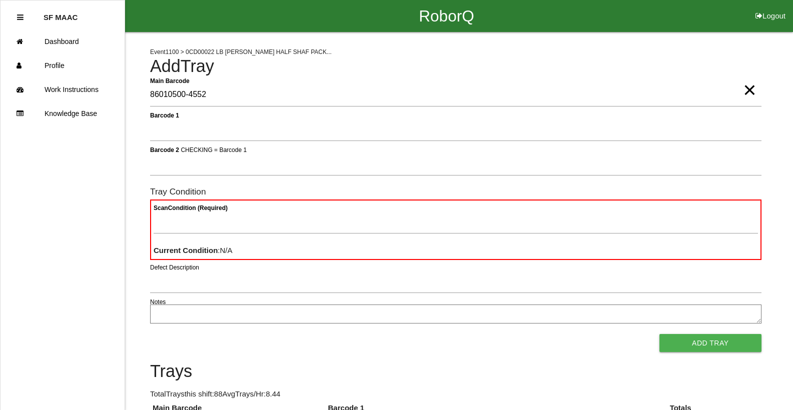
type Barcode "86010500-4552"
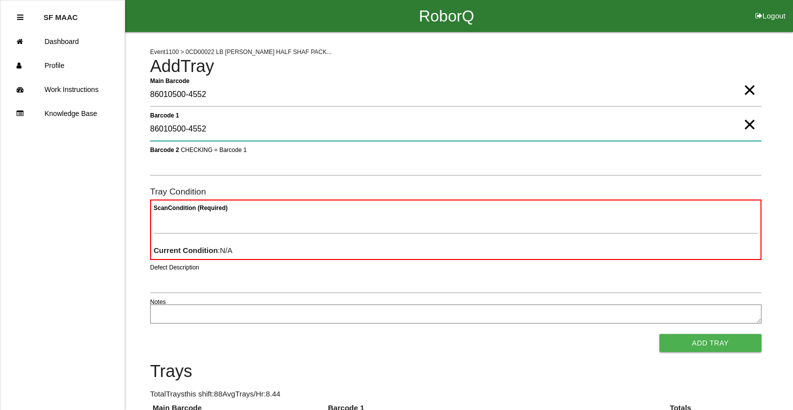
type 1 "86010500-4552"
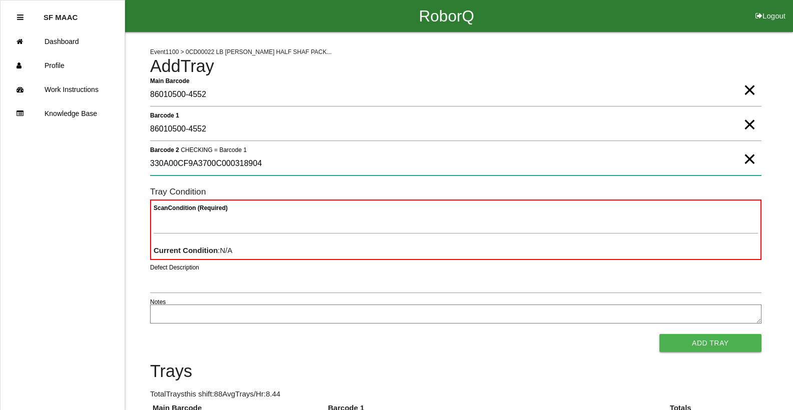
type 2 "330A00CF9A3700C000318904"
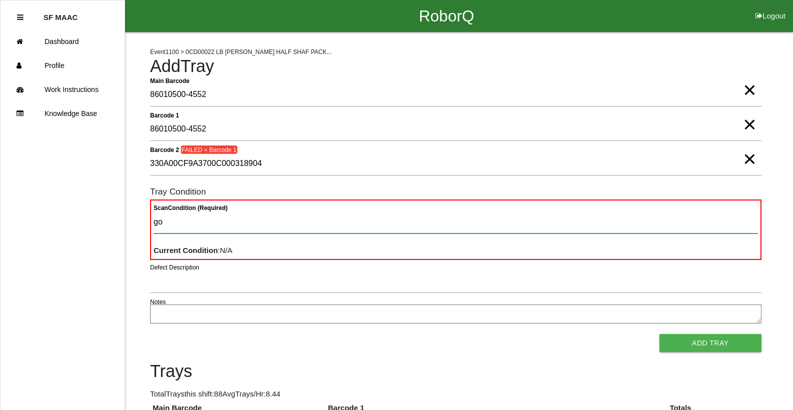
type Condition "goo"
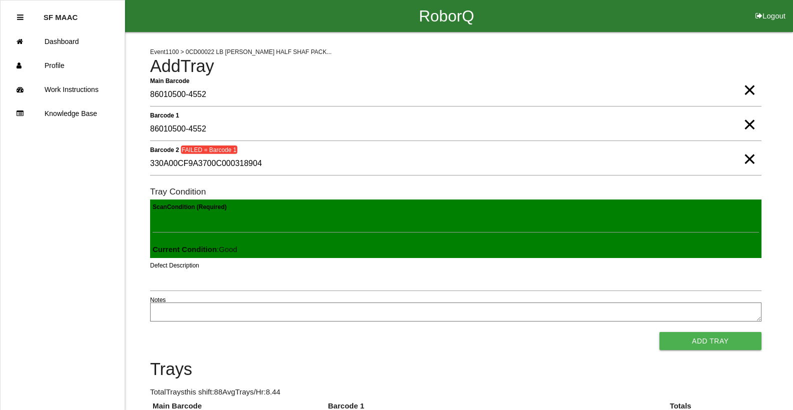
click at [660, 332] on button "Add Tray" at bounding box center [711, 341] width 102 height 18
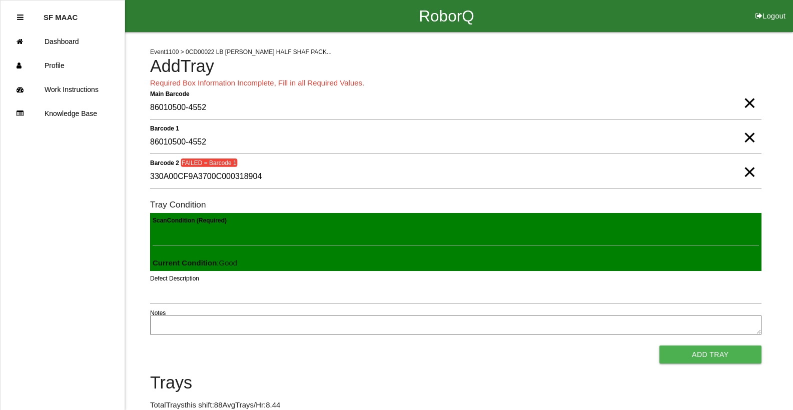
click at [746, 138] on span "×" at bounding box center [749, 128] width 13 height 20
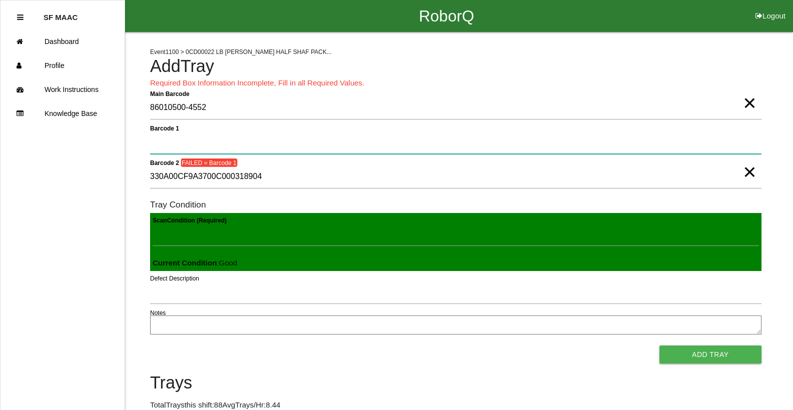
click at [746, 141] on 1 "Barcode 1" at bounding box center [455, 142] width 611 height 23
type 1 "330A00CF9A3700C000318904"
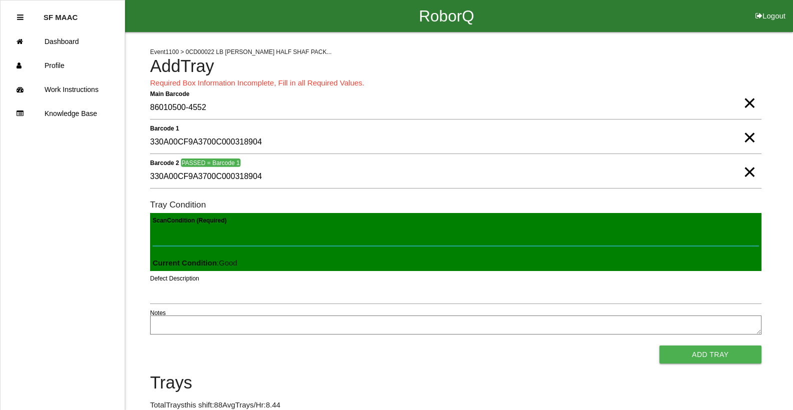
click at [191, 239] on Condition "Scan Condition (Required)" at bounding box center [456, 234] width 606 height 23
type Condition "goo"
click at [660, 346] on button "Add Tray" at bounding box center [711, 355] width 102 height 18
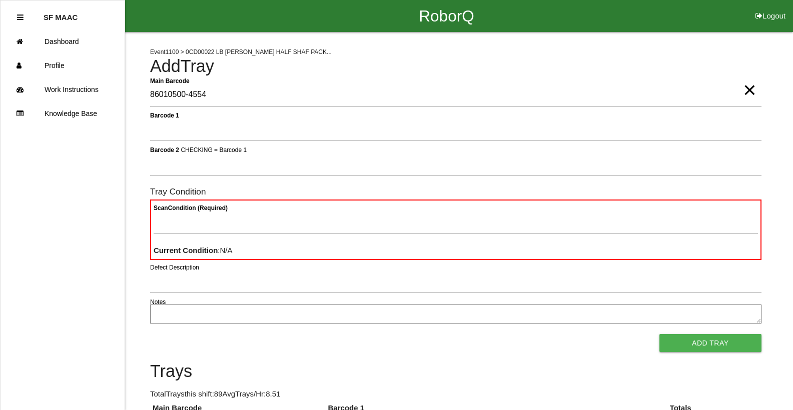
type Barcode "86010500-4554"
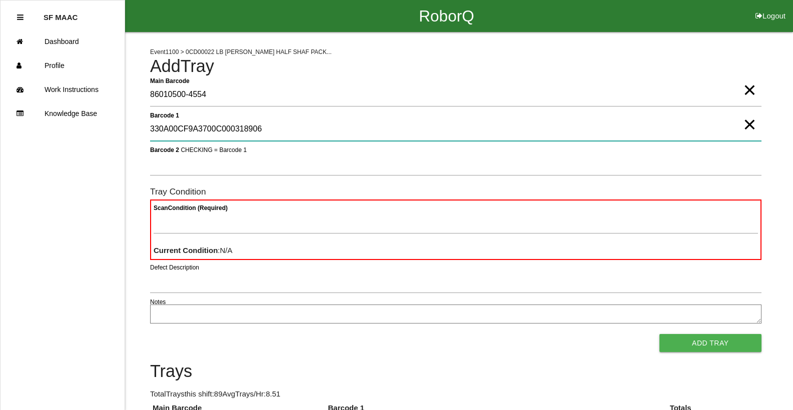
type 1 "330A00CF9A3700C000318906"
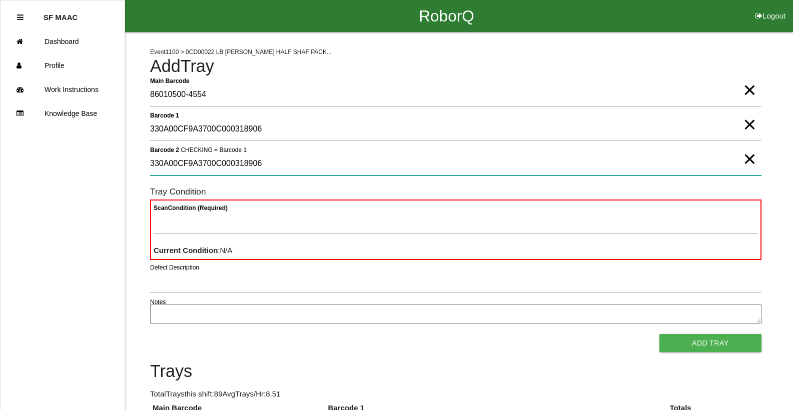
type 2 "330A00CF9A3700C000318906"
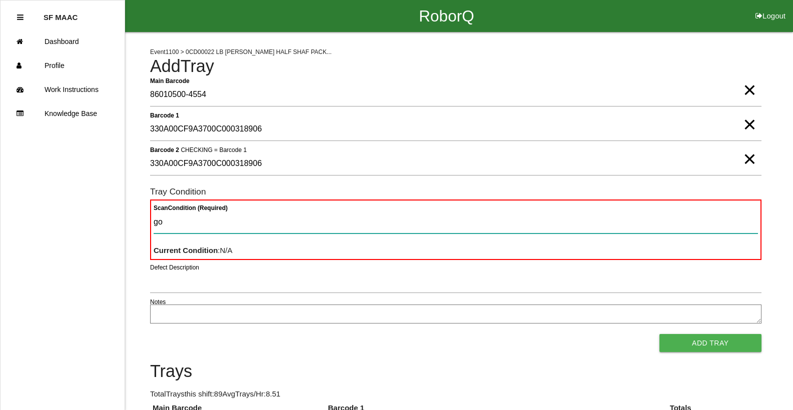
type Condition "goo"
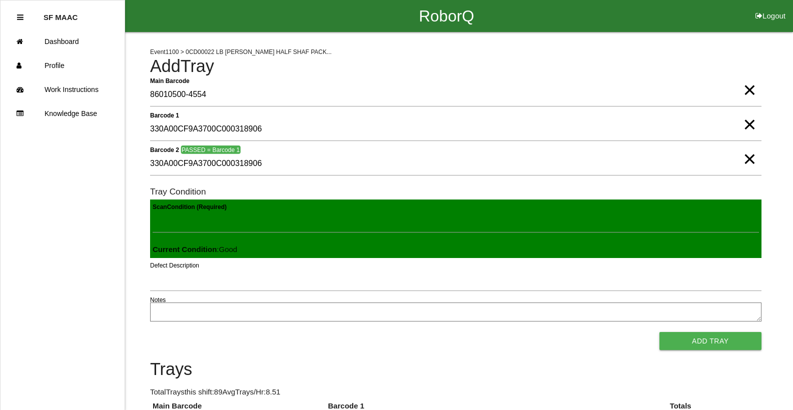
click at [660, 332] on button "Add Tray" at bounding box center [711, 341] width 102 height 18
